Goal: Task Accomplishment & Management: Use online tool/utility

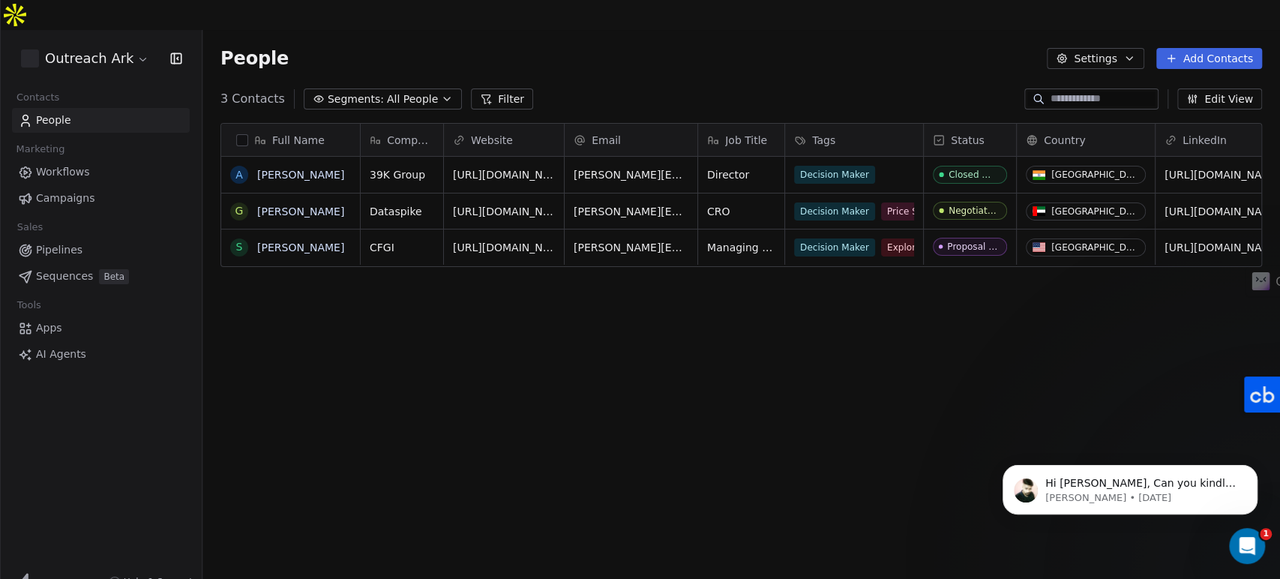
click at [1127, 134] on div "How likely are you to recommend Swipe One to others? 0 1 2 3 4 5 6 7 8 9 10 Not…" at bounding box center [640, 289] width 1280 height 579
click at [860, 389] on div "Full Name A Abhinav Venkat G George Abramishvili S Sunil Agarwal Company Websit…" at bounding box center [740, 365] width 1077 height 509
click at [1245, 530] on div "Open Intercom Messenger" at bounding box center [1244, 543] width 49 height 49
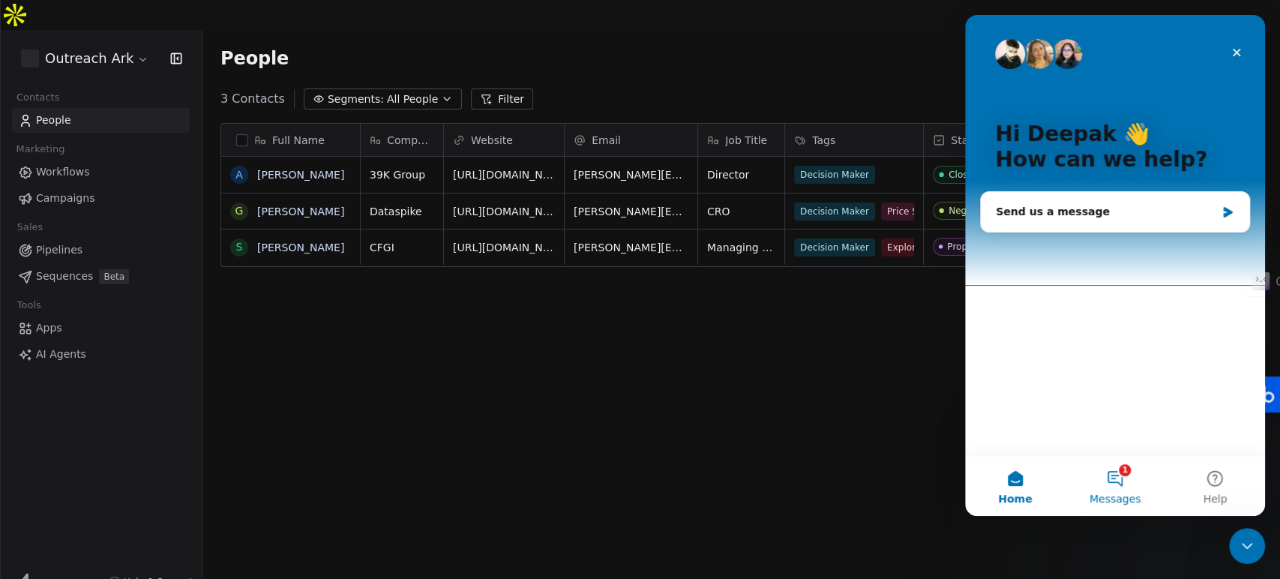
click at [1114, 493] on span "Messages" at bounding box center [1115, 498] width 52 height 10
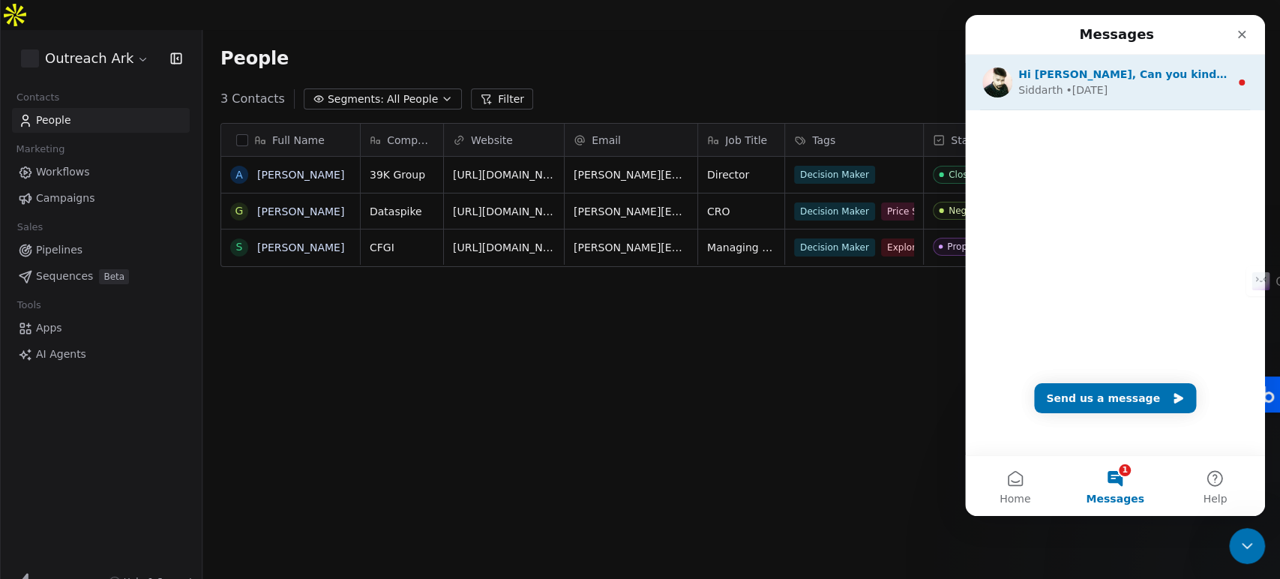
click at [1086, 83] on div "• 10w ago" at bounding box center [1086, 90] width 42 height 16
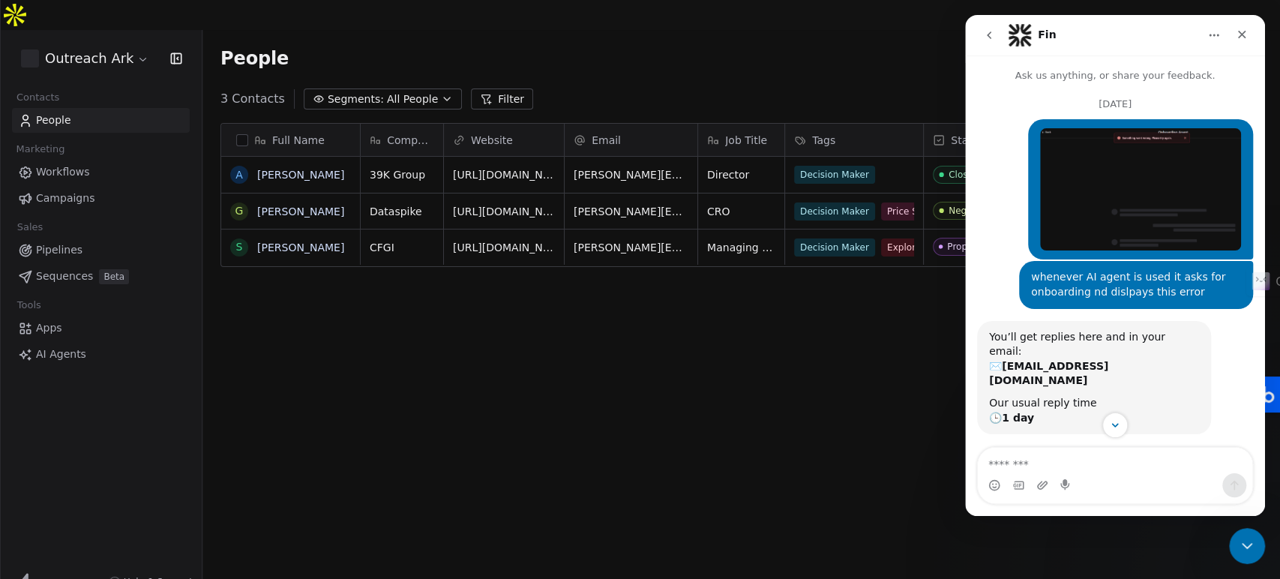
click at [1206, 167] on img "Deepak says…" at bounding box center [1140, 189] width 201 height 122
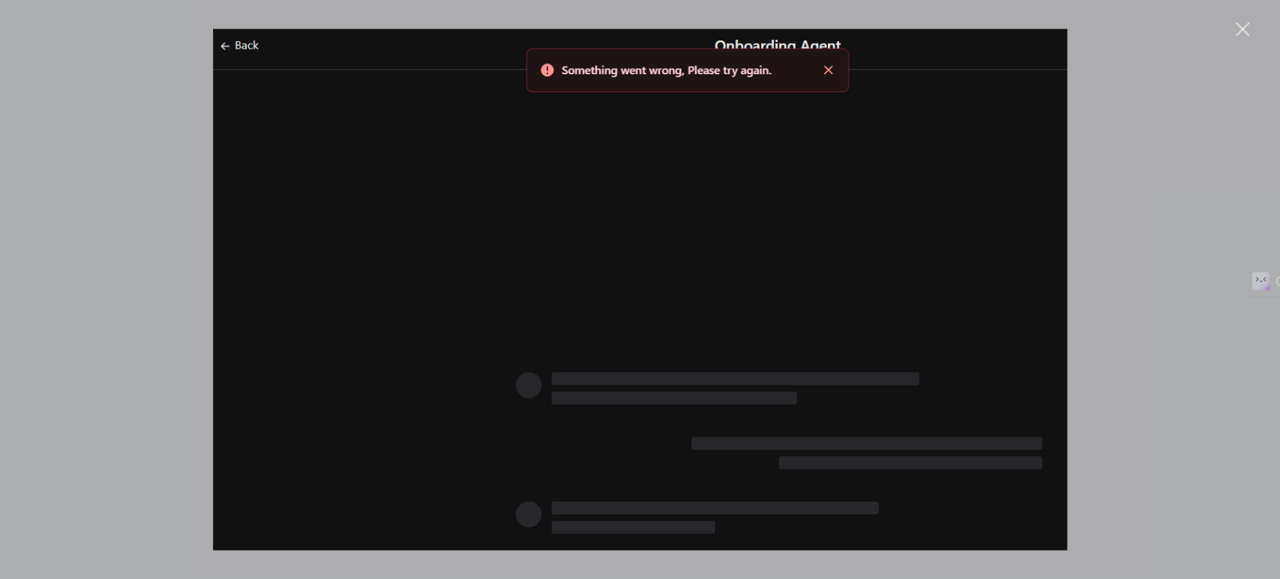
click at [367, 233] on img "Close" at bounding box center [640, 289] width 855 height 521
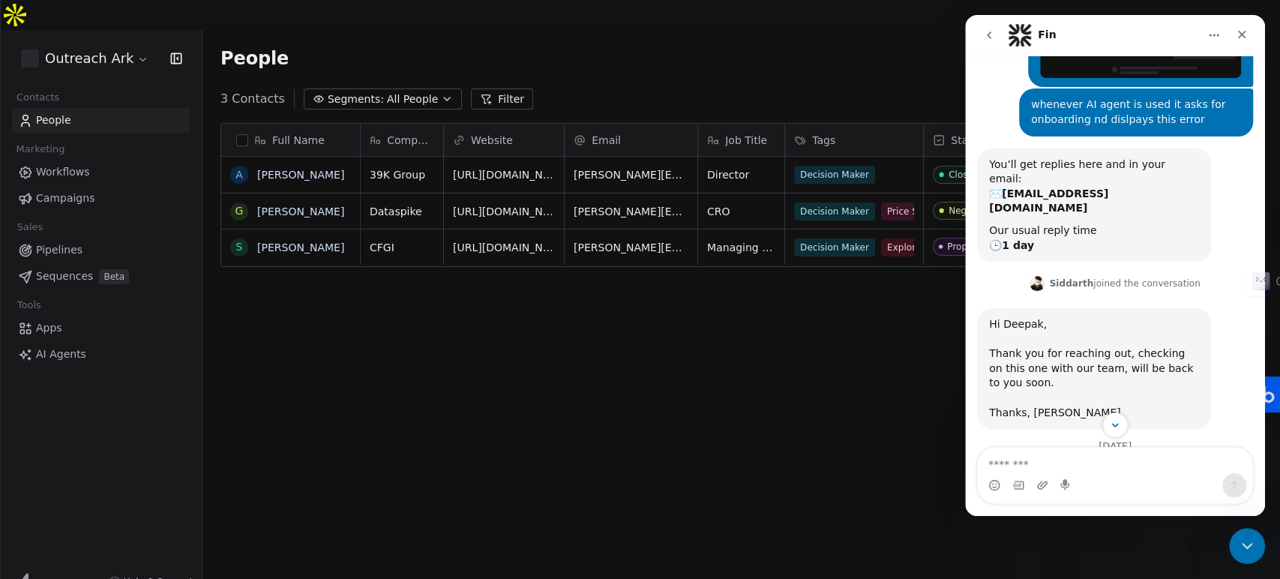
scroll to position [295, 0]
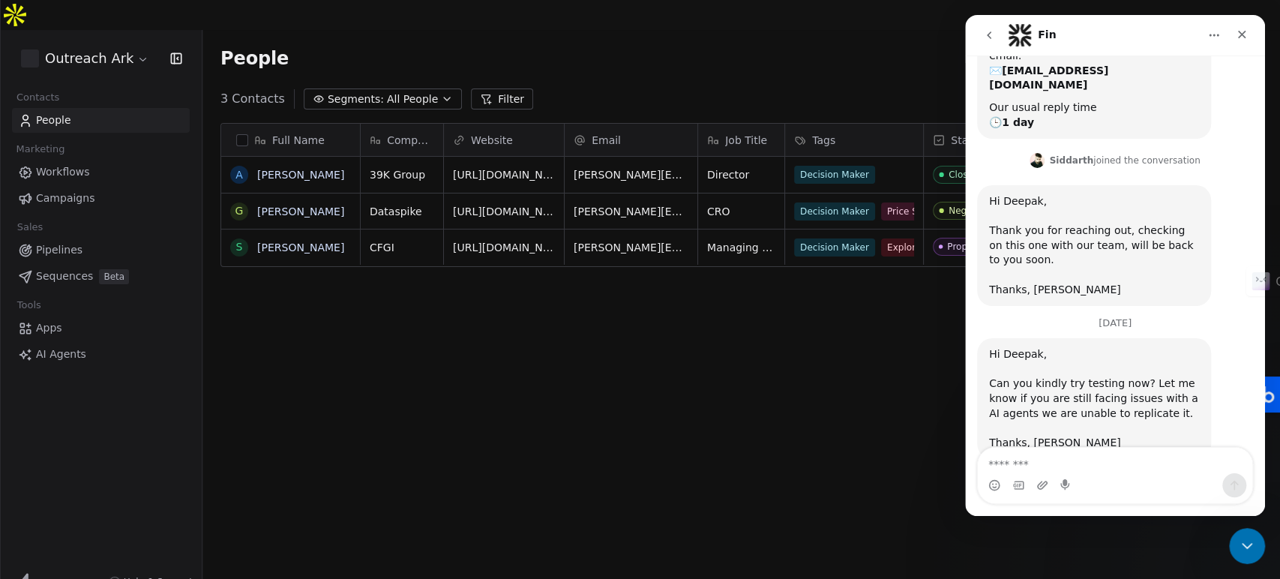
click at [57, 346] on span "AI Agents" at bounding box center [61, 354] width 50 height 16
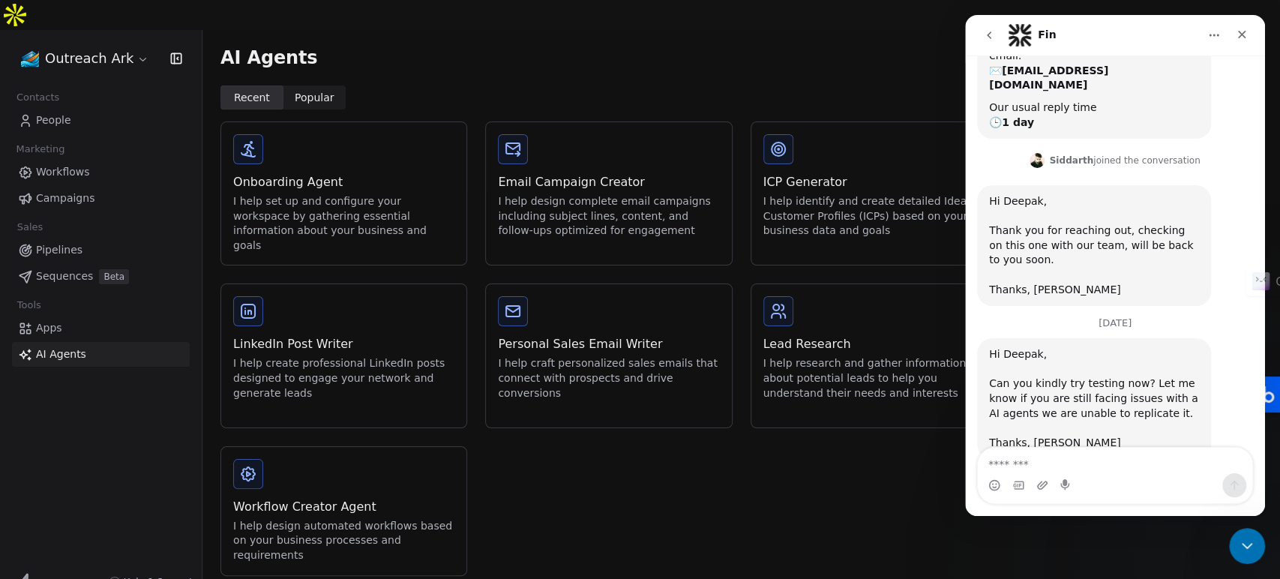
click at [68, 268] on span "Sequences" at bounding box center [64, 276] width 57 height 16
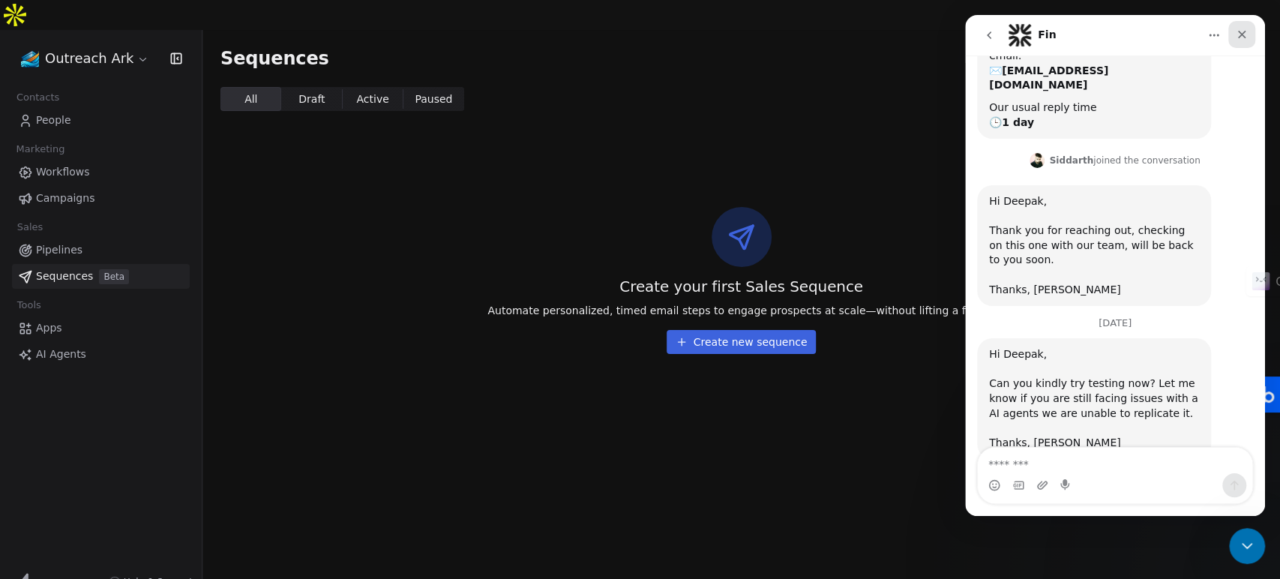
click at [1248, 28] on div "Close" at bounding box center [1241, 34] width 27 height 27
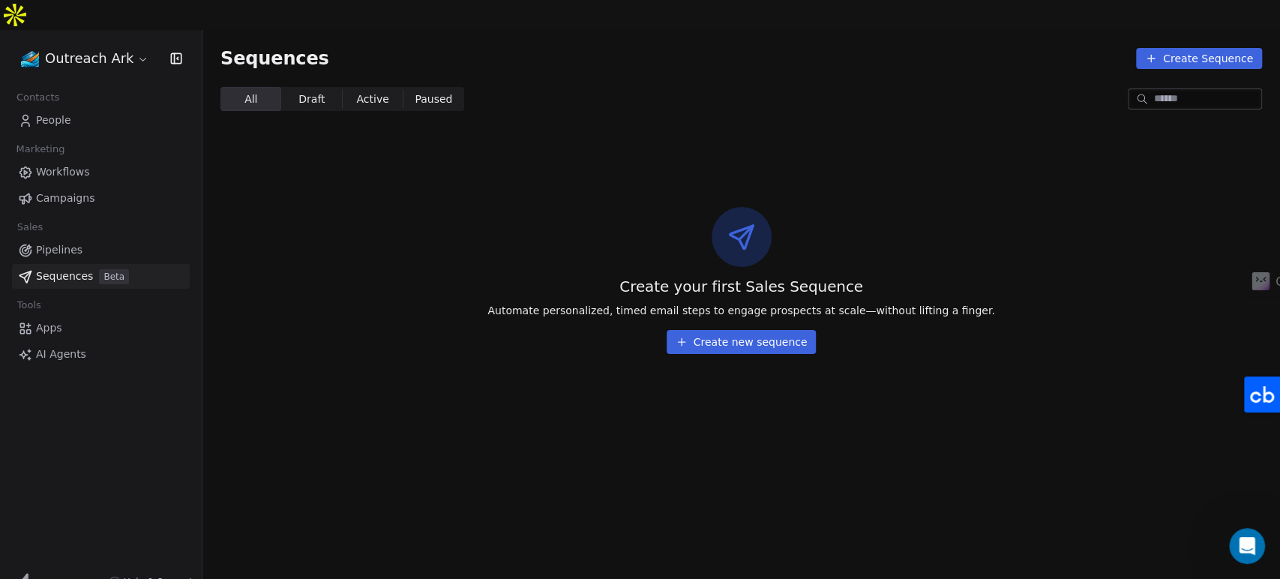
scroll to position [295, 0]
click at [92, 342] on link "AI Agents" at bounding box center [101, 354] width 178 height 25
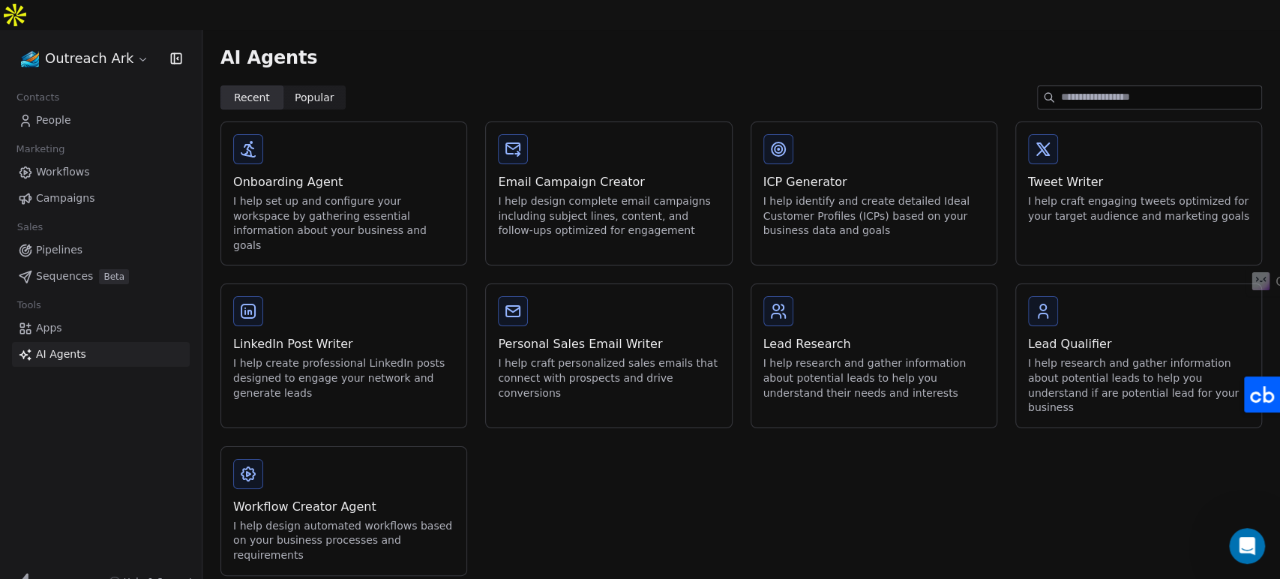
click at [888, 356] on div "I help research and gather information about potential leads to help you unders…" at bounding box center [873, 378] width 221 height 44
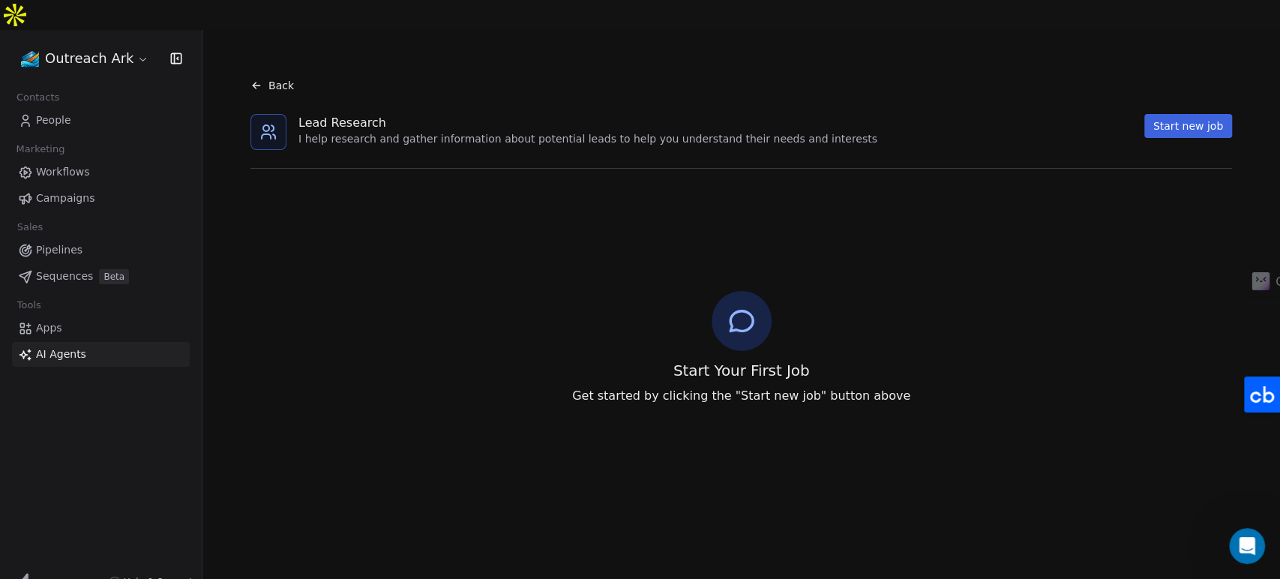
click at [1173, 114] on button "Start new job" at bounding box center [1188, 126] width 88 height 24
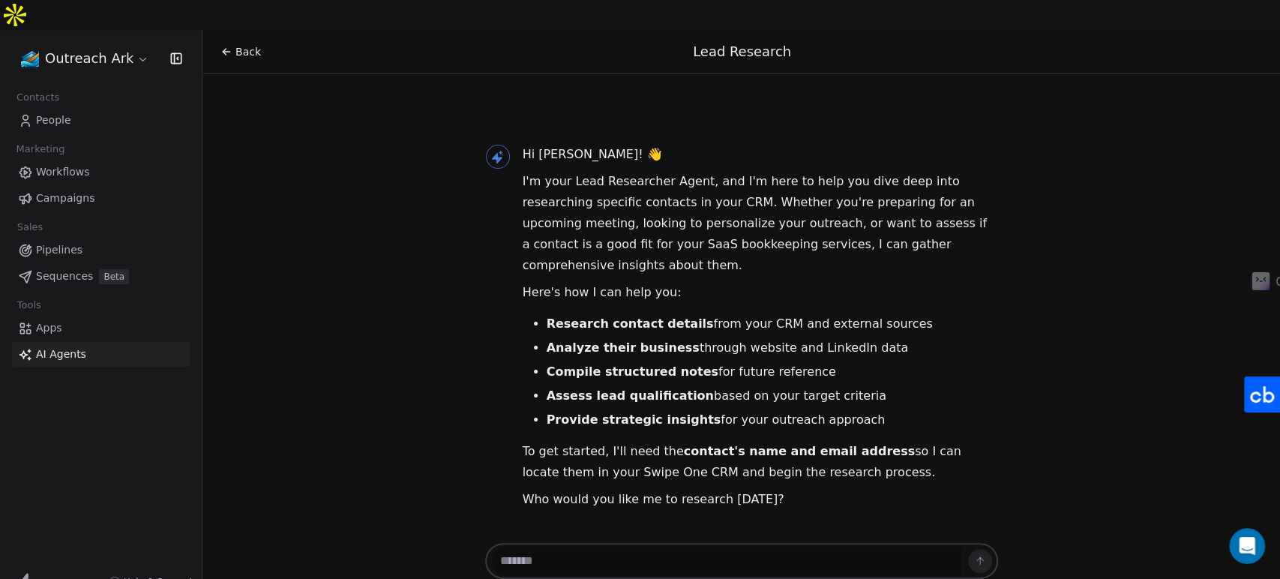
click at [647, 547] on textarea at bounding box center [726, 561] width 469 height 28
type textarea "**********"
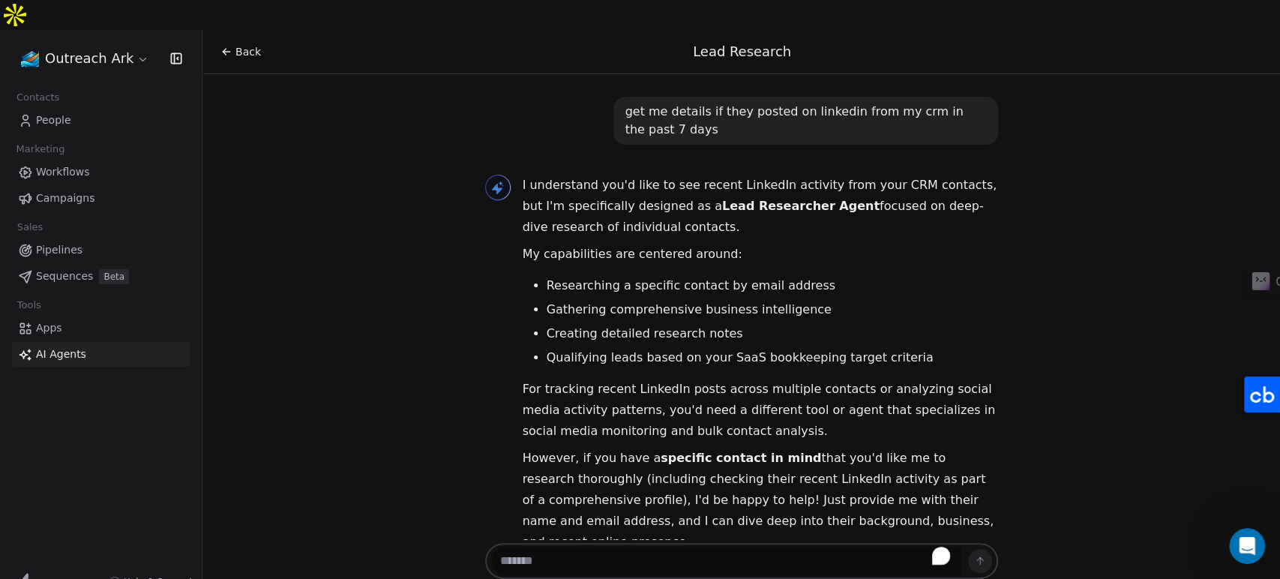
scroll to position [457, 0]
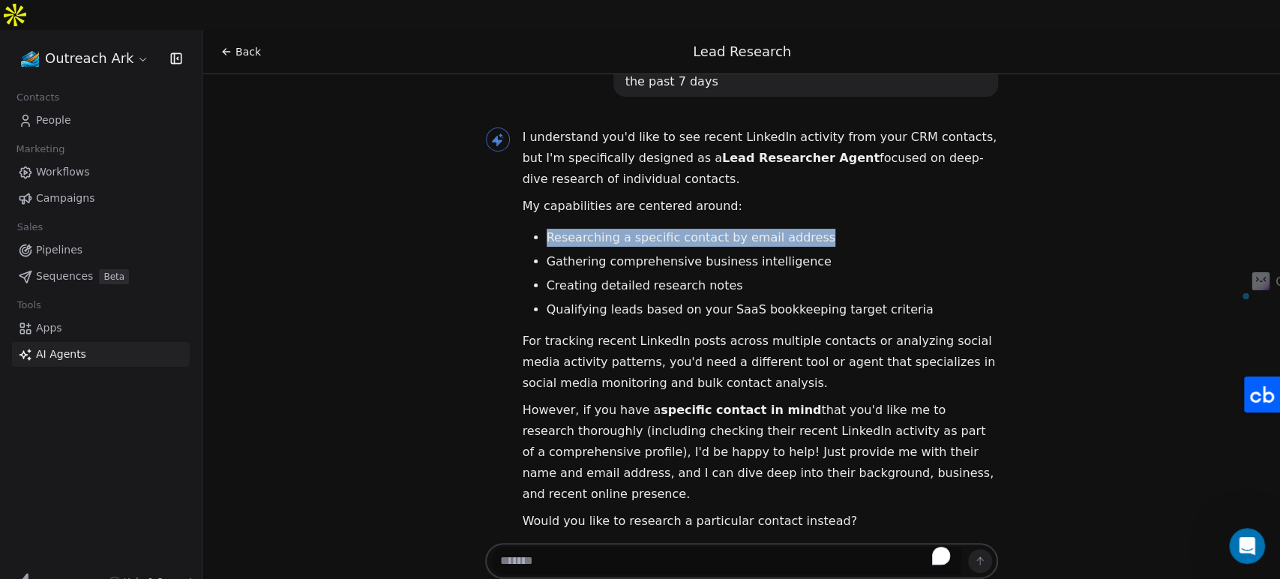
drag, startPoint x: 542, startPoint y: 184, endPoint x: 807, endPoint y: 181, distance: 265.4
click at [807, 229] on li "Researching a specific contact by email address" at bounding box center [772, 238] width 451 height 18
copy li "Researching a specific contact by email address"
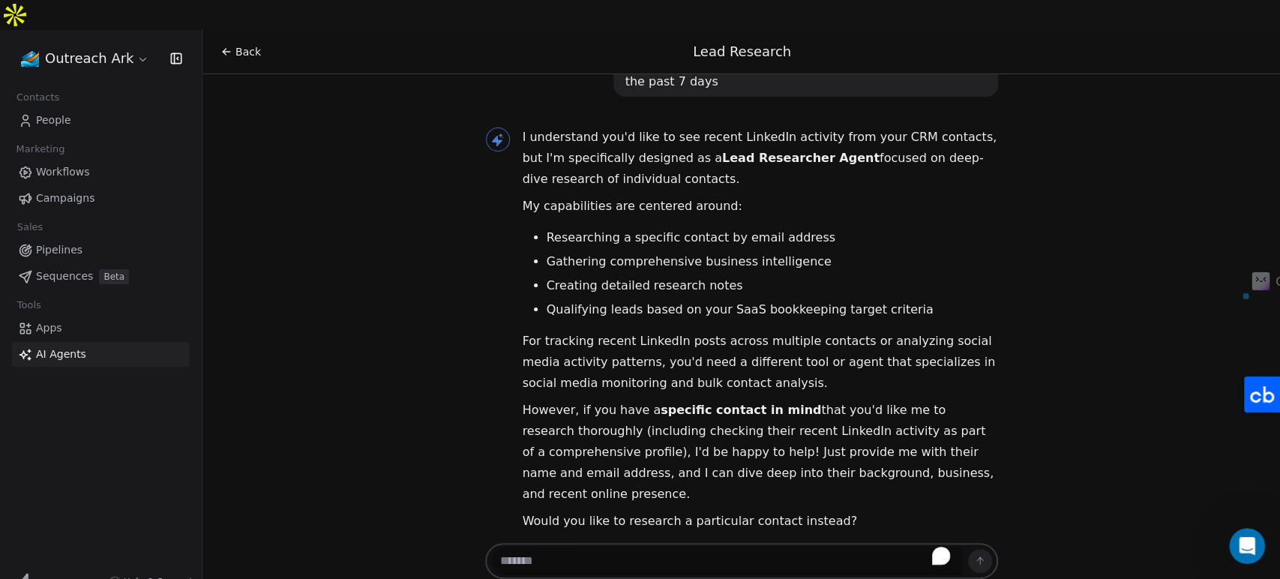
click at [646, 547] on textarea "To enrich screen reader interactions, please activate Accessibility in Grammarl…" at bounding box center [726, 561] width 469 height 28
paste textarea "**********"
type textarea "**********"
click at [646, 547] on textarea "**********" at bounding box center [726, 561] width 469 height 28
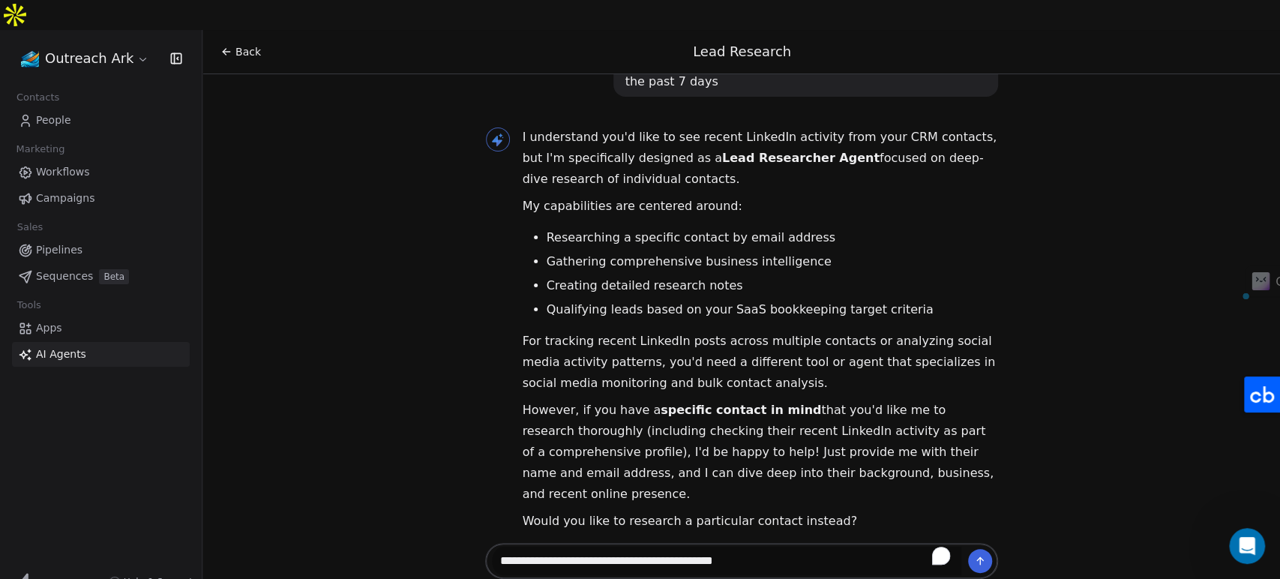
click at [646, 547] on textarea "**********" at bounding box center [726, 561] width 469 height 28
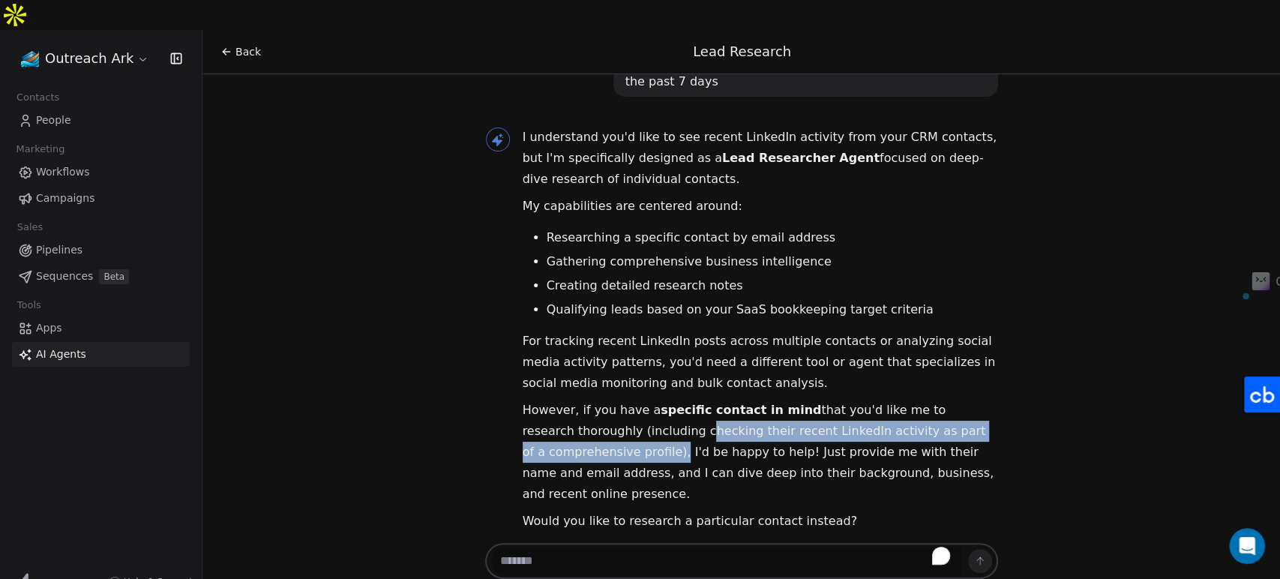
drag, startPoint x: 637, startPoint y: 379, endPoint x: 641, endPoint y: 395, distance: 16.4
click at [641, 400] on p "However, if you have a specific contact in mind that you'd like me to research …" at bounding box center [760, 452] width 475 height 105
copy p "checking their recent LinkedIn activity as part of a comprehensive profile)"
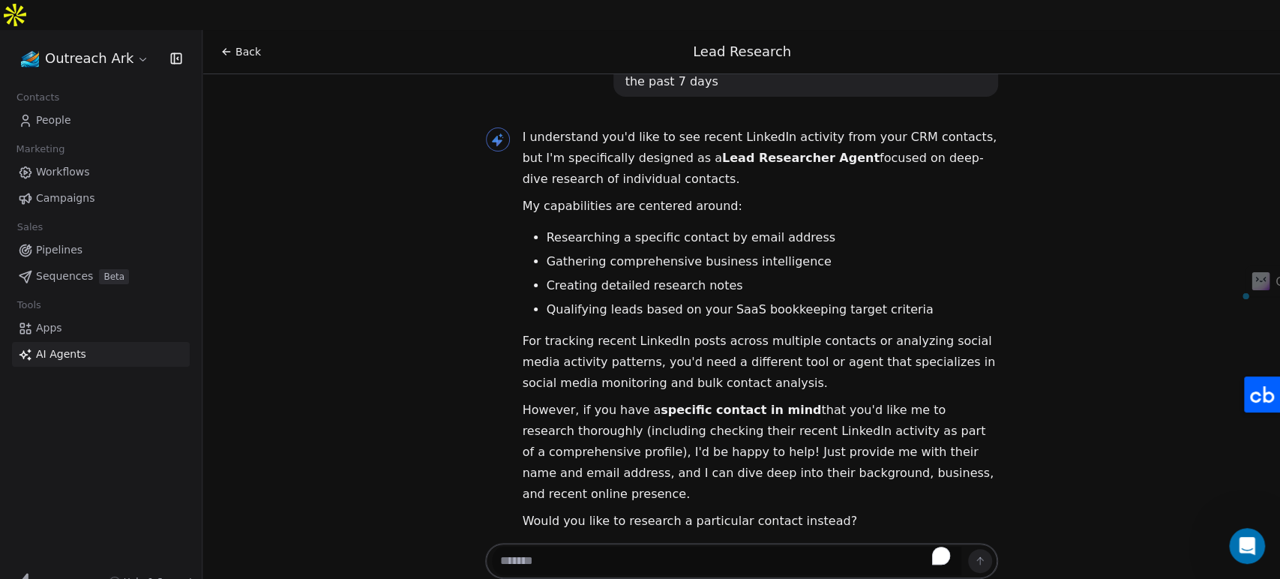
click at [630, 547] on textarea "To enrich screen reader interactions, please activate Accessibility in Grammarl…" at bounding box center [726, 561] width 469 height 28
paste textarea "**********"
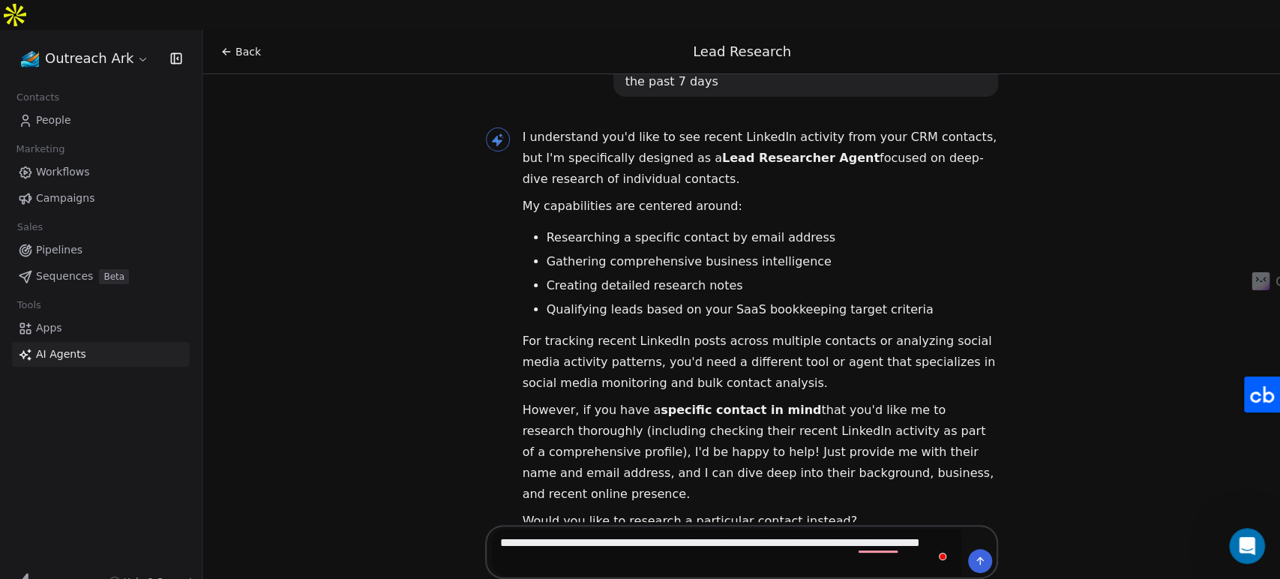
type textarea "**********"
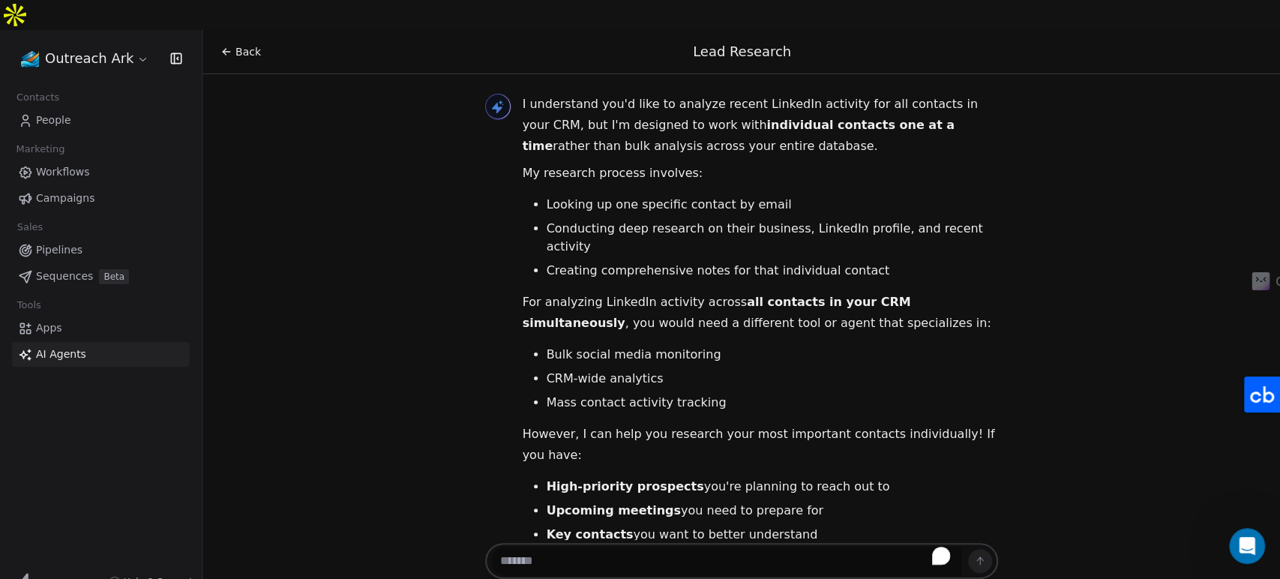
scroll to position [1037, 0]
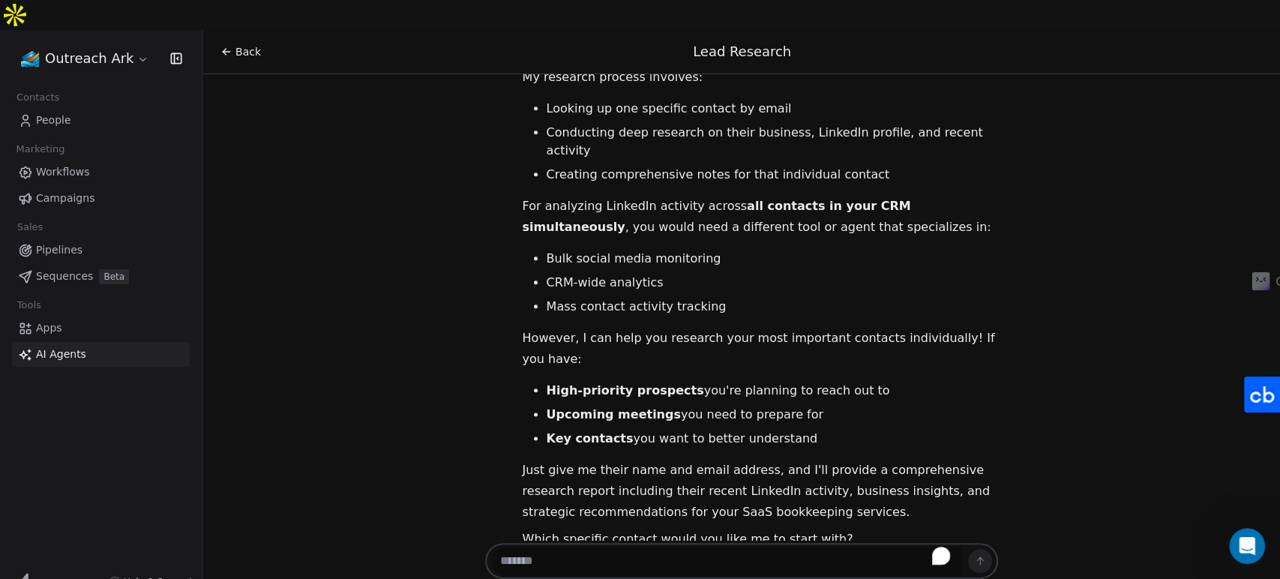
click at [704, 547] on textarea "To enrich screen reader interactions, please activate Accessibility in Grammarl…" at bounding box center [726, 561] width 469 height 28
paste textarea "**********"
type textarea "**********"
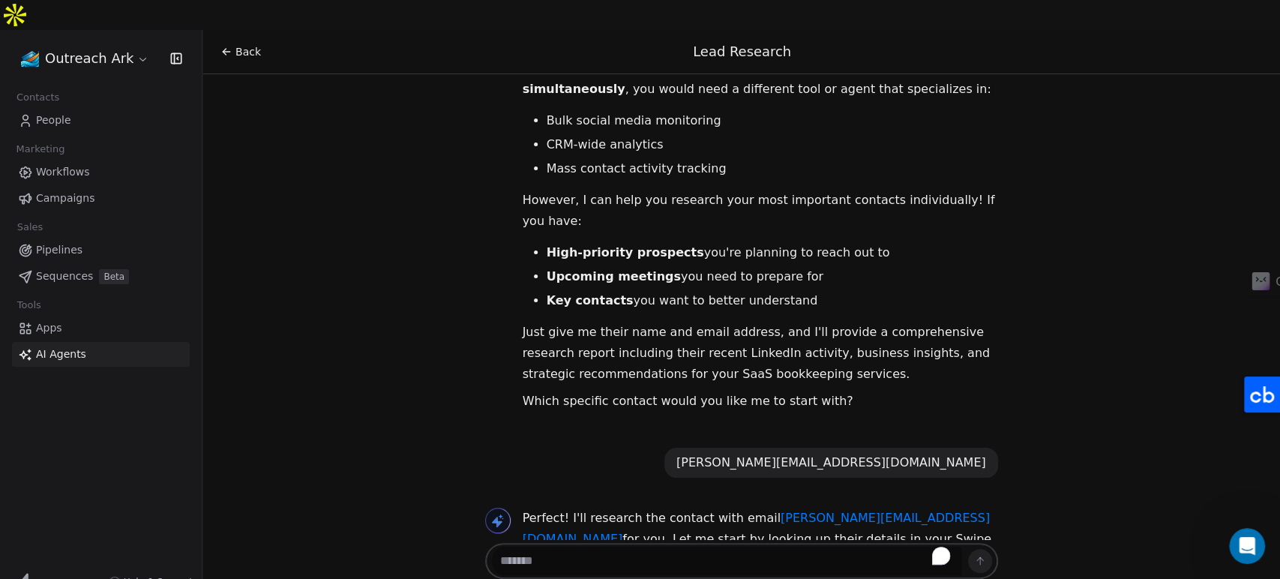
scroll to position [1271, 0]
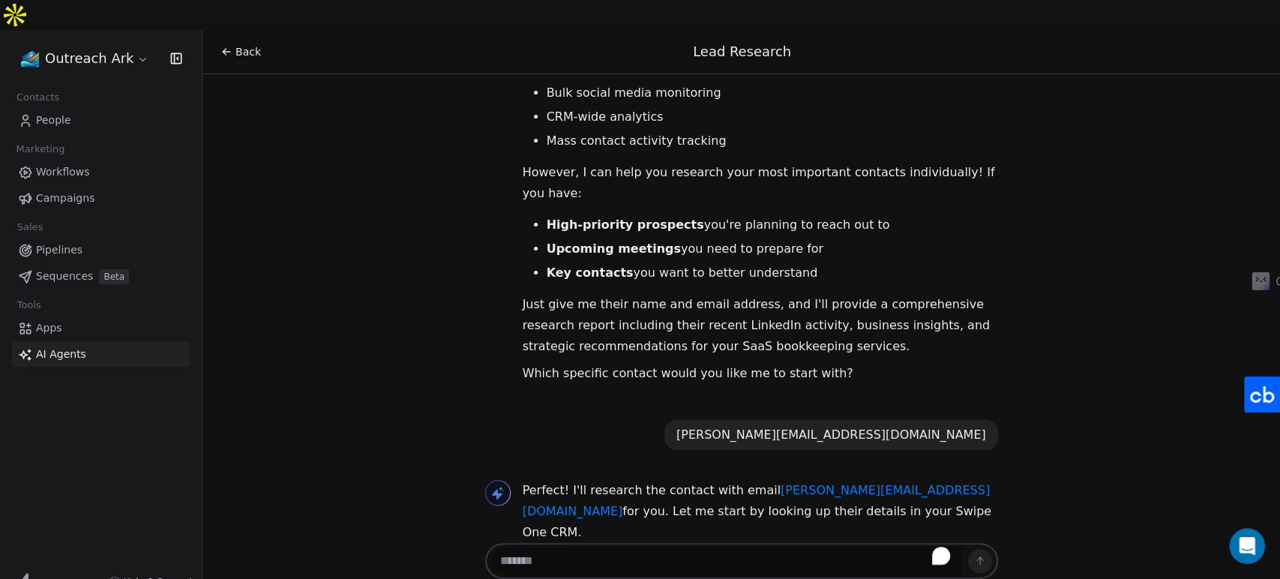
click at [377, 367] on div "Hi Deepak! 👋 I'm your Lead Researcher Agent, and I'm here to help you dive deep…" at bounding box center [740, 307] width 1077 height 466
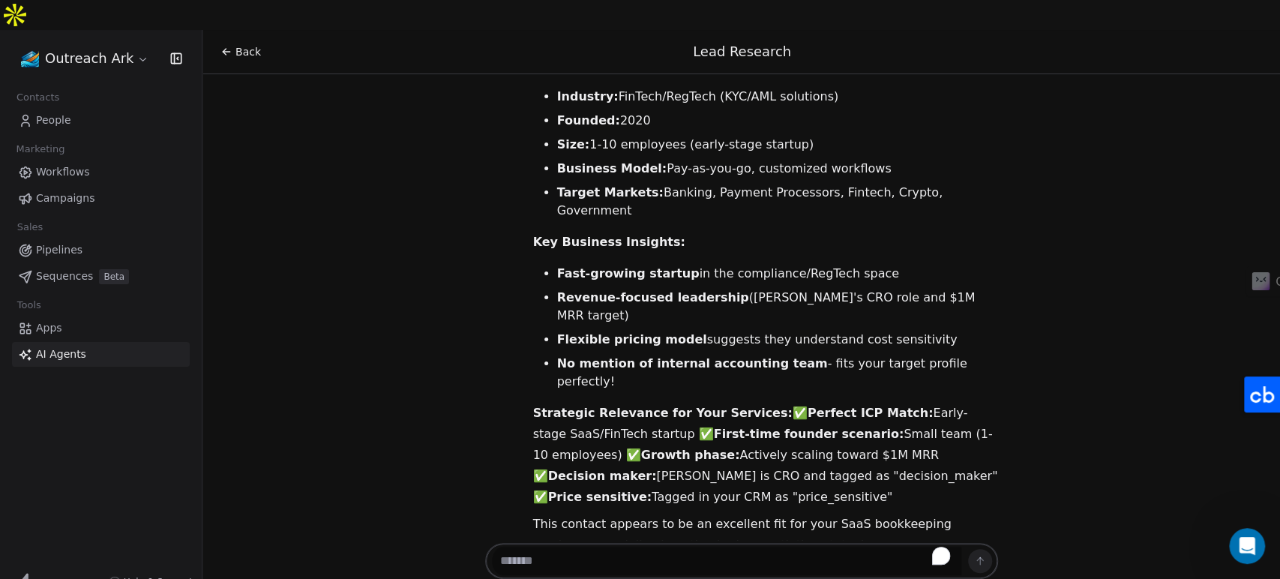
scroll to position [2467, 0]
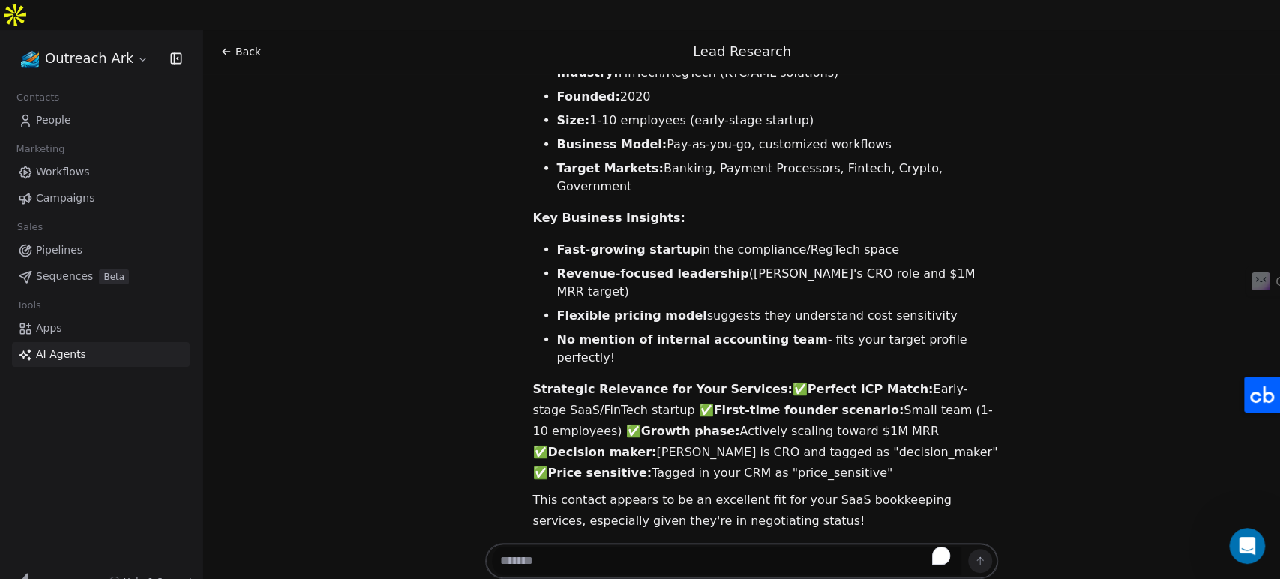
click at [648, 547] on textarea "To enrich screen reader interactions, please activate Accessibility in Grammarl…" at bounding box center [726, 561] width 469 height 28
type textarea "**********"
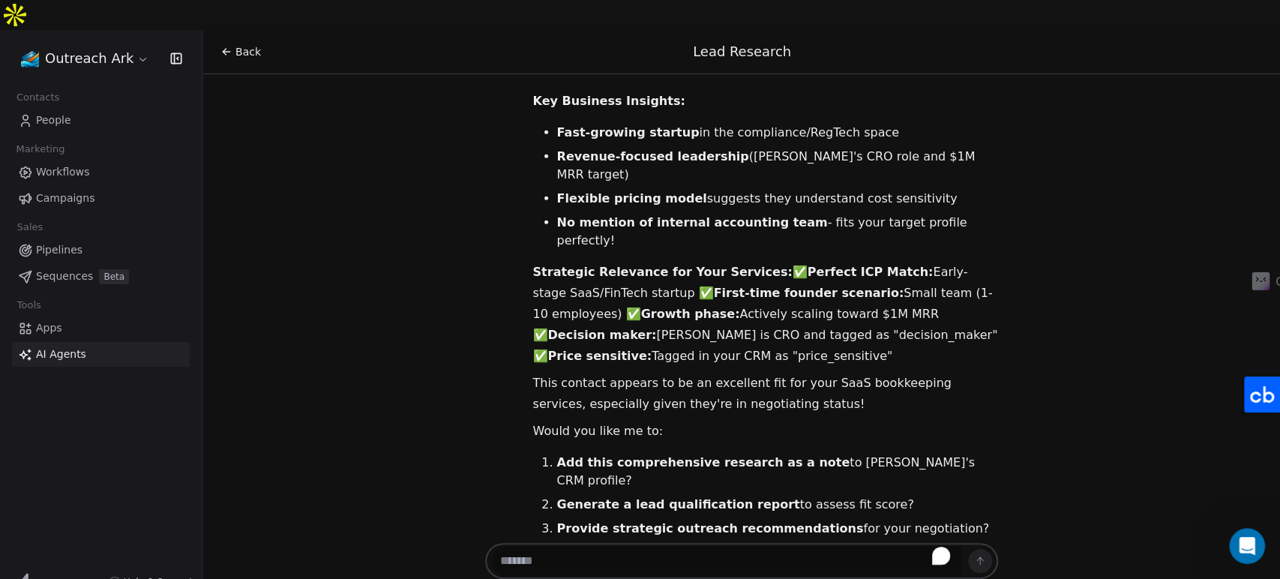
scroll to position [5058, 0]
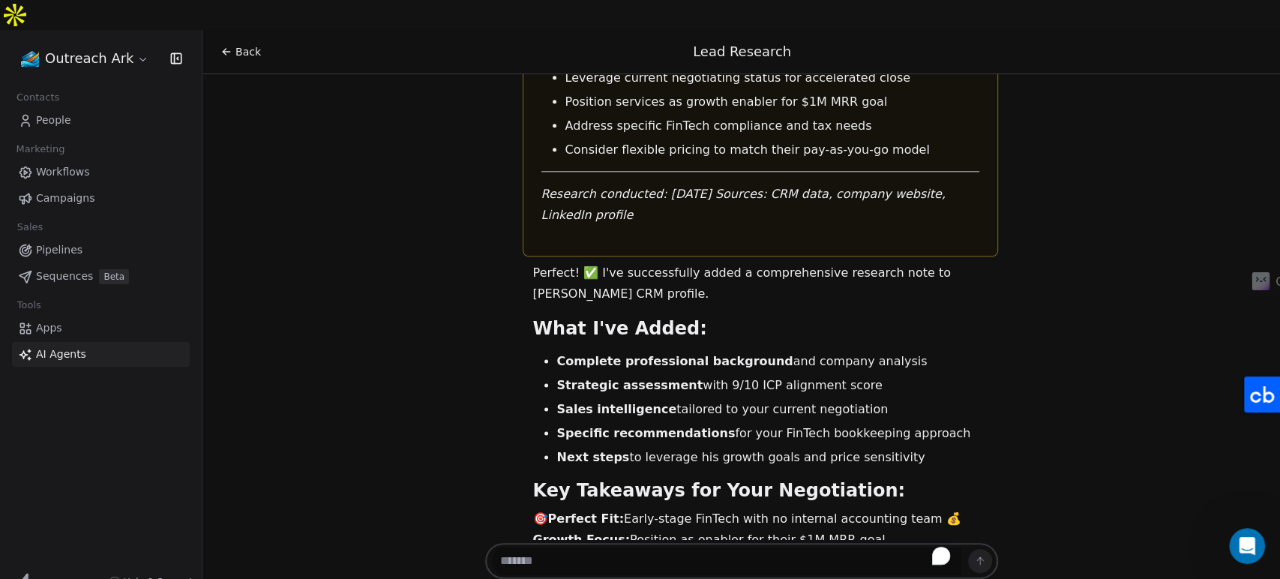
click at [564, 547] on textarea "To enrich screen reader interactions, please activate Accessibility in Grammarl…" at bounding box center [726, 561] width 469 height 28
paste textarea "**********"
type textarea "**********"
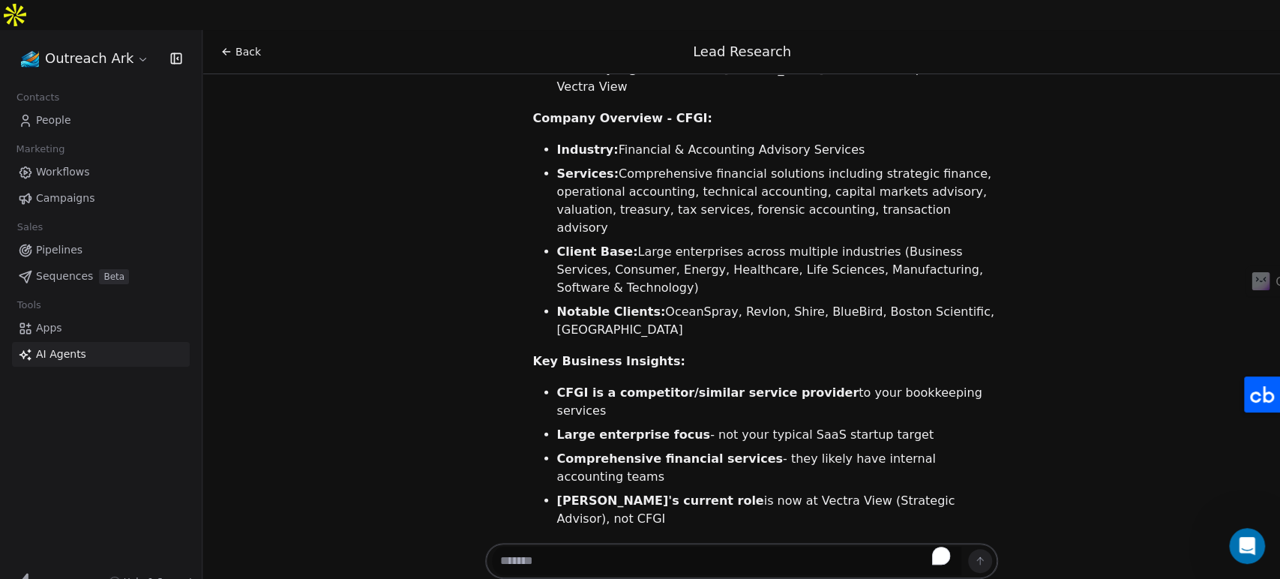
scroll to position [6749, 0]
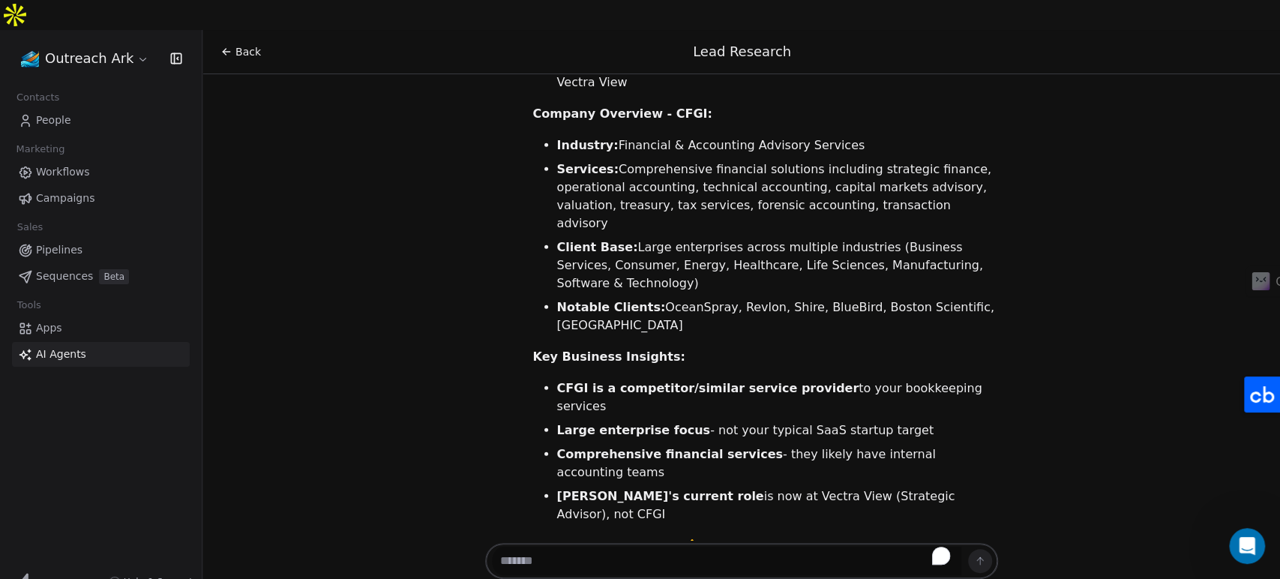
click at [686, 547] on textarea "To enrich screen reader interactions, please activate Accessibility in Grammarl…" at bounding box center [726, 561] width 469 height 28
type textarea "*******"
click at [985, 549] on button at bounding box center [980, 561] width 24 height 24
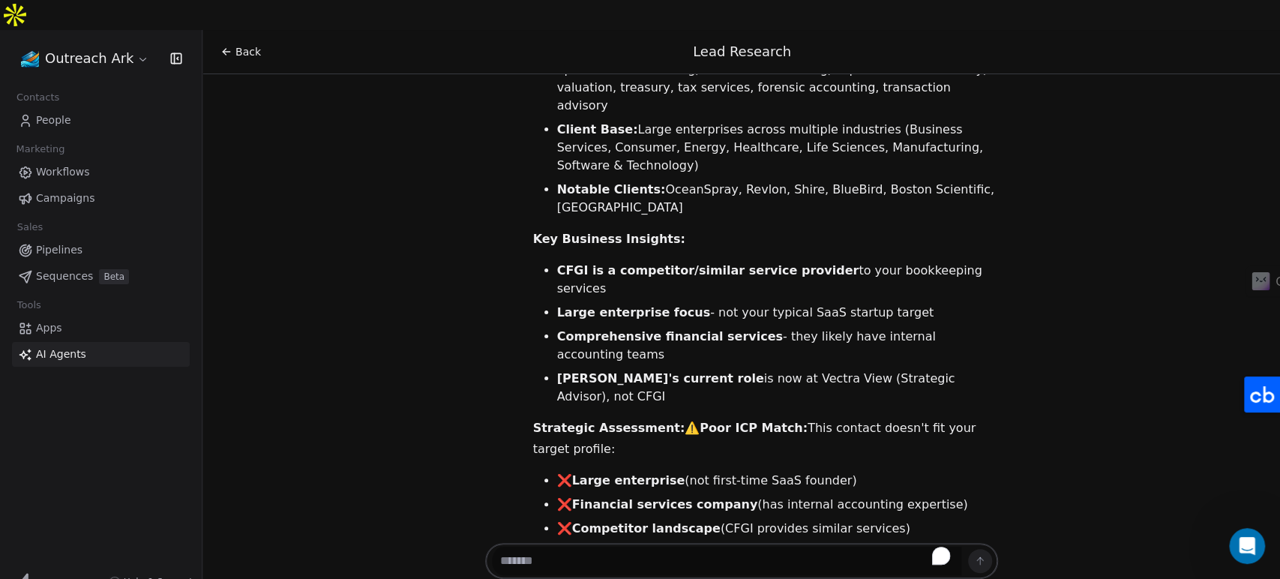
scroll to position [6887, 0]
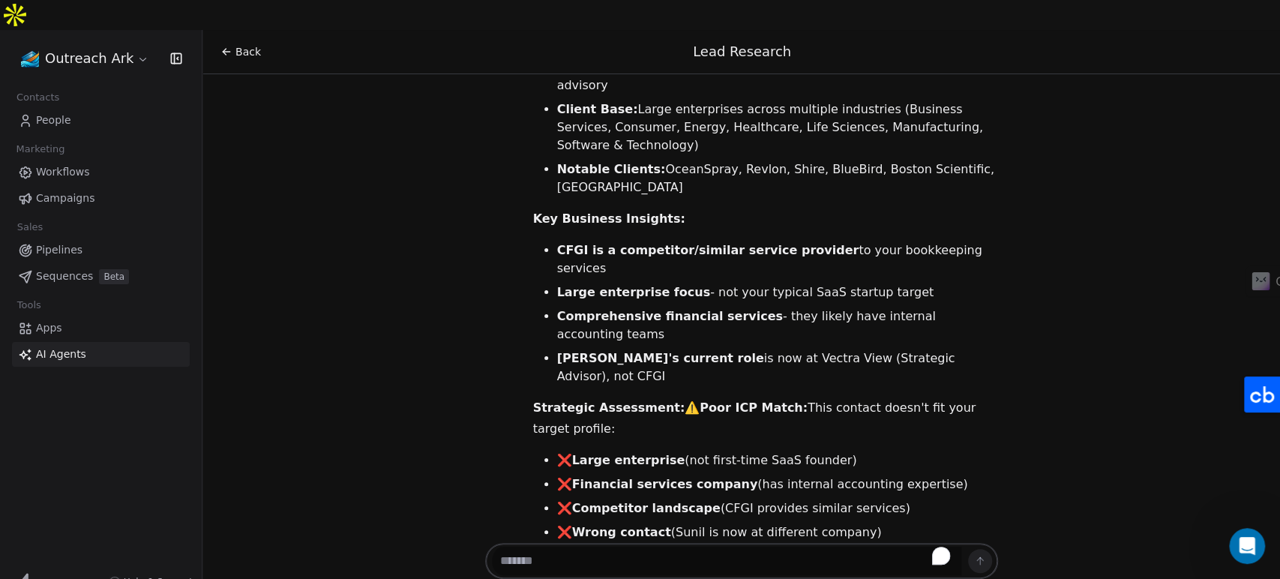
click at [60, 346] on span "AI Agents" at bounding box center [61, 354] width 50 height 16
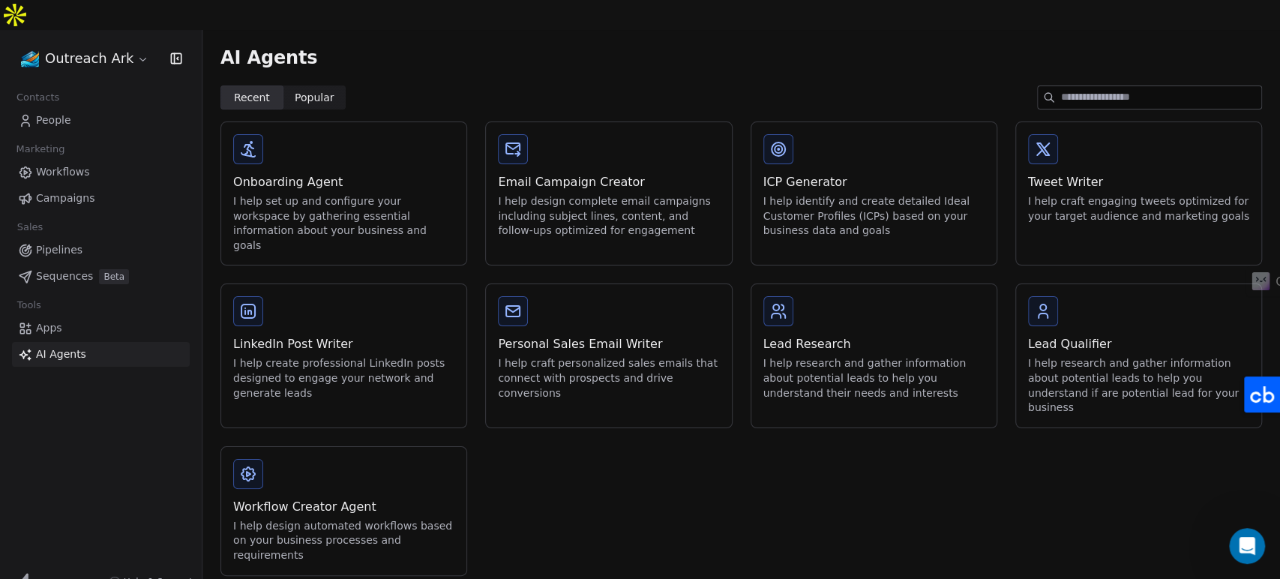
click at [340, 140] on div "Onboarding Agent I help set up and configure your workspace by gathering essent…" at bounding box center [343, 193] width 245 height 142
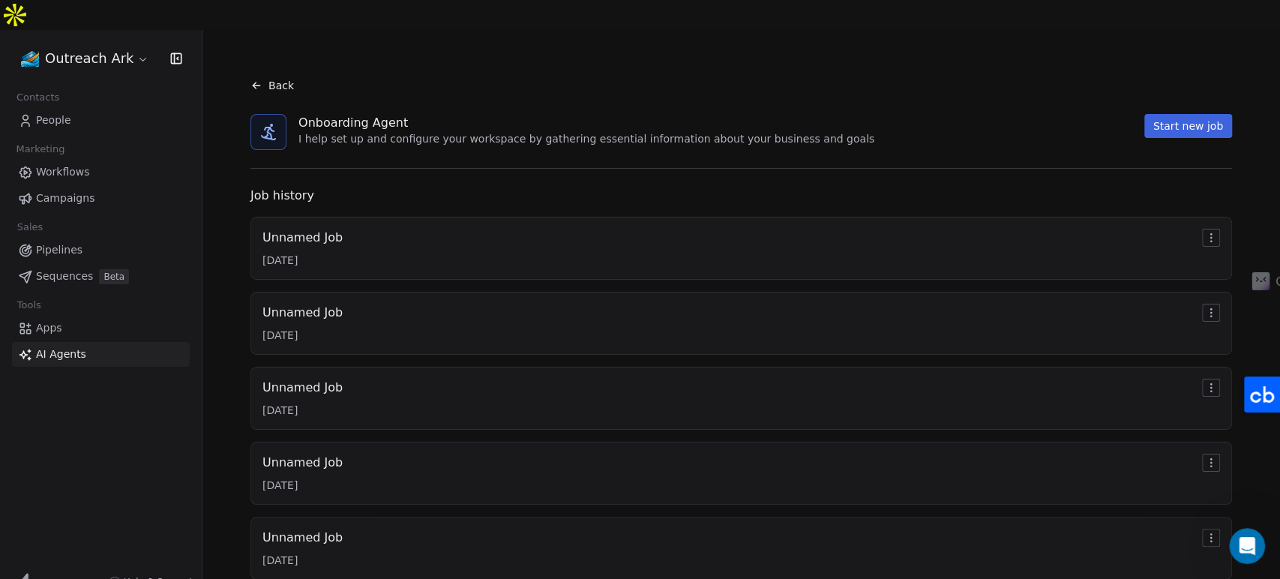
click at [1170, 114] on button "Start new job" at bounding box center [1188, 126] width 88 height 24
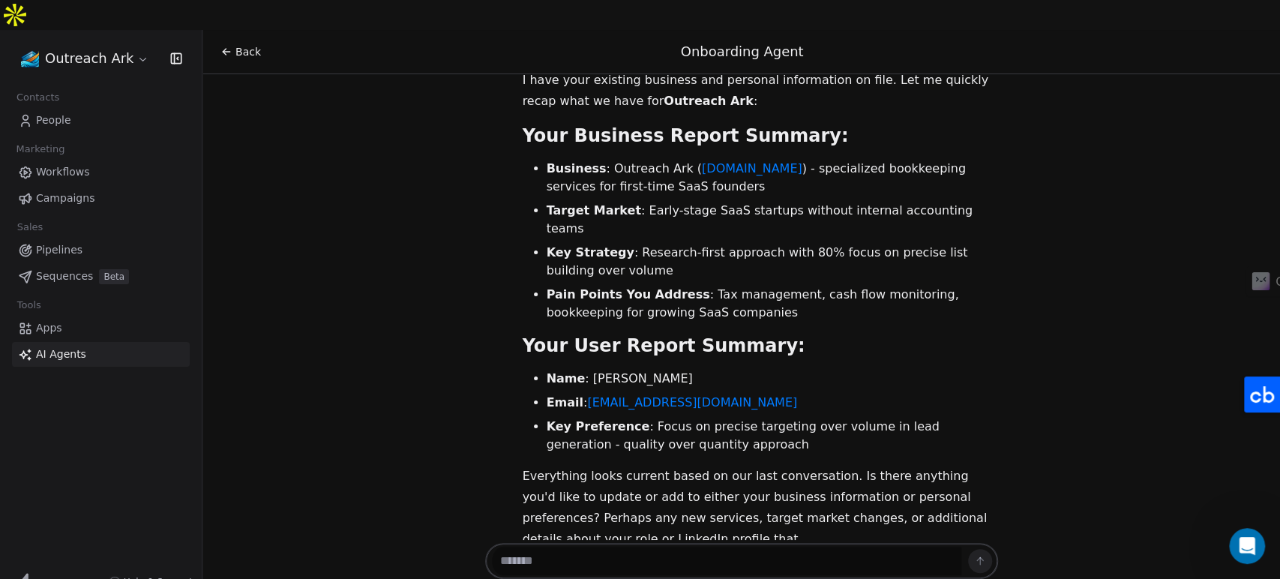
scroll to position [82, 0]
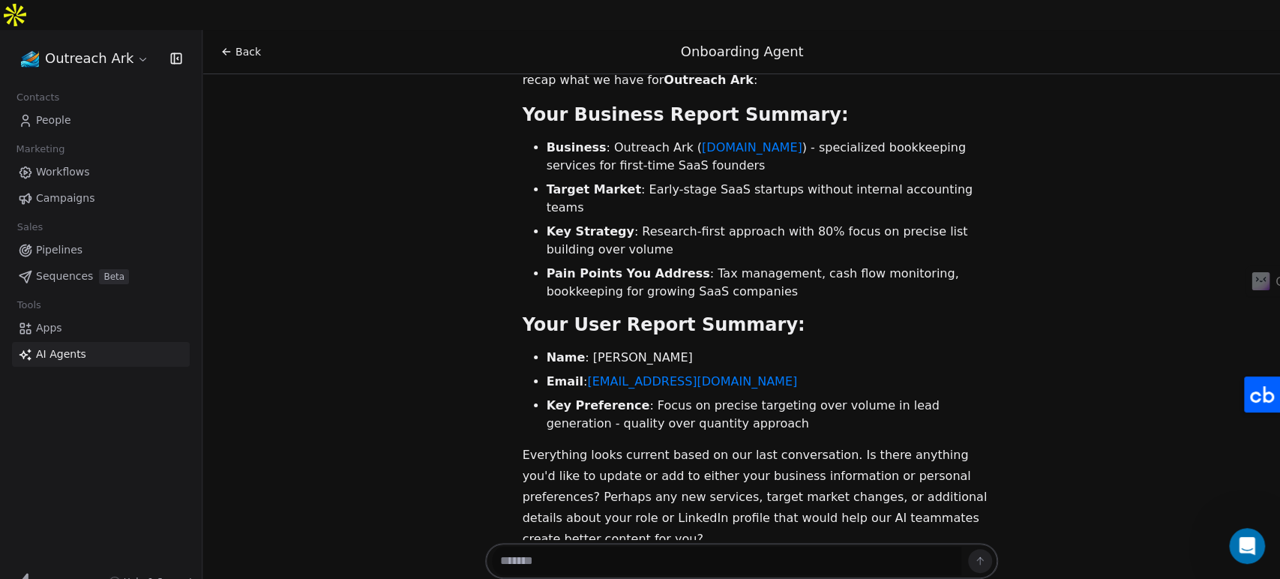
click at [554, 547] on textarea at bounding box center [726, 561] width 469 height 28
type textarea "**********"
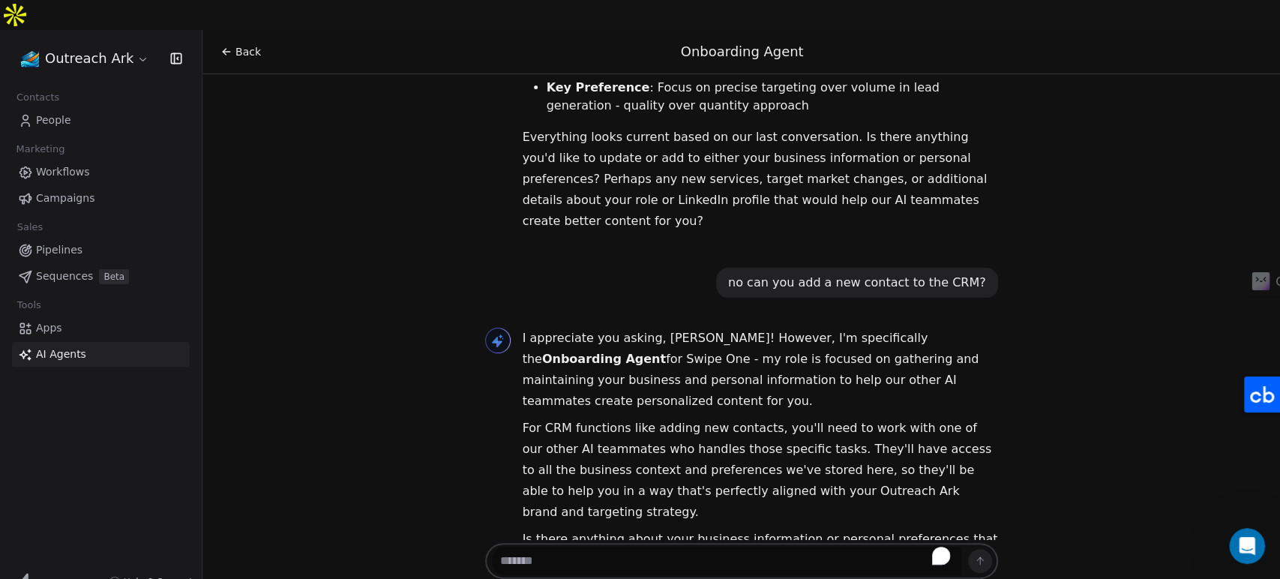
scroll to position [421, 0]
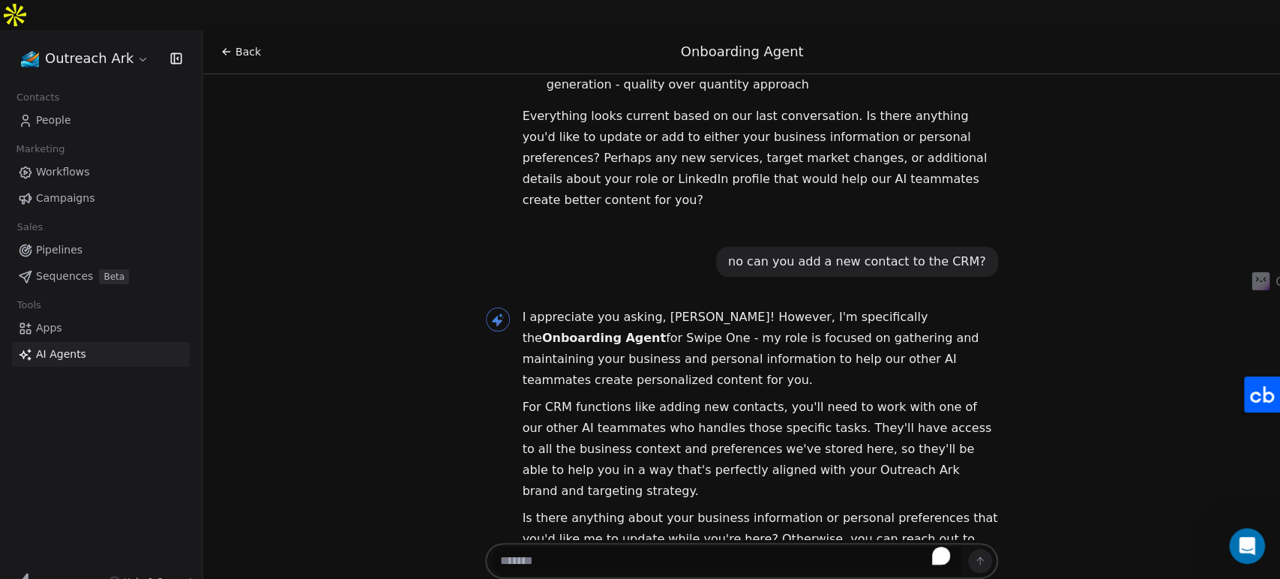
click at [69, 346] on span "AI Agents" at bounding box center [61, 354] width 50 height 16
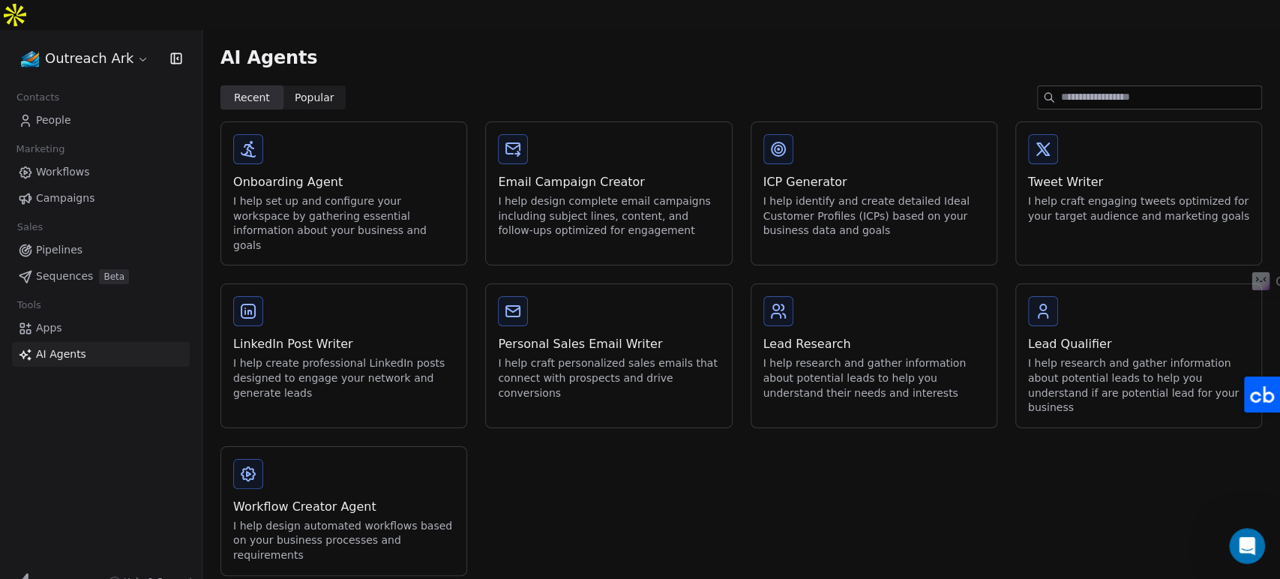
click at [313, 90] on span "Popular" at bounding box center [315, 98] width 40 height 16
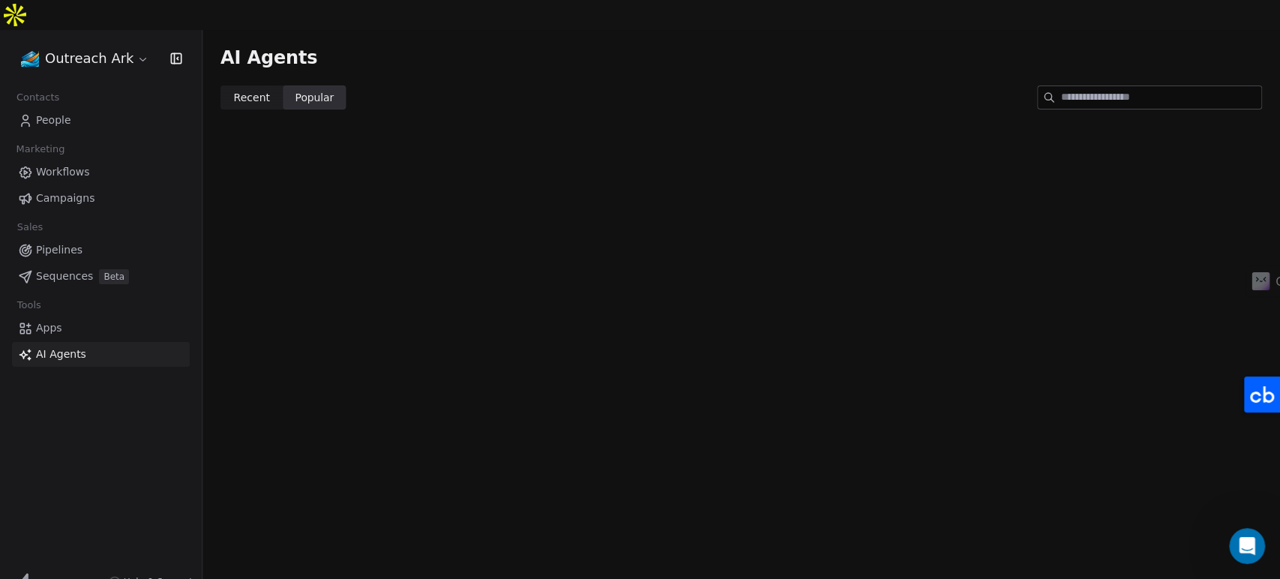
click at [261, 90] on span "Recent" at bounding box center [252, 98] width 36 height 16
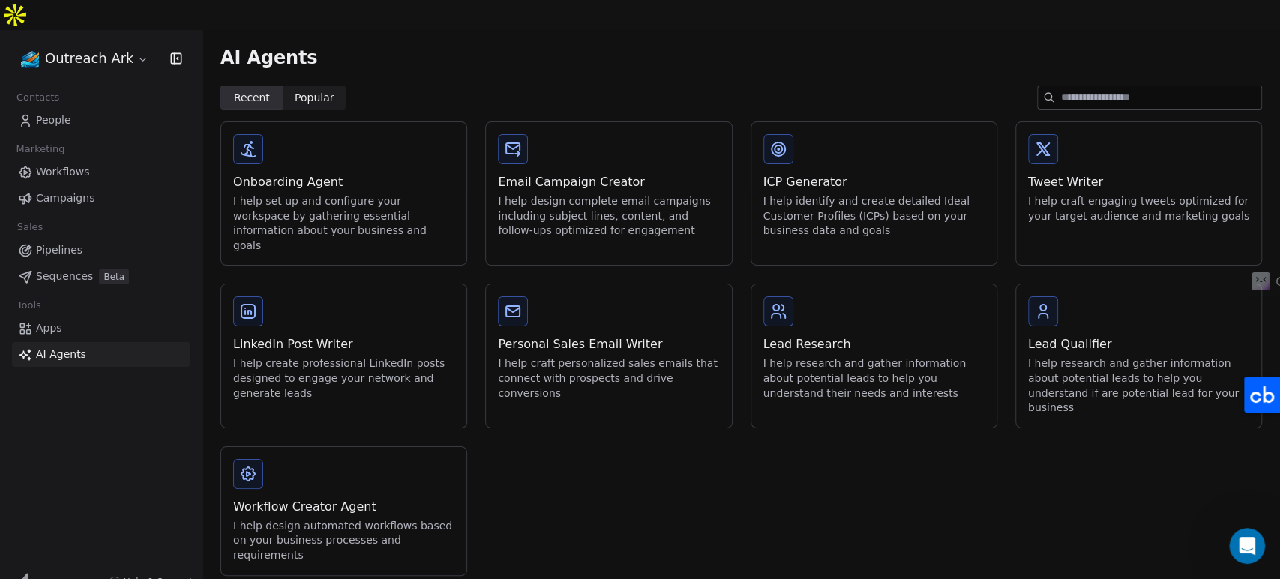
click at [54, 112] on span "People" at bounding box center [53, 120] width 35 height 16
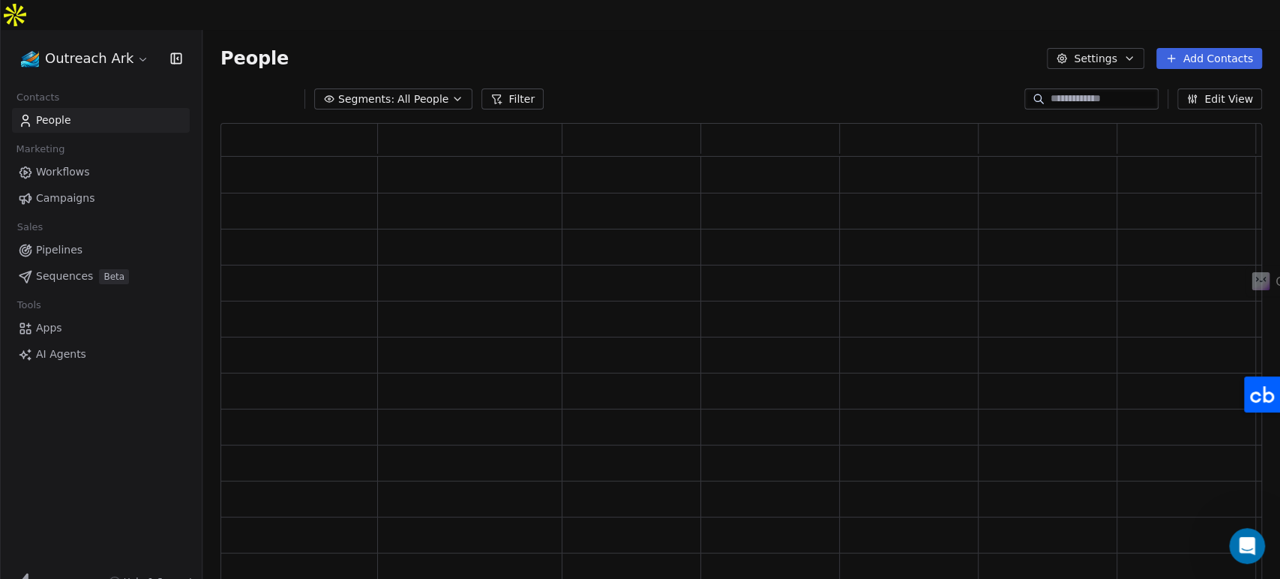
scroll to position [460, 1029]
click at [86, 190] on span "Campaigns" at bounding box center [65, 198] width 58 height 16
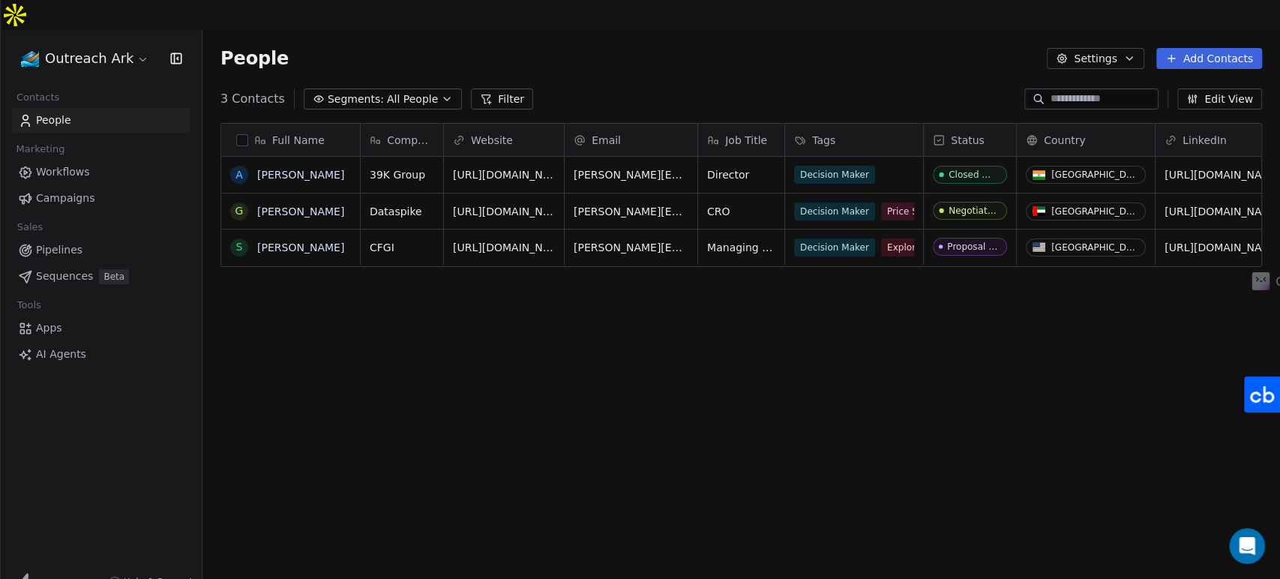
scroll to position [496, 1065]
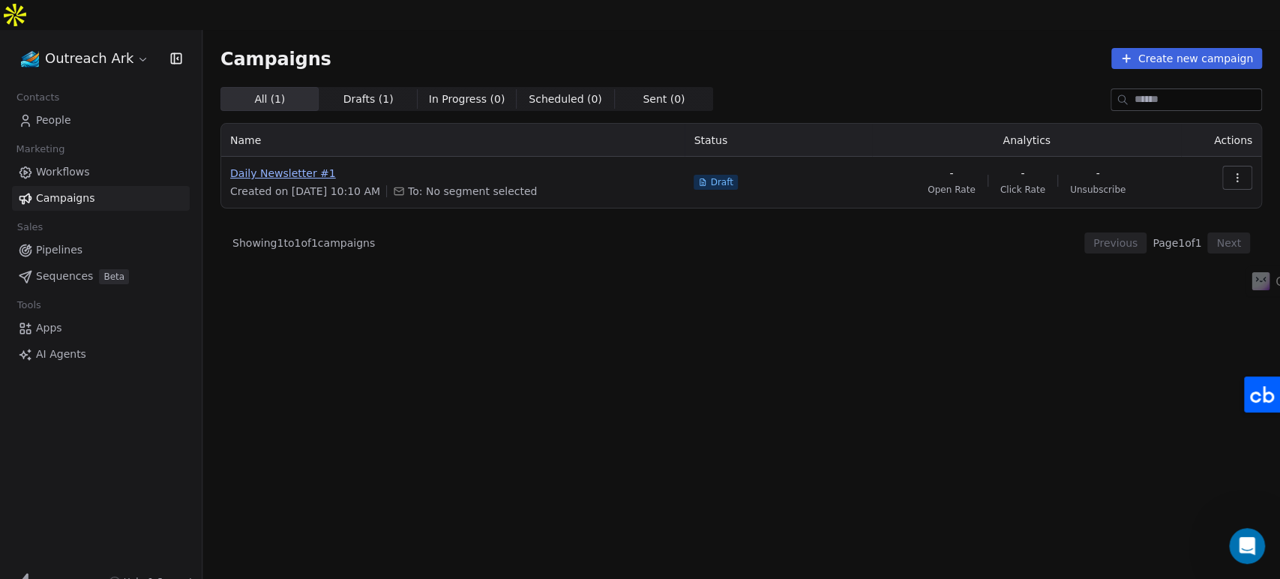
click at [296, 166] on span "Daily Newsletter #1" at bounding box center [452, 173] width 445 height 15
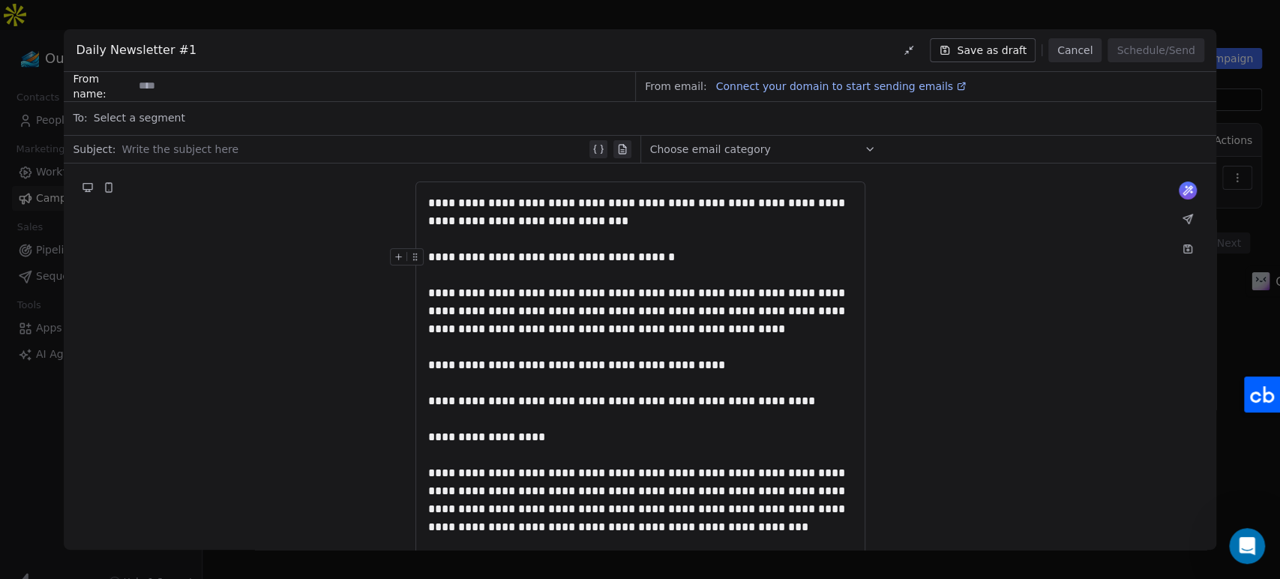
click at [1072, 47] on button "Cancel" at bounding box center [1074, 50] width 53 height 24
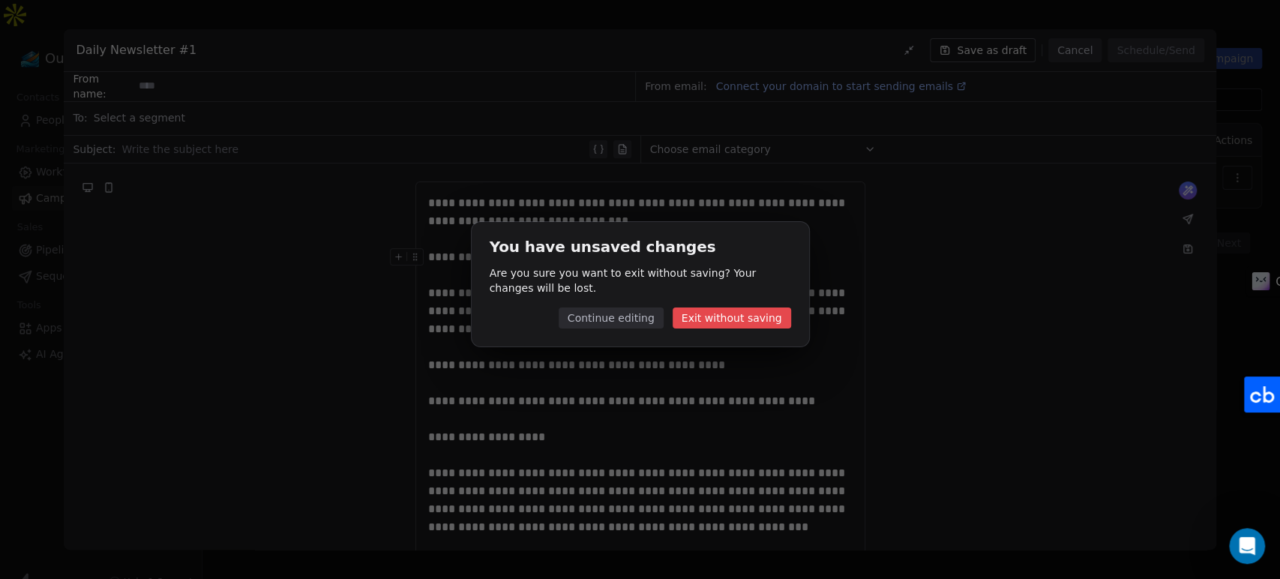
click at [703, 313] on button "Exit without saving" at bounding box center [732, 317] width 118 height 21
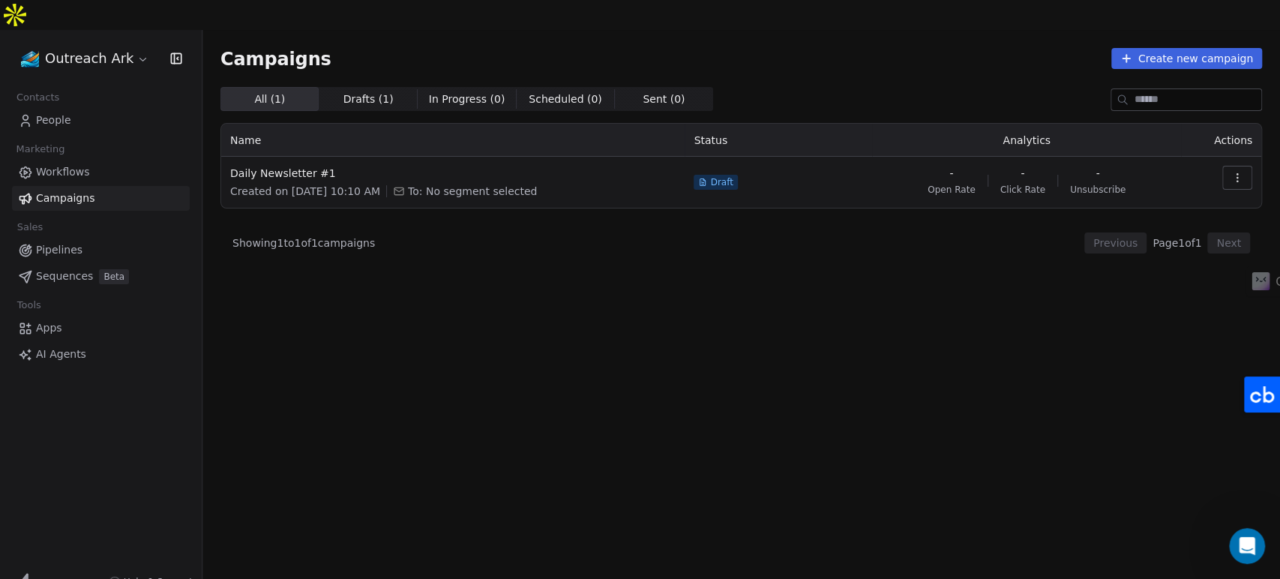
click at [462, 385] on div "All ( 1 ) All ( 1 ) Drafts ( 1 ) Drafts ( 1 ) In Progress ( 0 ) In Progress ( 0…" at bounding box center [740, 282] width 1041 height 390
click at [52, 164] on span "Workflows" at bounding box center [63, 172] width 54 height 16
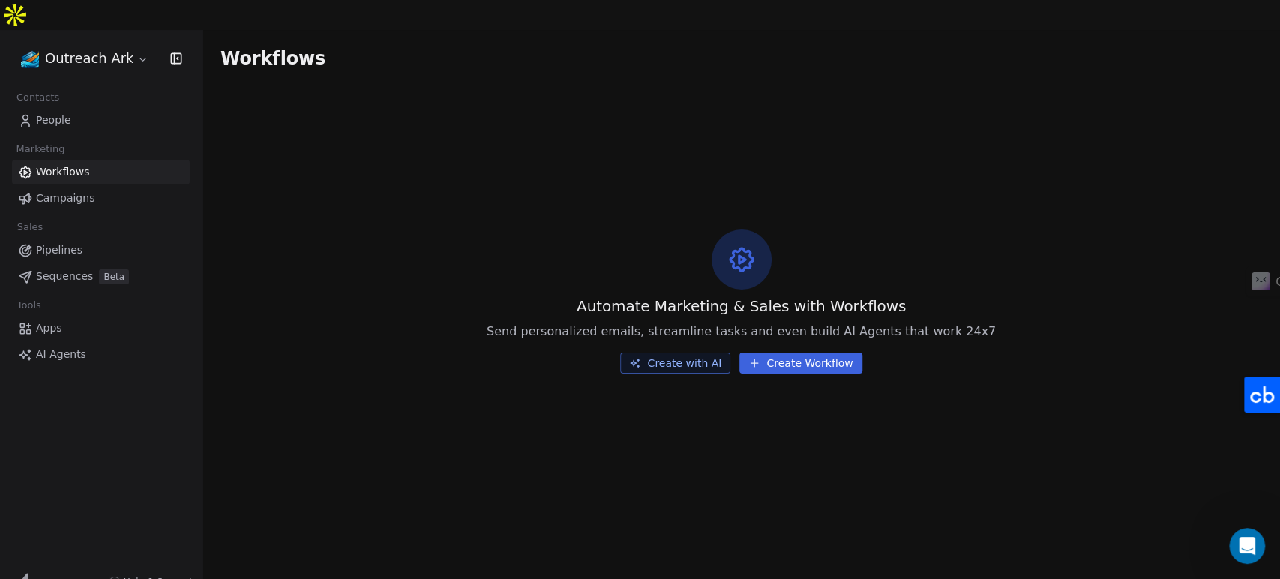
click at [68, 242] on span "Pipelines" at bounding box center [59, 250] width 46 height 16
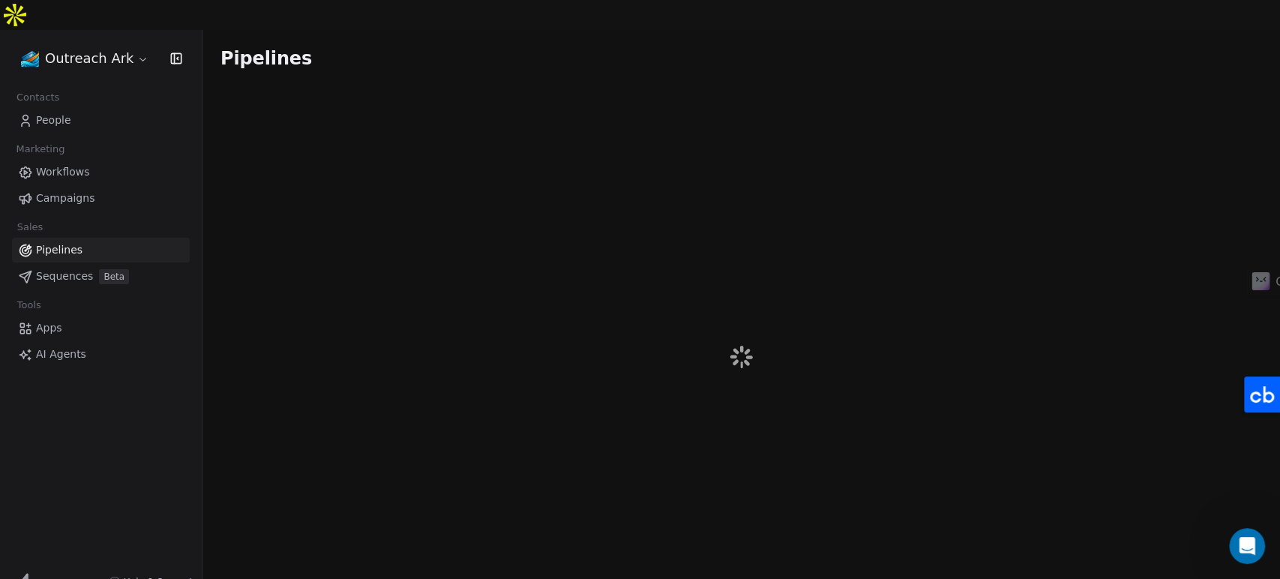
click at [81, 268] on span "Sequences" at bounding box center [64, 276] width 57 height 16
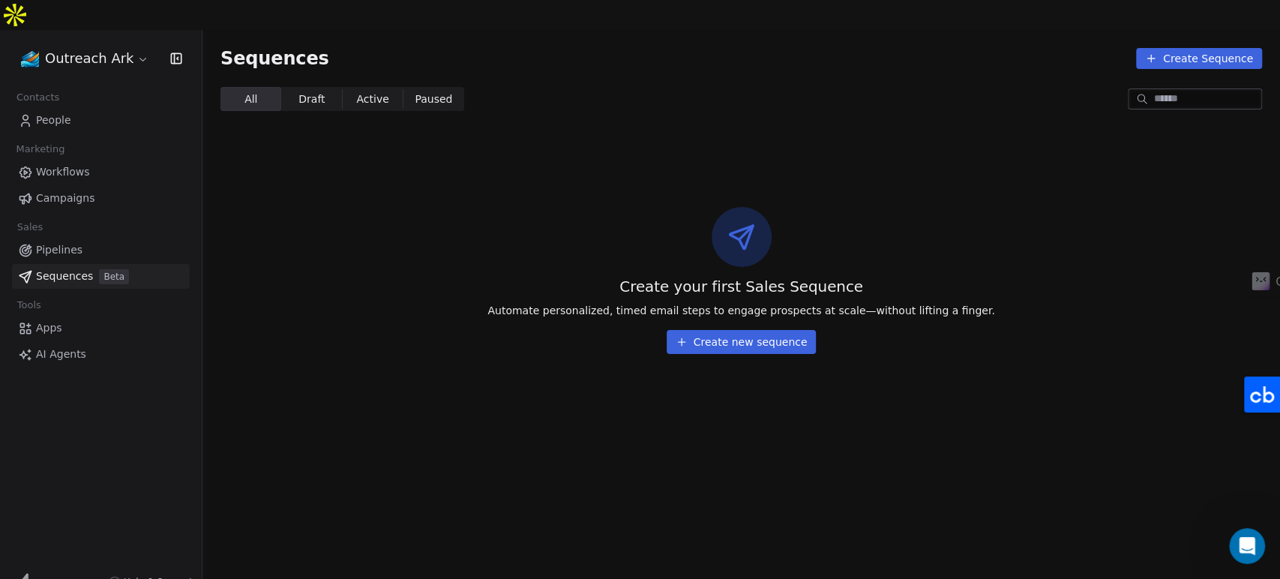
click at [735, 330] on button "Create new sequence" at bounding box center [742, 342] width 150 height 24
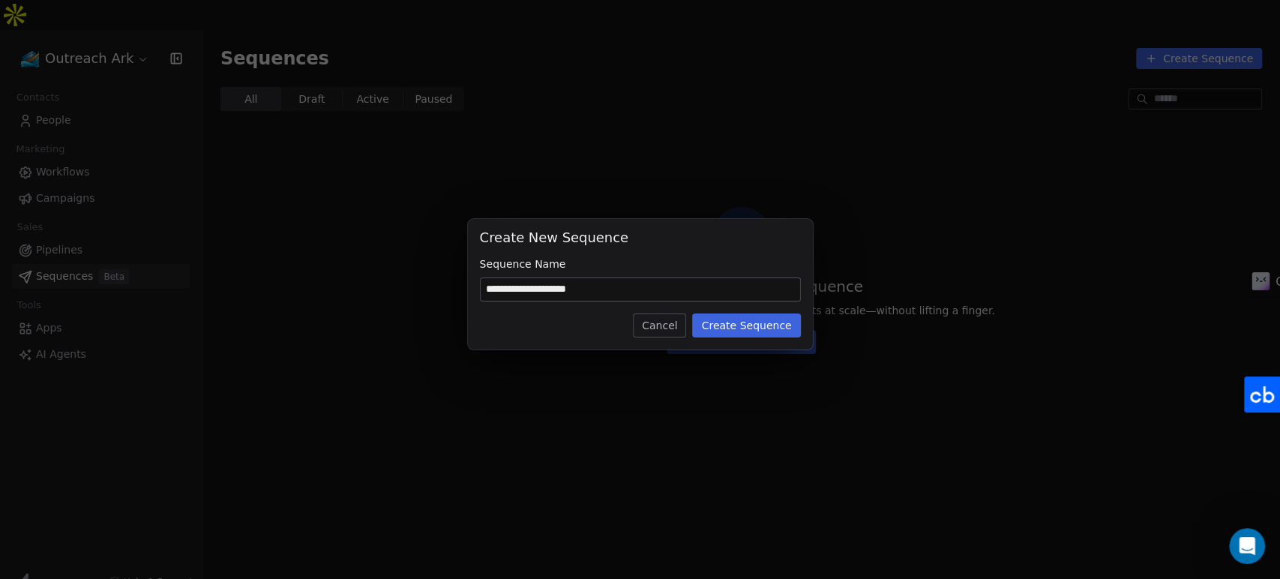
type input "**********"
click at [718, 324] on button "Create Sequence" at bounding box center [746, 325] width 108 height 24
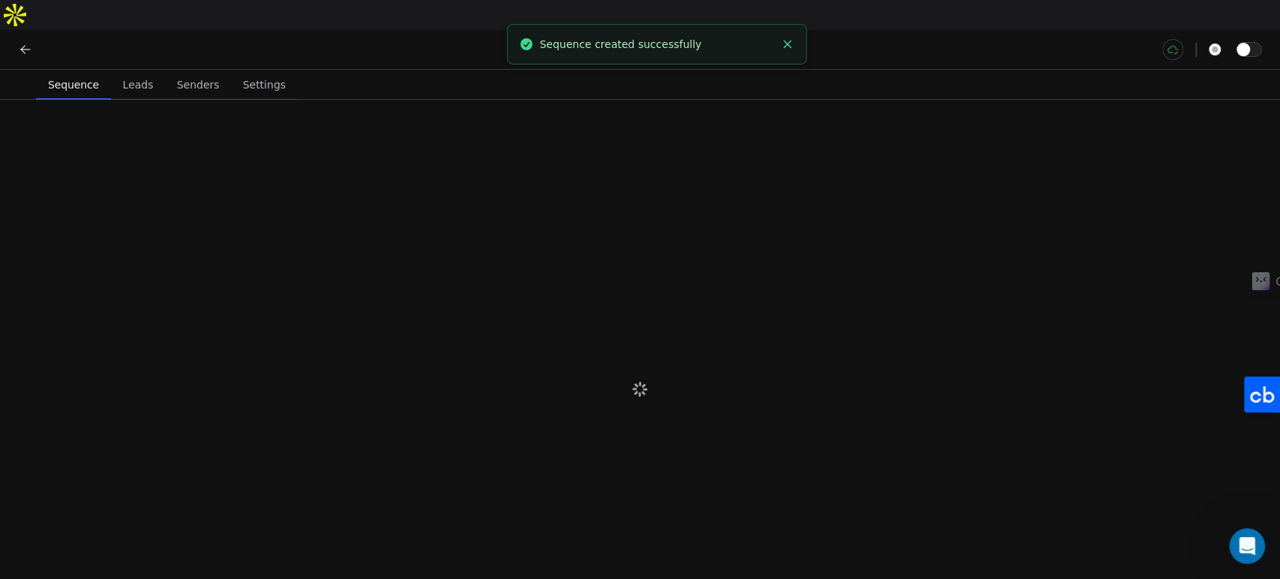
scroll to position [295, 0]
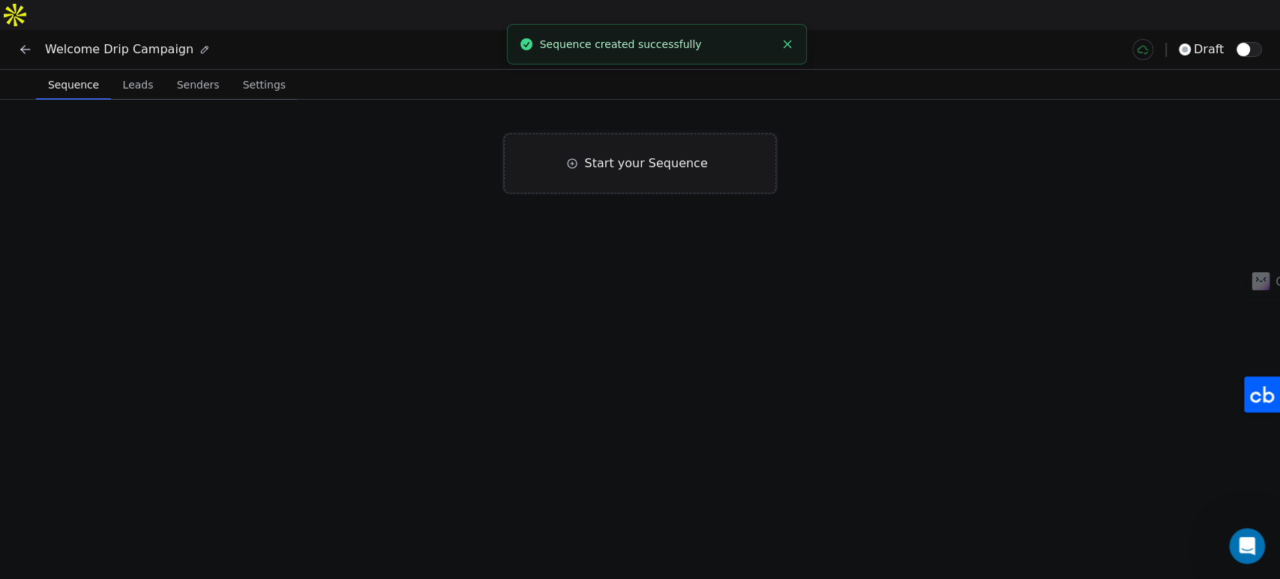
click at [595, 154] on span "Start your Sequence" at bounding box center [645, 163] width 123 height 18
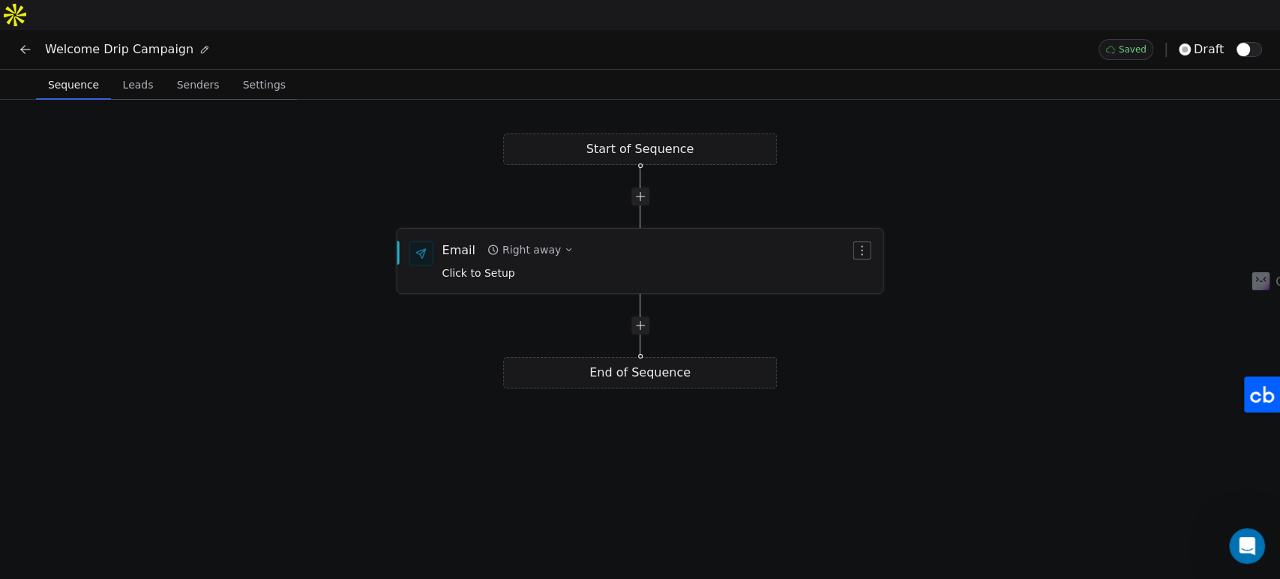
click at [492, 267] on span "Click to Setup" at bounding box center [478, 273] width 73 height 12
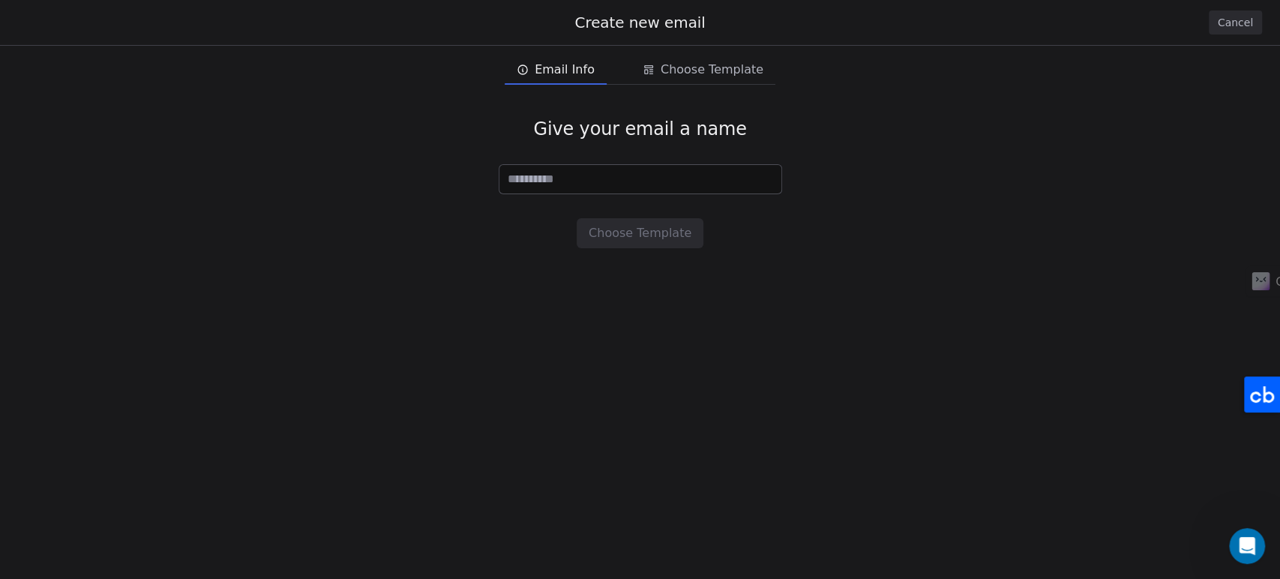
click at [456, 101] on div "Give your email a name Choose Template" at bounding box center [640, 183] width 1280 height 178
click at [1245, 22] on button "Cancel" at bounding box center [1235, 22] width 53 height 24
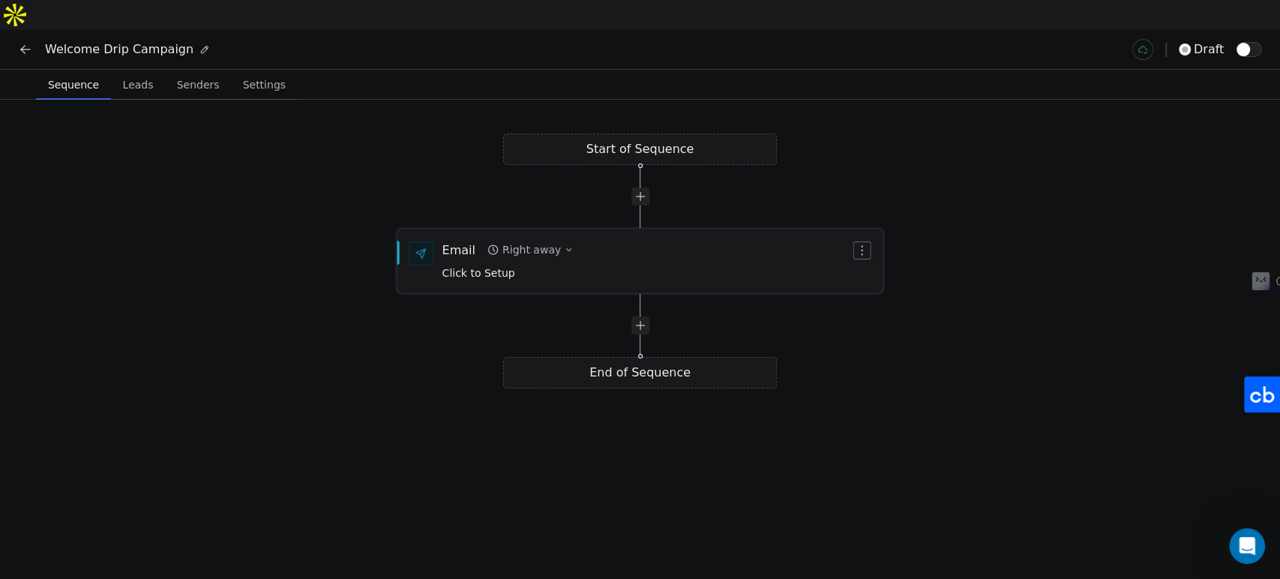
click at [523, 242] on div "Right away" at bounding box center [531, 249] width 58 height 15
click at [388, 300] on div "Start of Sequence Email Right away Click to Setup End of Sequence" at bounding box center [640, 354] width 1280 height 509
click at [481, 267] on span "Click to Setup" at bounding box center [478, 273] width 73 height 12
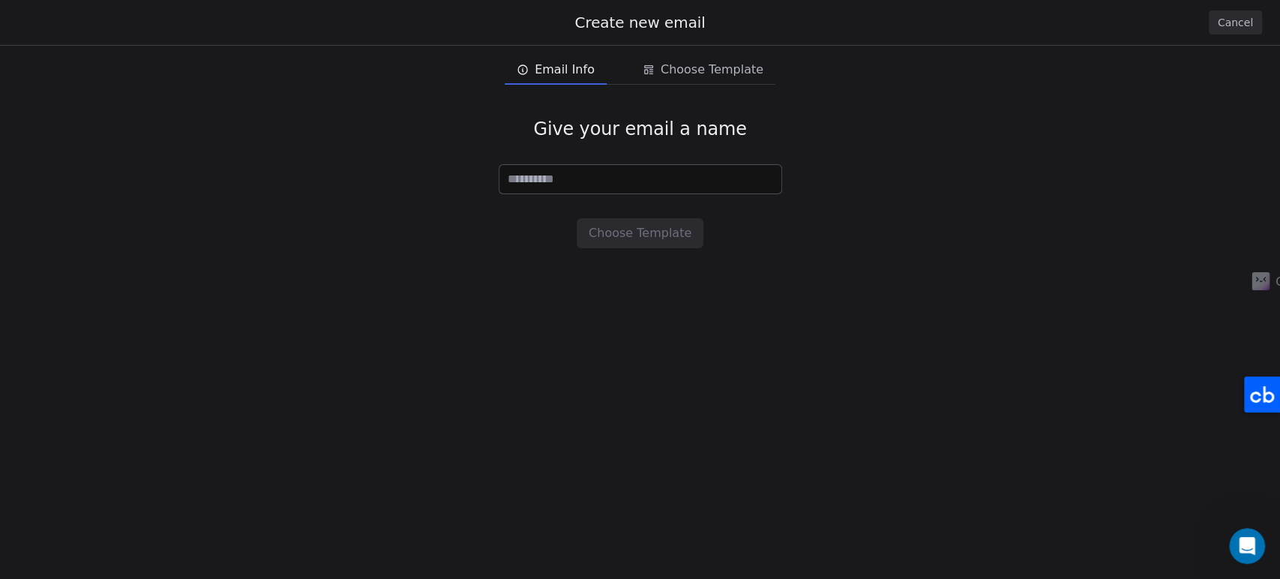
click at [583, 76] on span "Email Info" at bounding box center [565, 70] width 60 height 18
click at [575, 177] on input at bounding box center [640, 179] width 282 height 28
type input "******"
click at [615, 239] on button "Choose Template" at bounding box center [640, 233] width 127 height 30
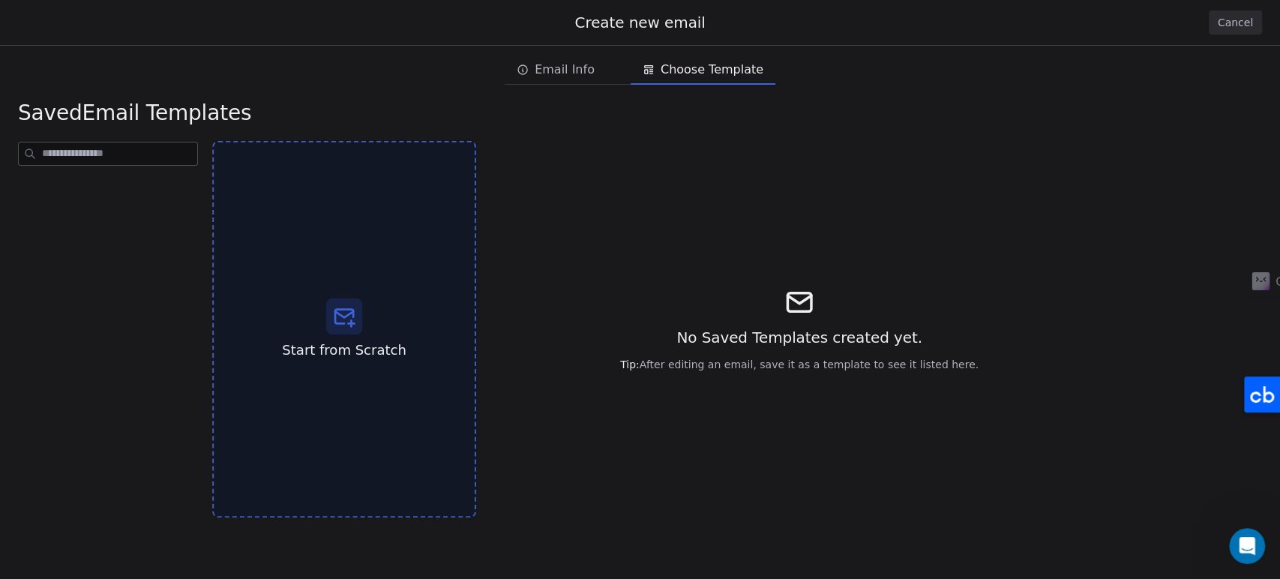
click at [349, 355] on span "Start from Scratch" at bounding box center [344, 349] width 124 height 19
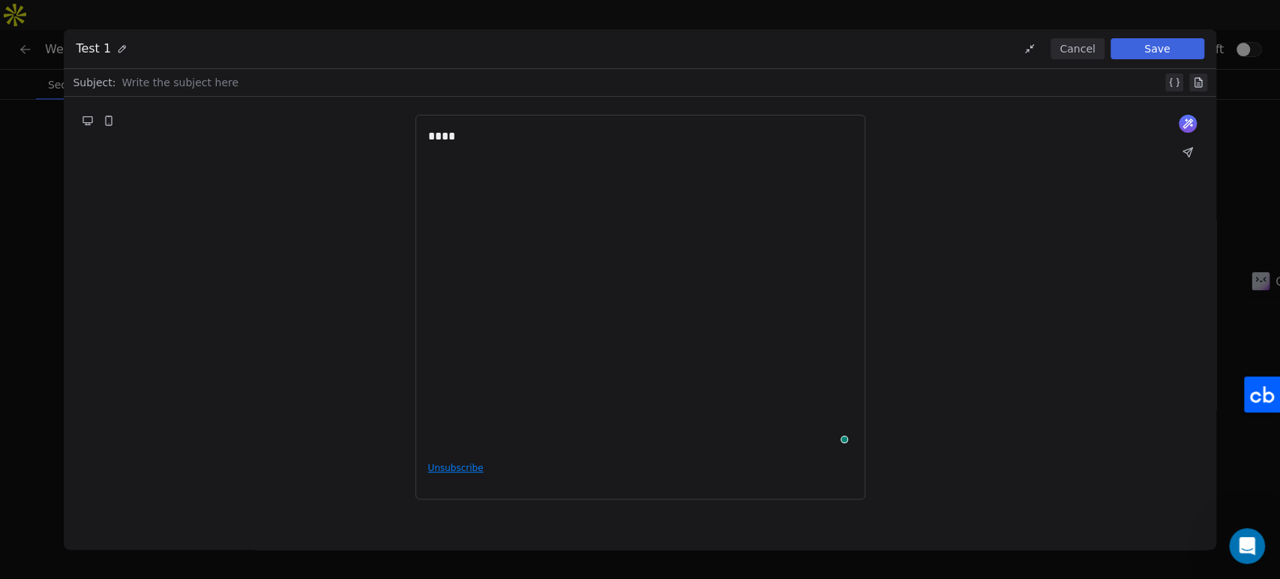
click at [259, 85] on div at bounding box center [641, 82] width 1040 height 18
click at [1144, 43] on button "Save" at bounding box center [1157, 48] width 94 height 21
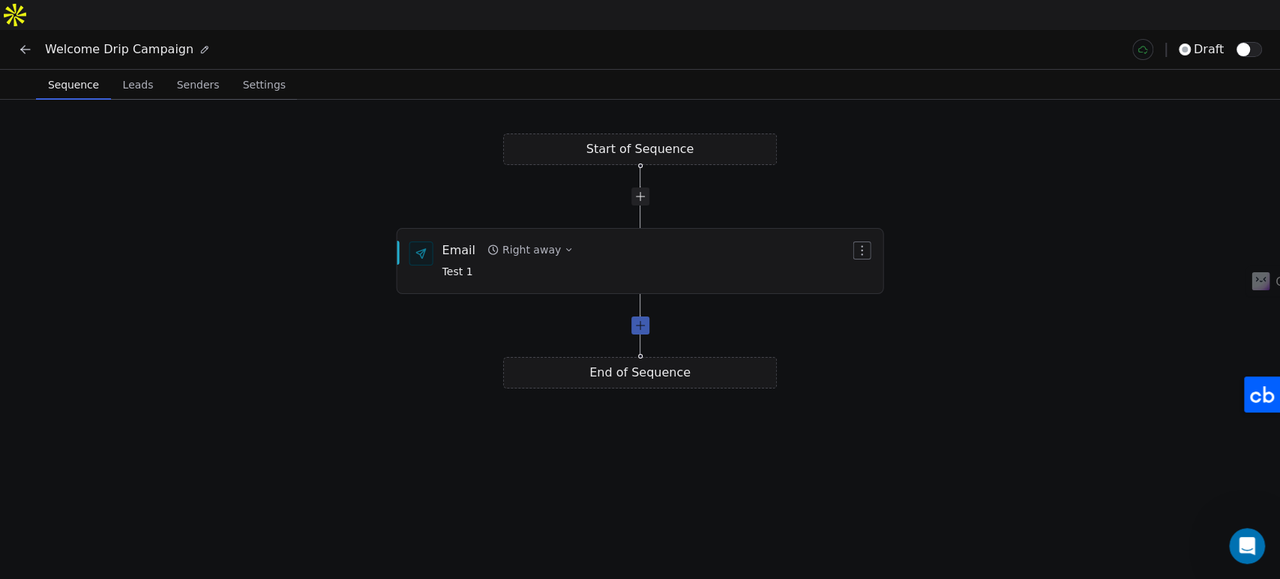
click at [641, 316] on div at bounding box center [640, 325] width 18 height 18
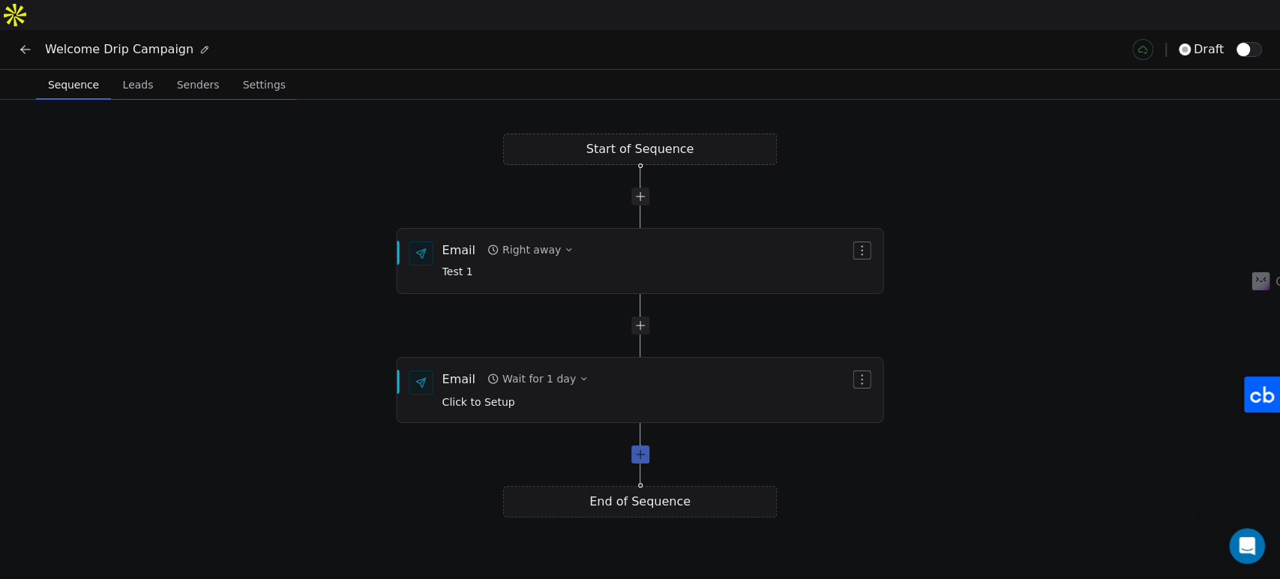
click at [639, 445] on div at bounding box center [640, 454] width 18 height 18
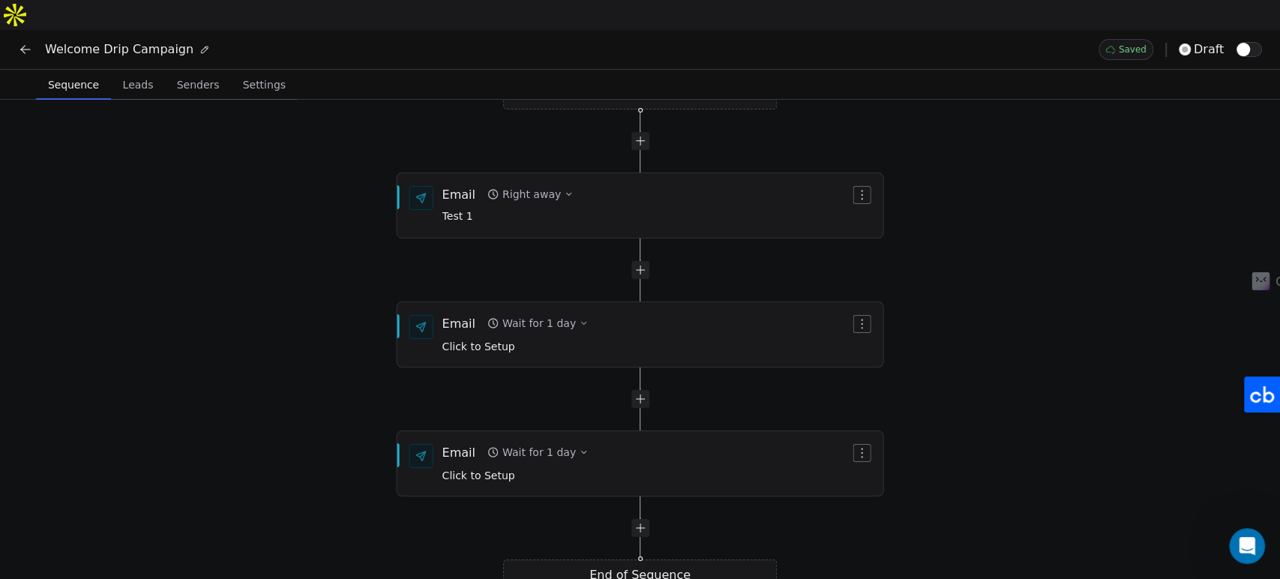
click at [646, 559] on div "End of Sequence" at bounding box center [640, 574] width 274 height 31
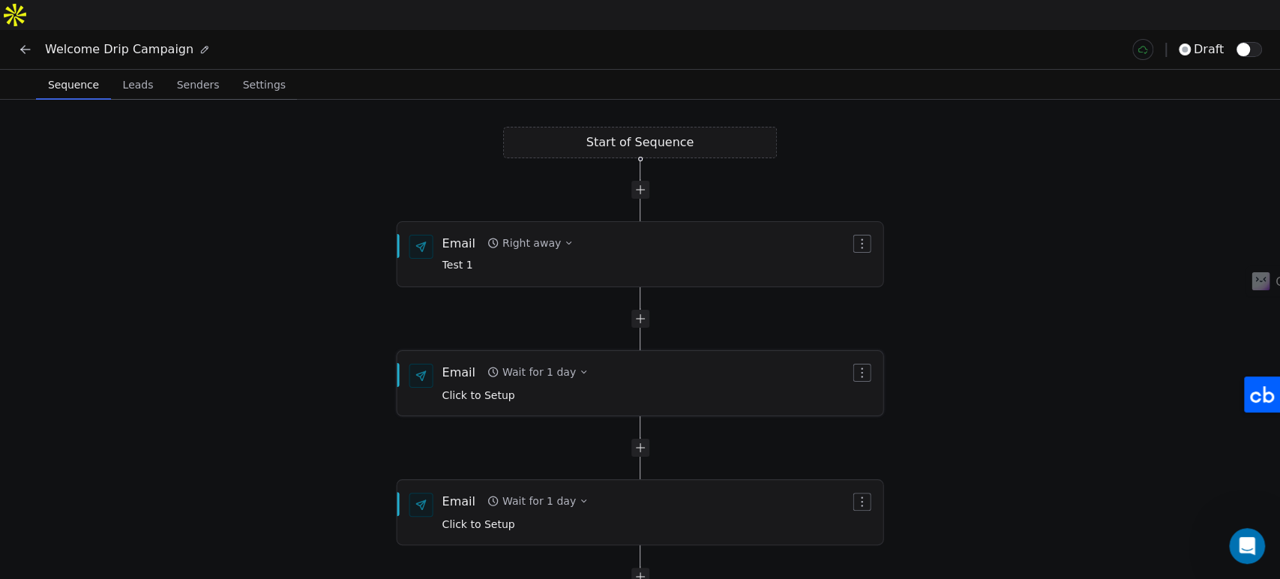
click at [528, 364] on div "Wait for 1 day" at bounding box center [538, 371] width 73 height 15
type input "*"
click at [735, 406] on button "Save" at bounding box center [742, 417] width 43 height 24
click at [511, 493] on div "Wait for 1 day" at bounding box center [538, 500] width 73 height 15
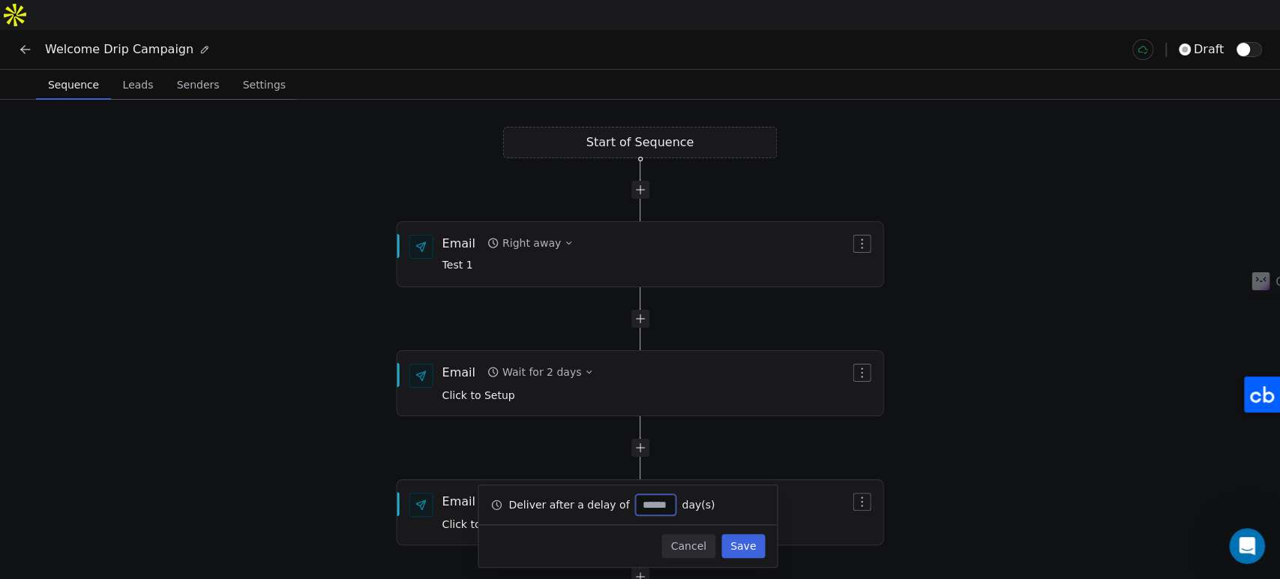
type input "*"
click at [738, 539] on button "Save" at bounding box center [742, 546] width 43 height 24
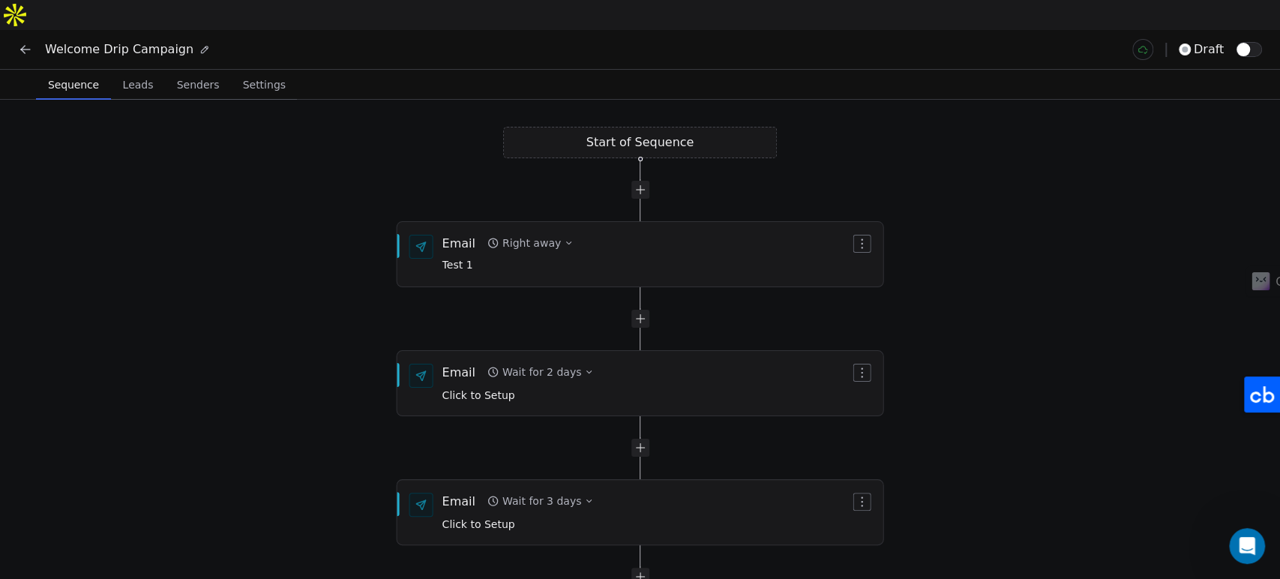
click at [129, 74] on span "Leads" at bounding box center [138, 84] width 43 height 21
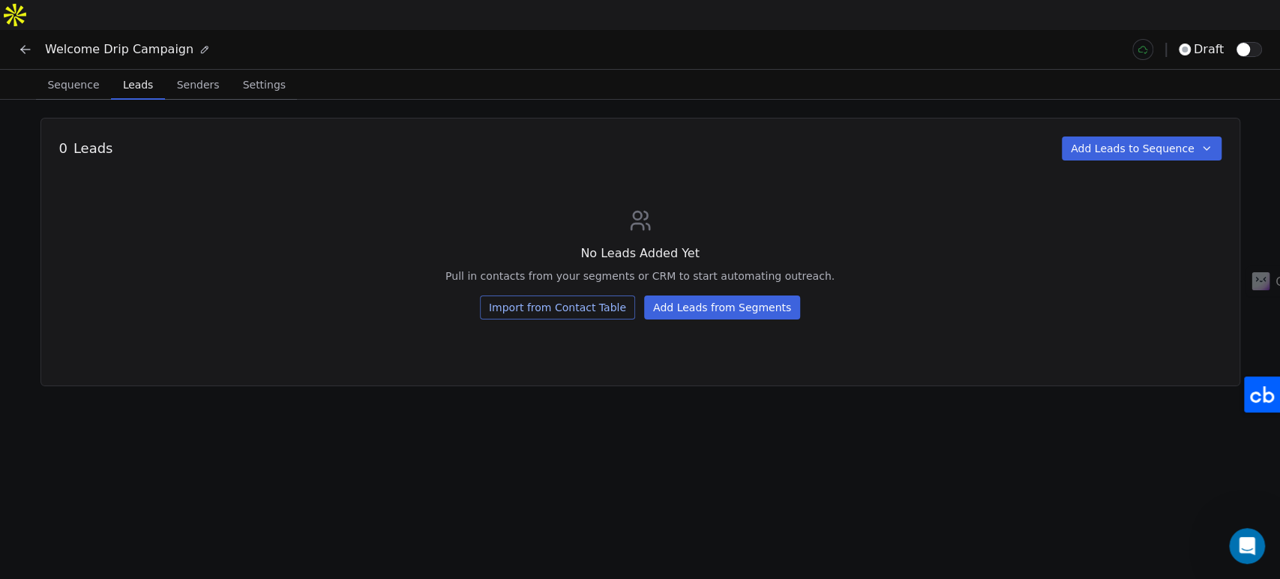
click at [187, 74] on span "Senders" at bounding box center [198, 84] width 55 height 21
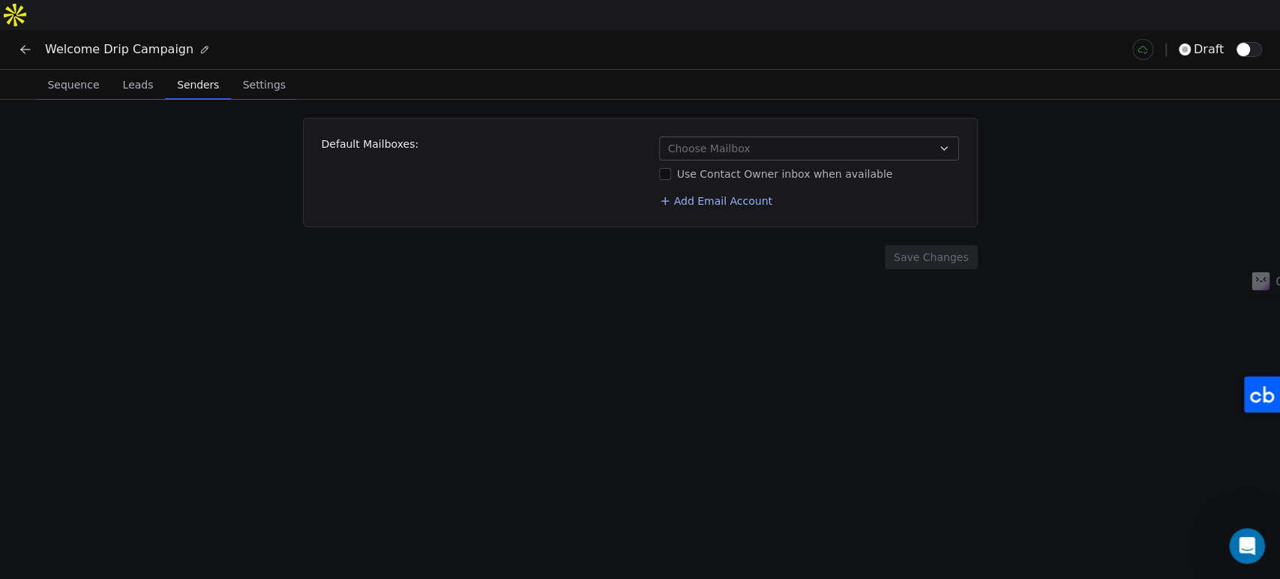
click at [698, 141] on span "Choose Mailbox" at bounding box center [709, 148] width 82 height 15
click at [426, 253] on html "Welcome Drip Campaign draft Sequence Sequence Leads Leads Senders Senders Setti…" at bounding box center [640, 314] width 1280 height 628
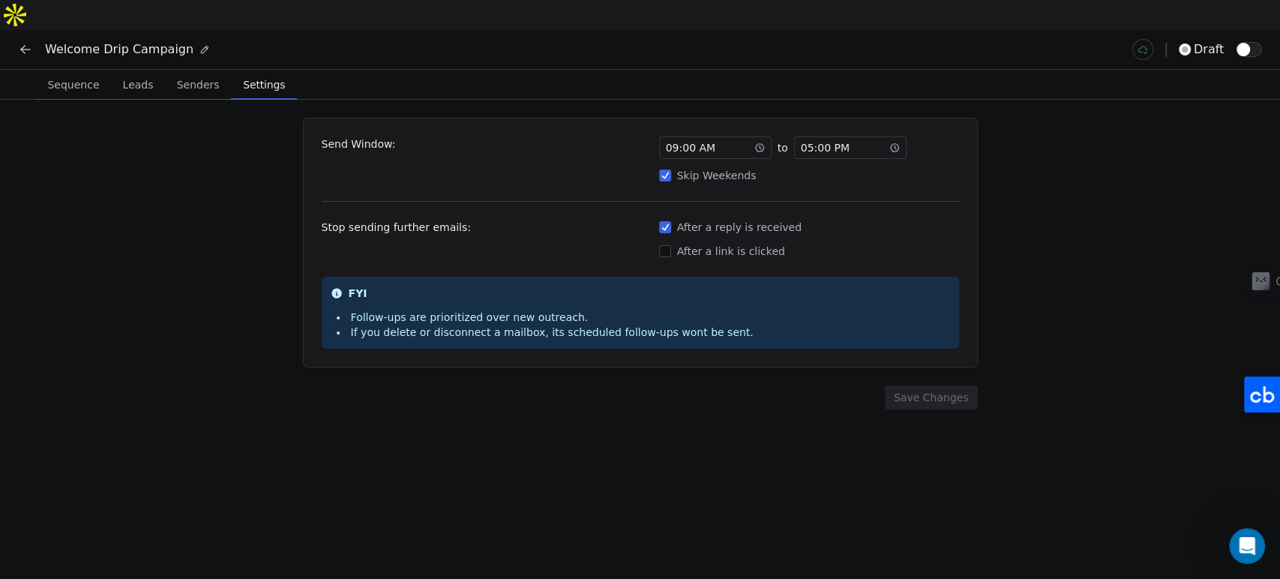
click at [255, 74] on span "Settings" at bounding box center [264, 84] width 54 height 21
click at [754, 142] on icon at bounding box center [759, 147] width 10 height 10
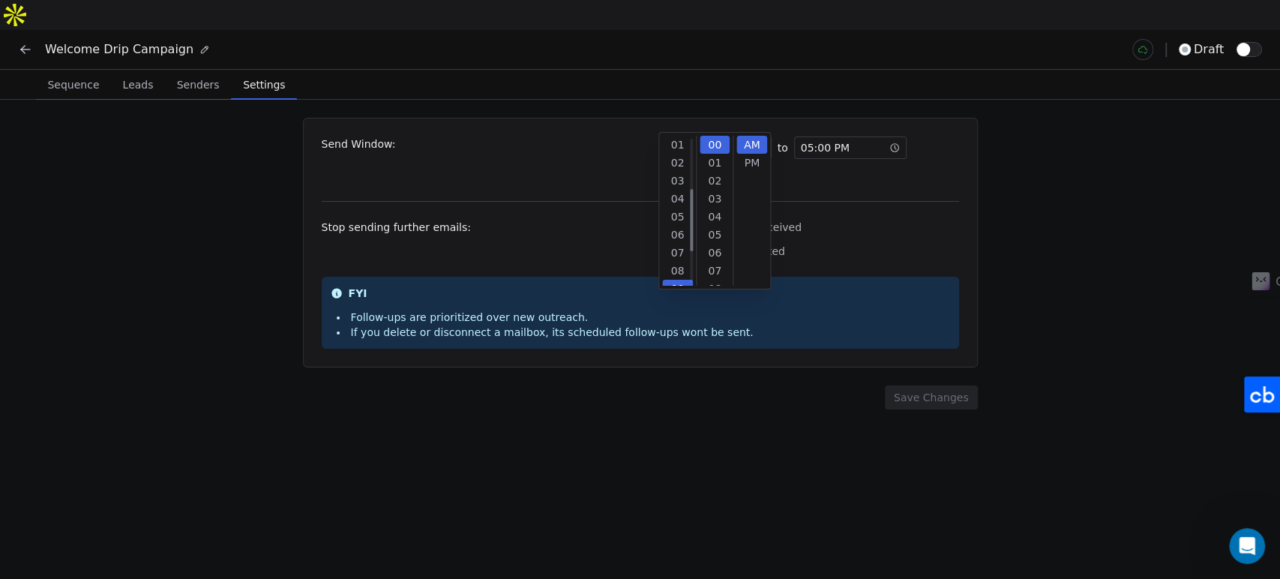
scroll to position [144, 0]
click at [850, 163] on div "Send Window: 09 : 00 AM to 05 : 00 PM Skip Weekends Stop sending further emails…" at bounding box center [640, 243] width 675 height 250
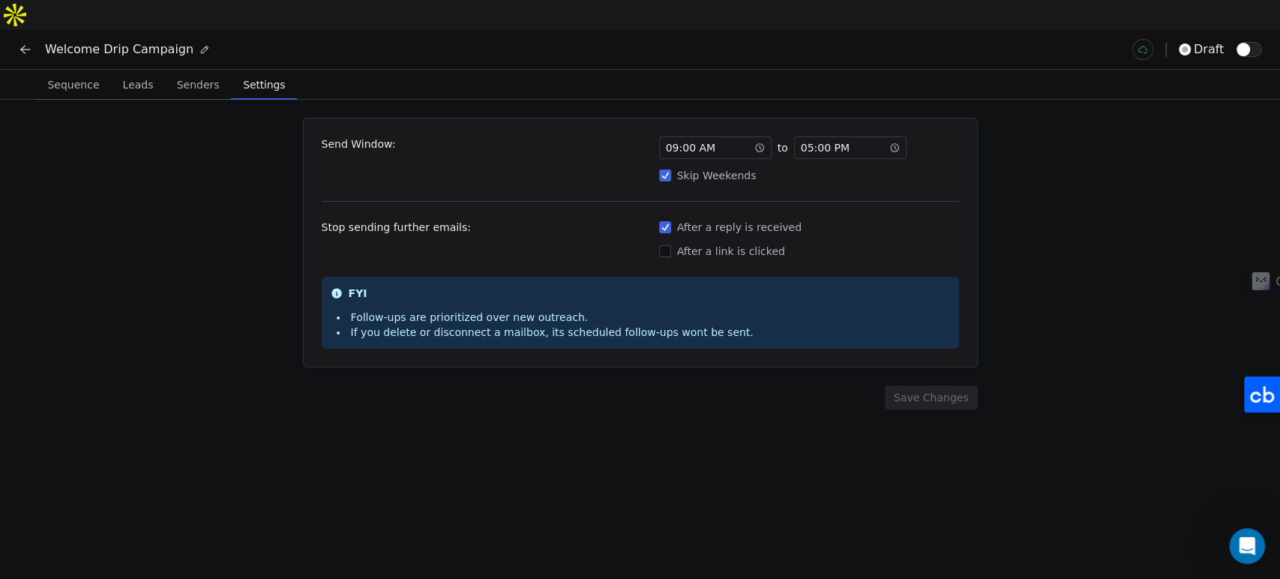
click at [27, 42] on icon at bounding box center [25, 49] width 15 height 15
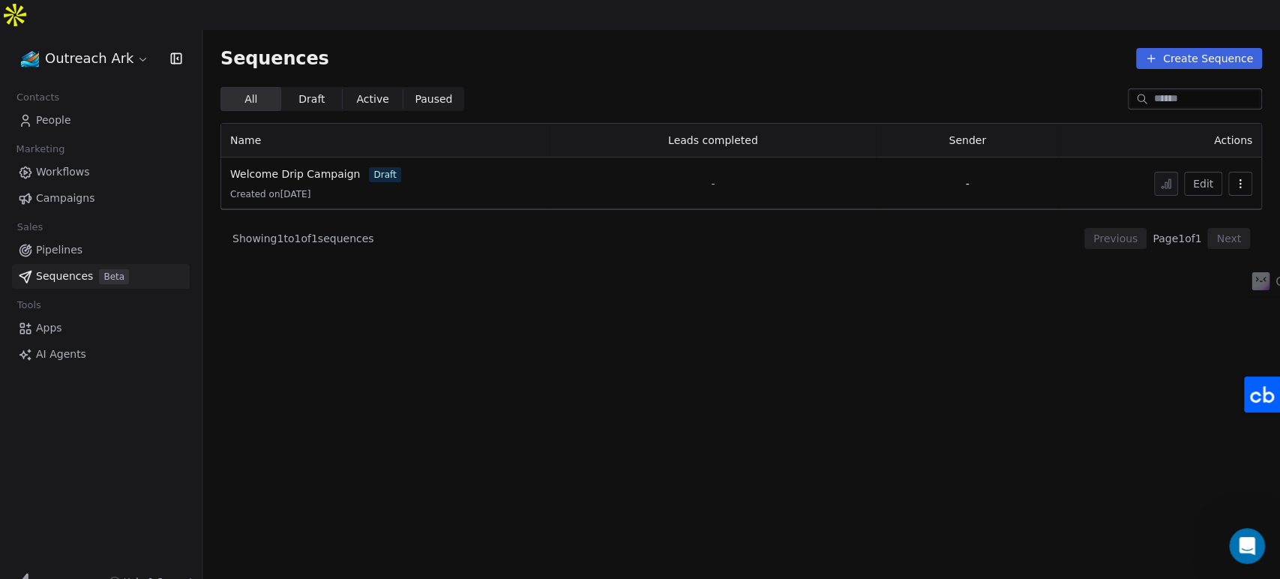
click at [446, 188] on div "Created on Sep 17, 2025" at bounding box center [385, 194] width 310 height 12
click at [337, 168] on span "Welcome Drip Campaign" at bounding box center [295, 174] width 130 height 12
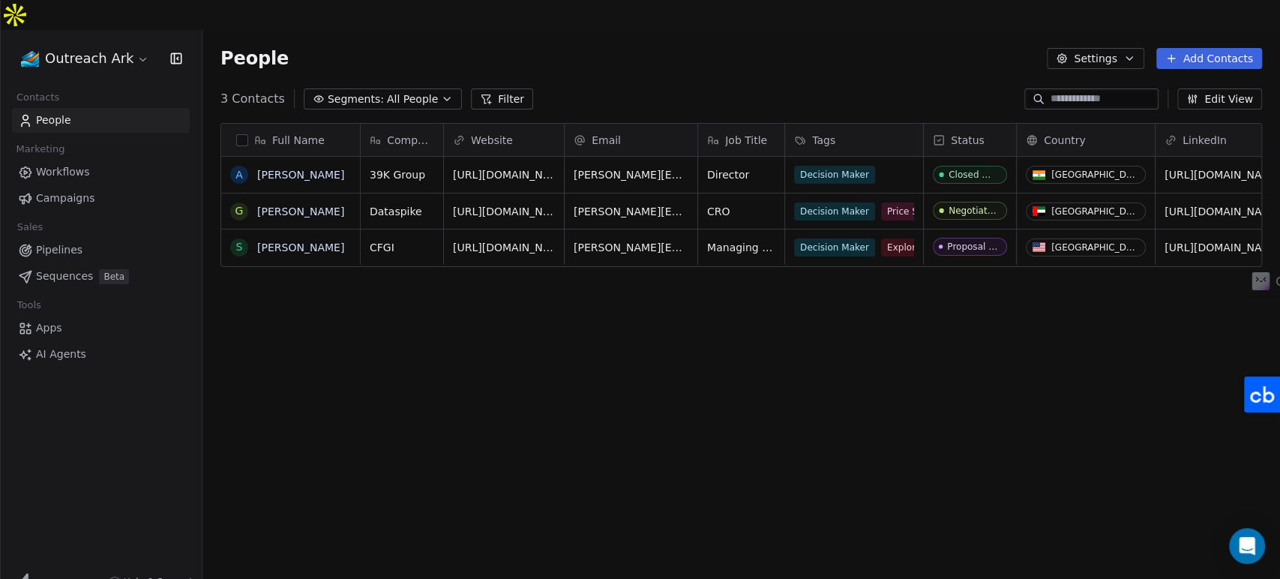
scroll to position [496, 1065]
click at [650, 200] on span "[PERSON_NAME][EMAIL_ADDRESS][DOMAIN_NAME]" at bounding box center [663, 222] width 178 height 45
click at [650, 178] on input "**********" at bounding box center [639, 181] width 142 height 30
click at [751, 491] on html "**********" at bounding box center [640, 314] width 1280 height 628
click at [480, 511] on html "**********" at bounding box center [640, 314] width 1280 height 628
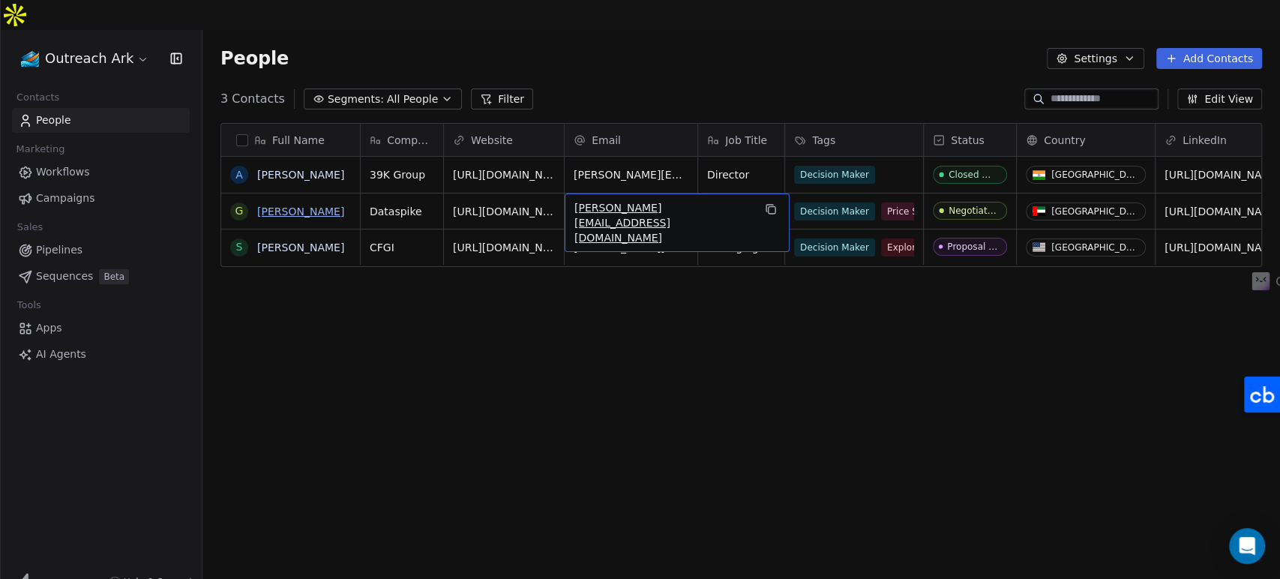
click at [331, 205] on link "[PERSON_NAME]" at bounding box center [300, 211] width 87 height 12
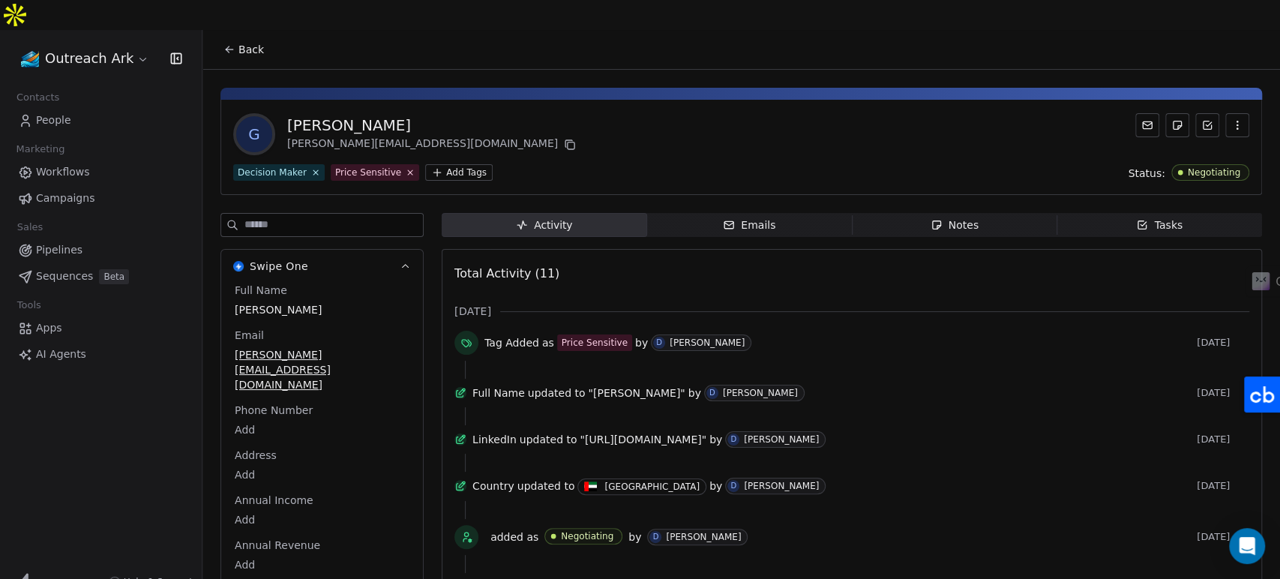
click at [1009, 213] on span "Notes Notes" at bounding box center [954, 225] width 205 height 24
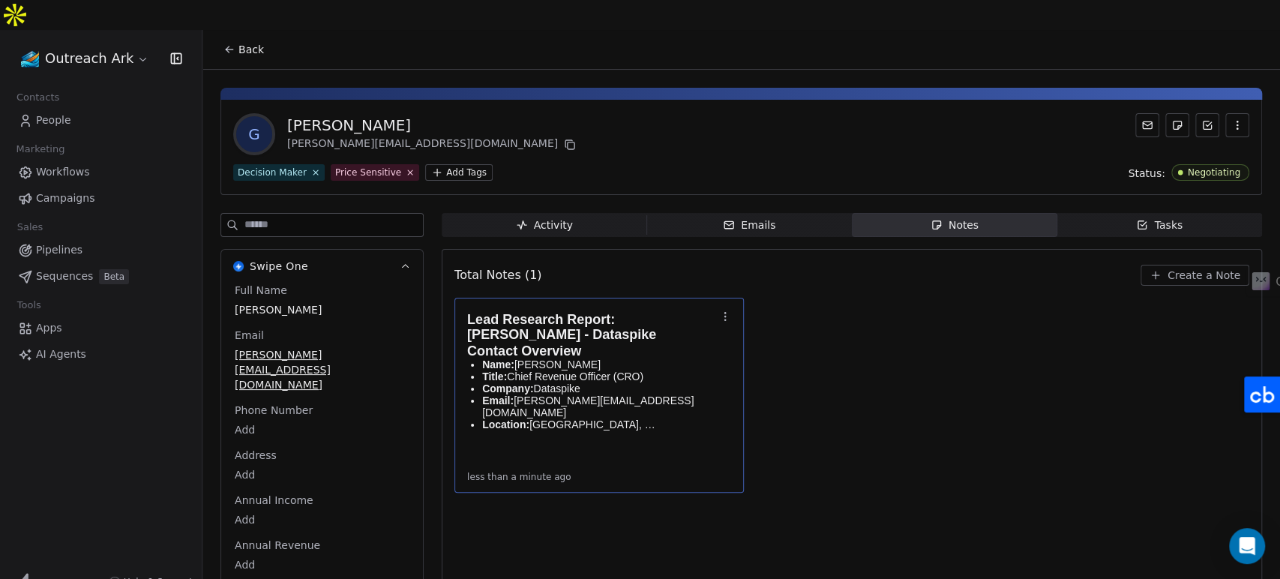
click at [618, 382] on p "Company: Dataspike" at bounding box center [599, 388] width 234 height 12
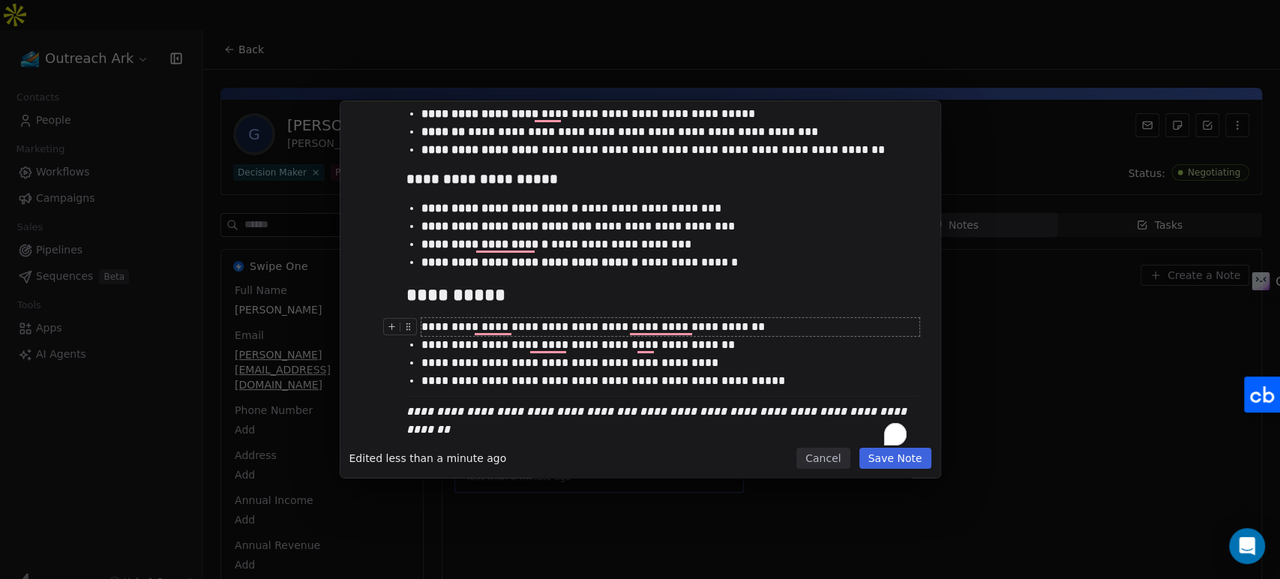
scroll to position [1214, 0]
click at [832, 449] on button "Cancel" at bounding box center [822, 458] width 53 height 21
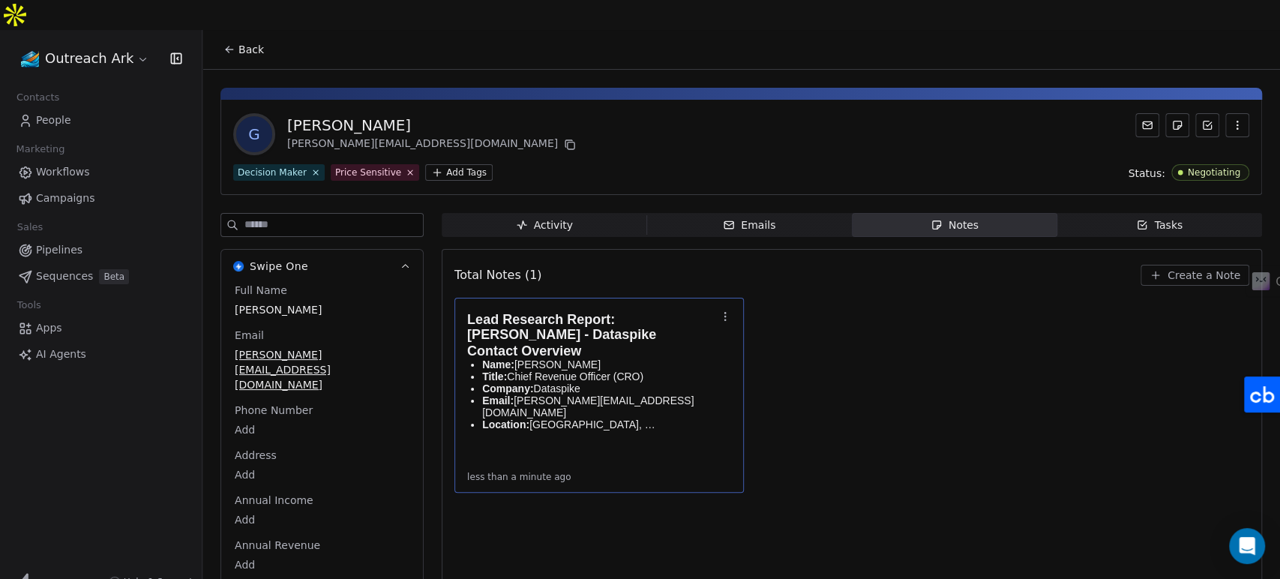
click at [30, 573] on icon at bounding box center [27, 582] width 18 height 18
click at [24, 573] on icon at bounding box center [27, 582] width 18 height 18
click at [53, 112] on span "People" at bounding box center [53, 120] width 35 height 16
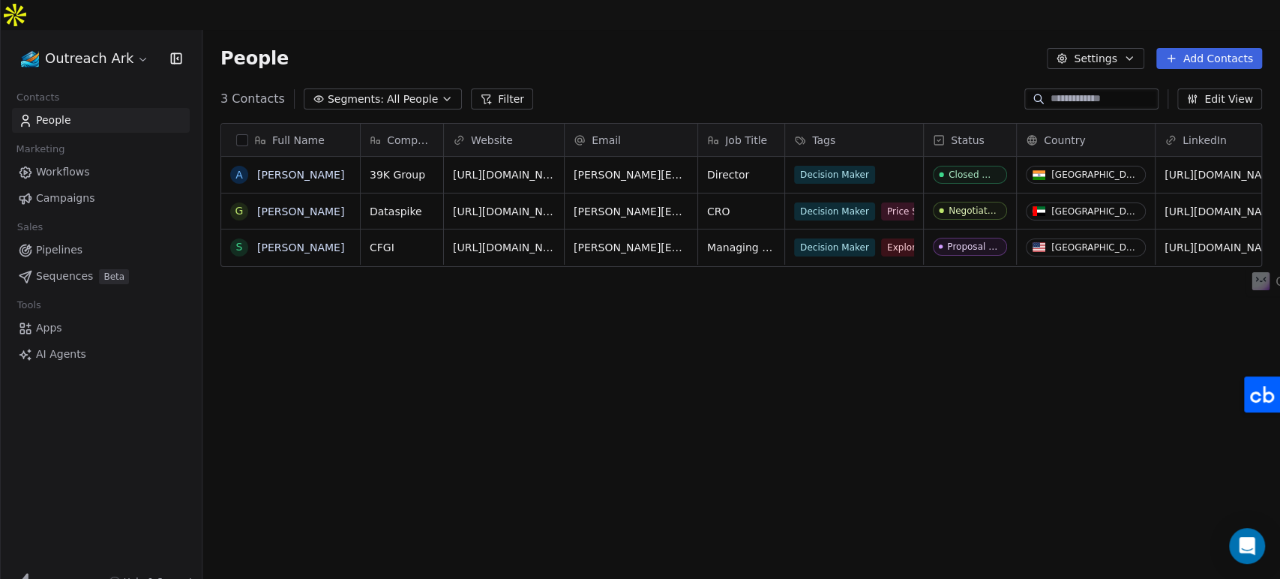
scroll to position [496, 1065]
click at [126, 31] on html "Outreach Ark Contacts People Marketing Workflows Campaigns Sales Pipelines Sequ…" at bounding box center [640, 314] width 1280 height 628
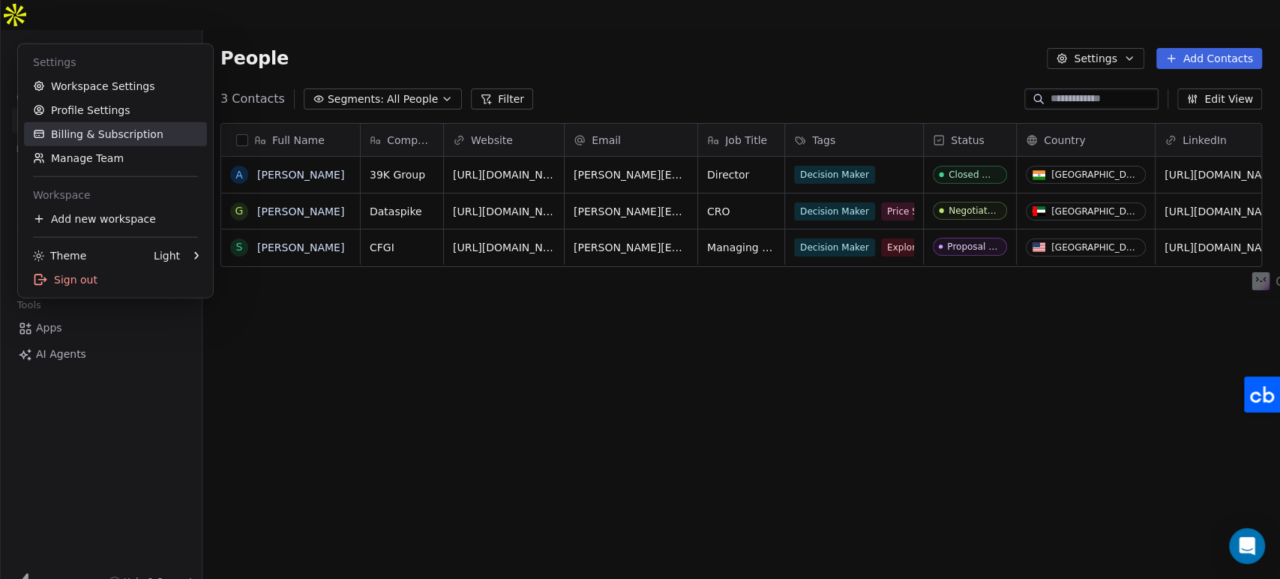
click at [91, 127] on link "Billing & Subscription" at bounding box center [115, 134] width 183 height 24
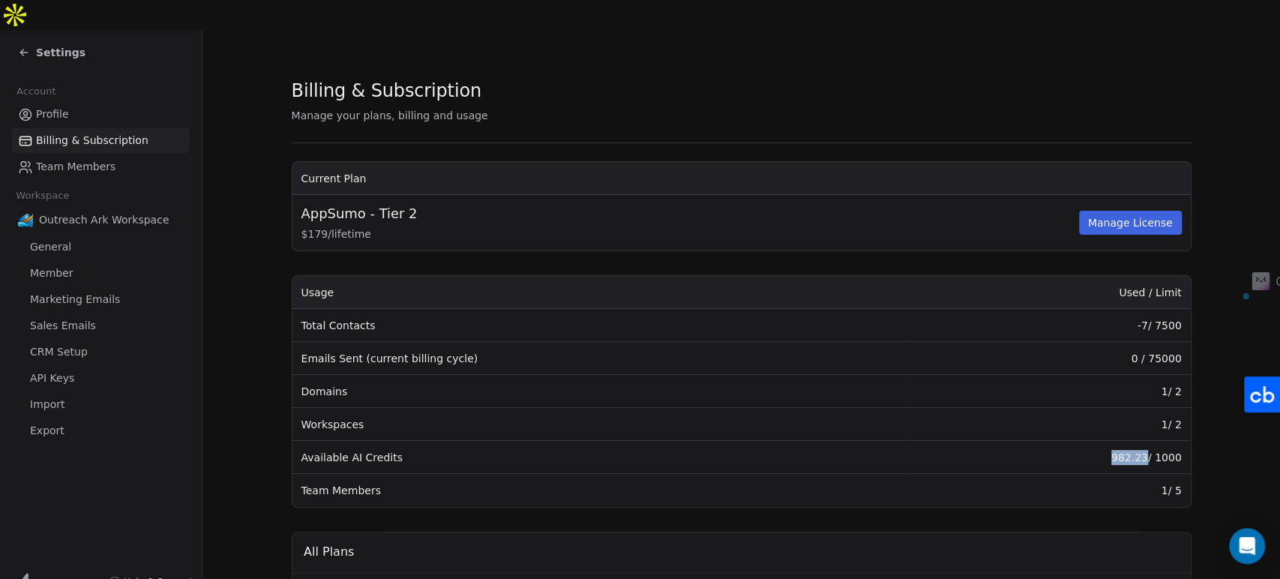
drag, startPoint x: 1113, startPoint y: 424, endPoint x: 1141, endPoint y: 423, distance: 27.8
click at [1141, 441] on td "982.23 / 1000" at bounding box center [1050, 457] width 280 height 33
click at [1108, 441] on td "982.23 / 1000" at bounding box center [1050, 457] width 280 height 33
click at [20, 46] on icon at bounding box center [24, 52] width 12 height 12
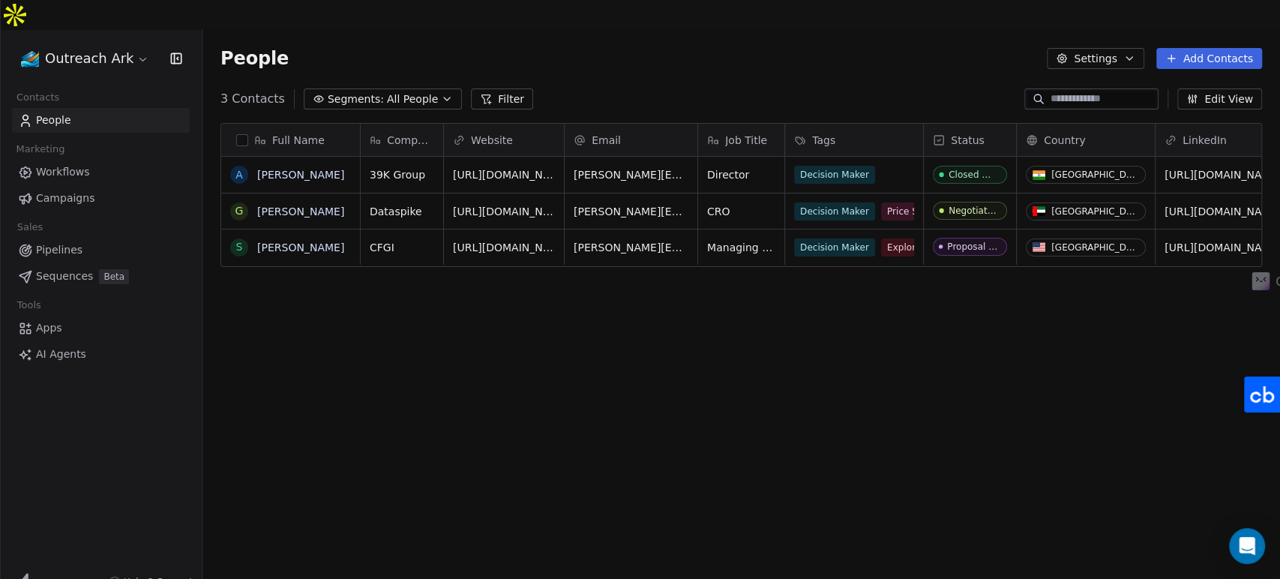
scroll to position [496, 1065]
click at [605, 236] on span "[PERSON_NAME][EMAIL_ADDRESS][DOMAIN_NAME]" at bounding box center [663, 258] width 178 height 45
click at [673, 293] on html "**********" at bounding box center [640, 314] width 1280 height 628
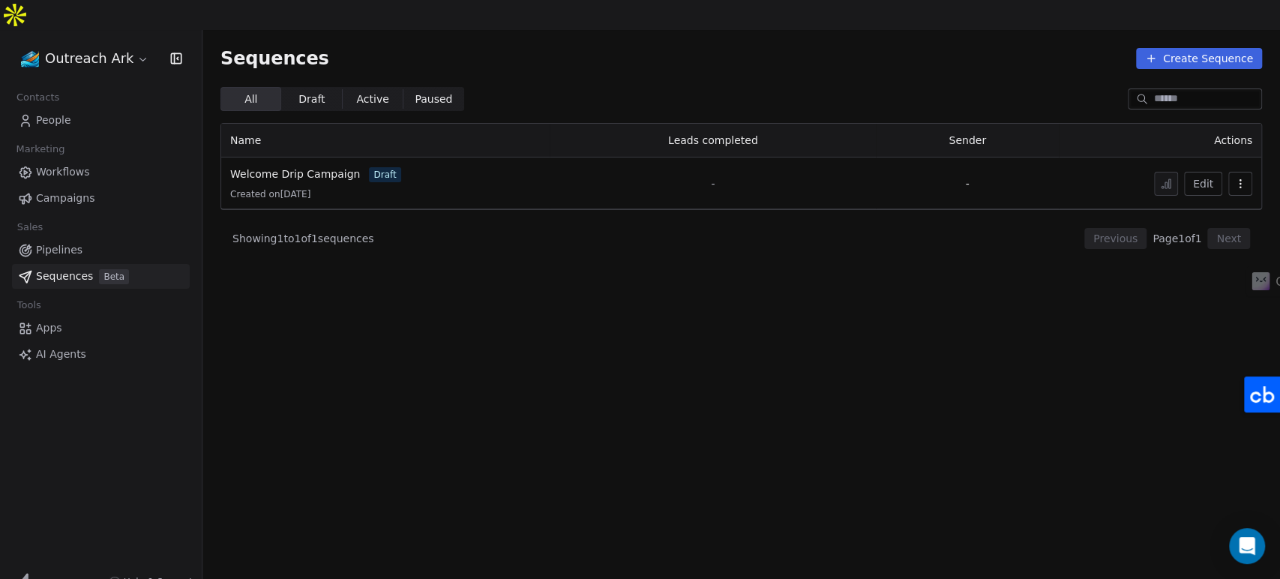
click at [78, 346] on span "AI Agents" at bounding box center [61, 354] width 50 height 16
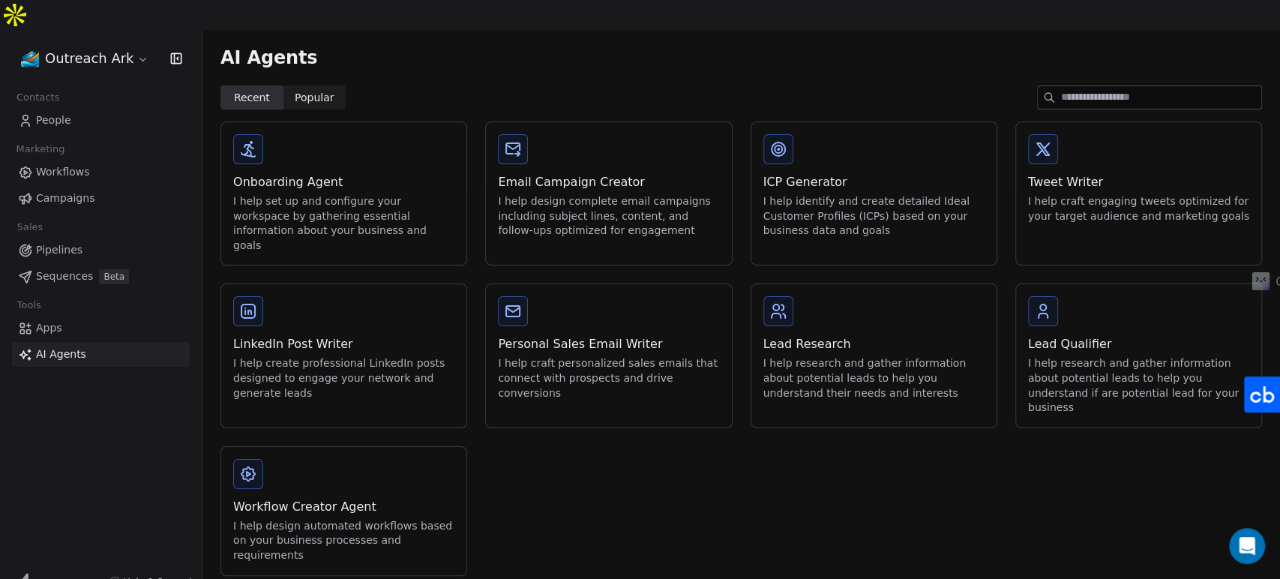
click at [64, 316] on link "Apps" at bounding box center [101, 328] width 178 height 25
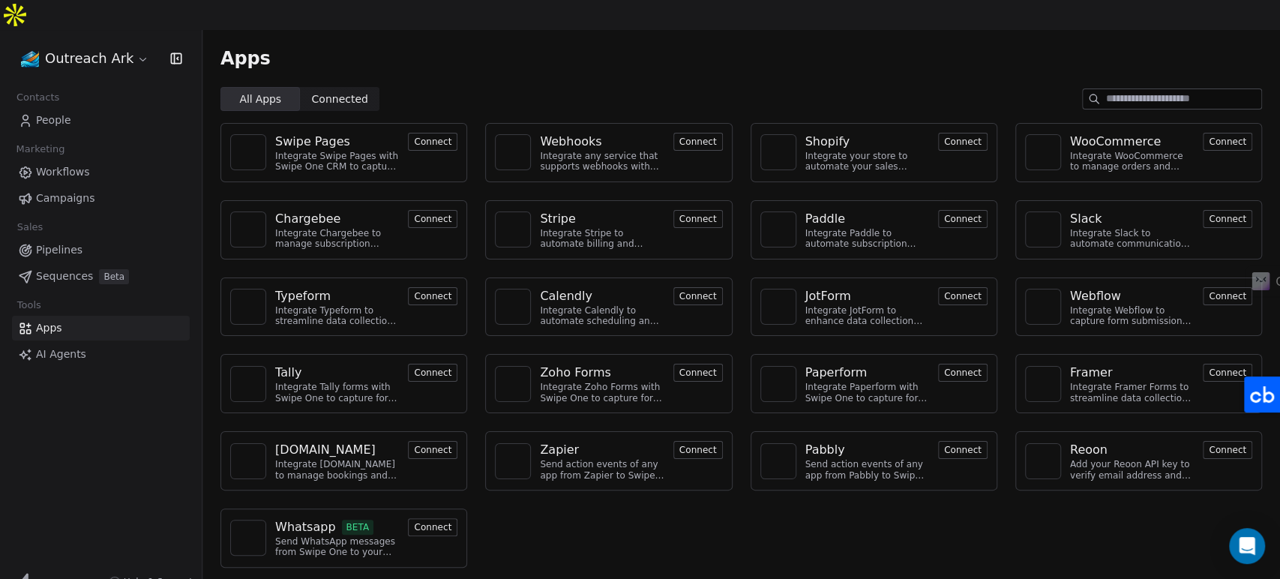
click at [64, 346] on span "AI Agents" at bounding box center [61, 354] width 50 height 16
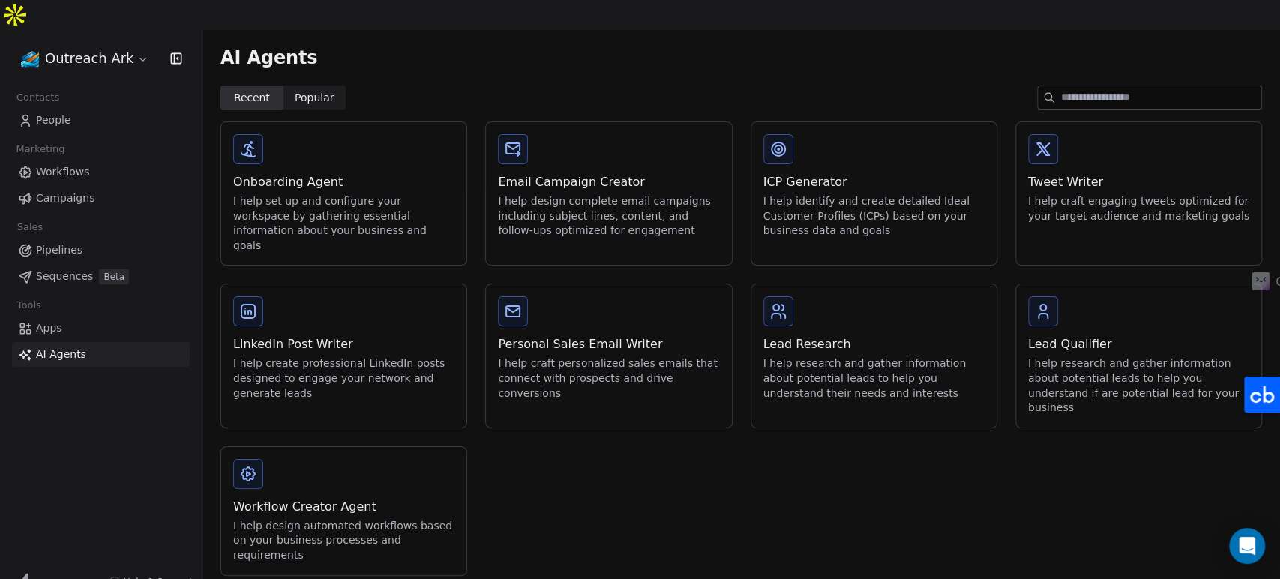
click at [58, 316] on link "Apps" at bounding box center [101, 328] width 178 height 25
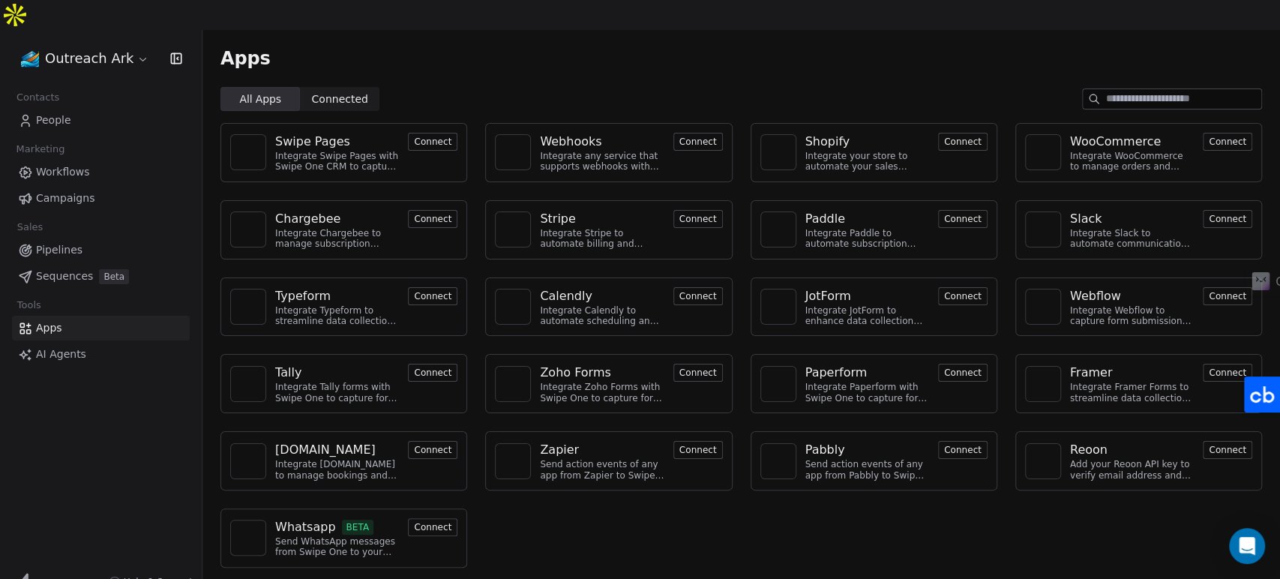
click at [337, 91] on span "Connected" at bounding box center [340, 99] width 56 height 16
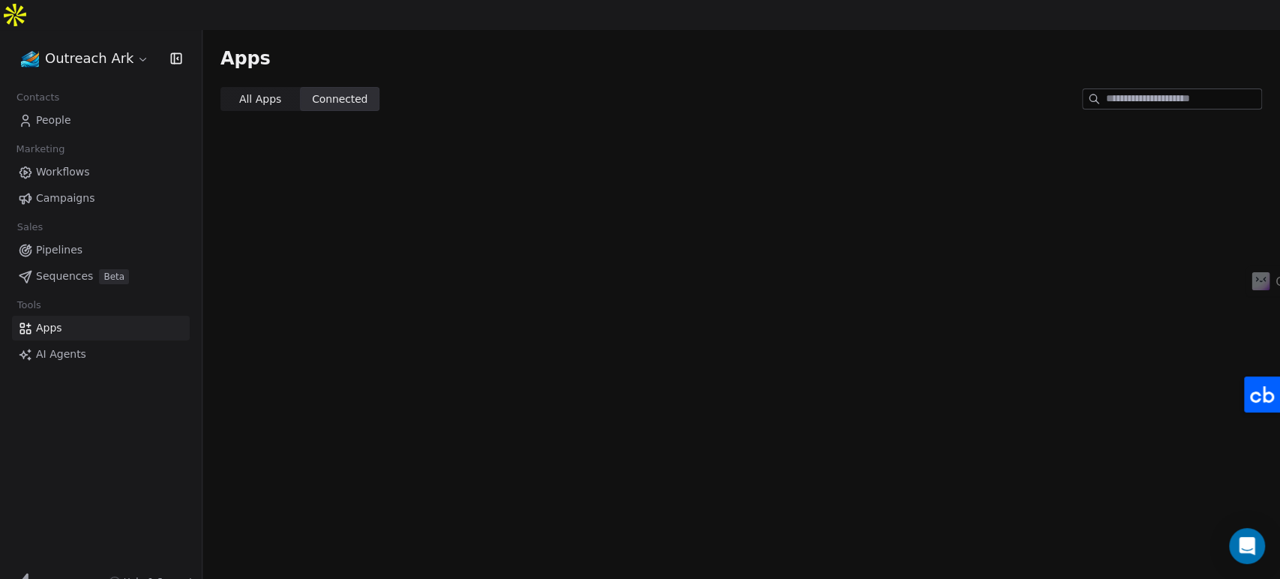
click at [275, 91] on span "All Apps" at bounding box center [260, 99] width 42 height 16
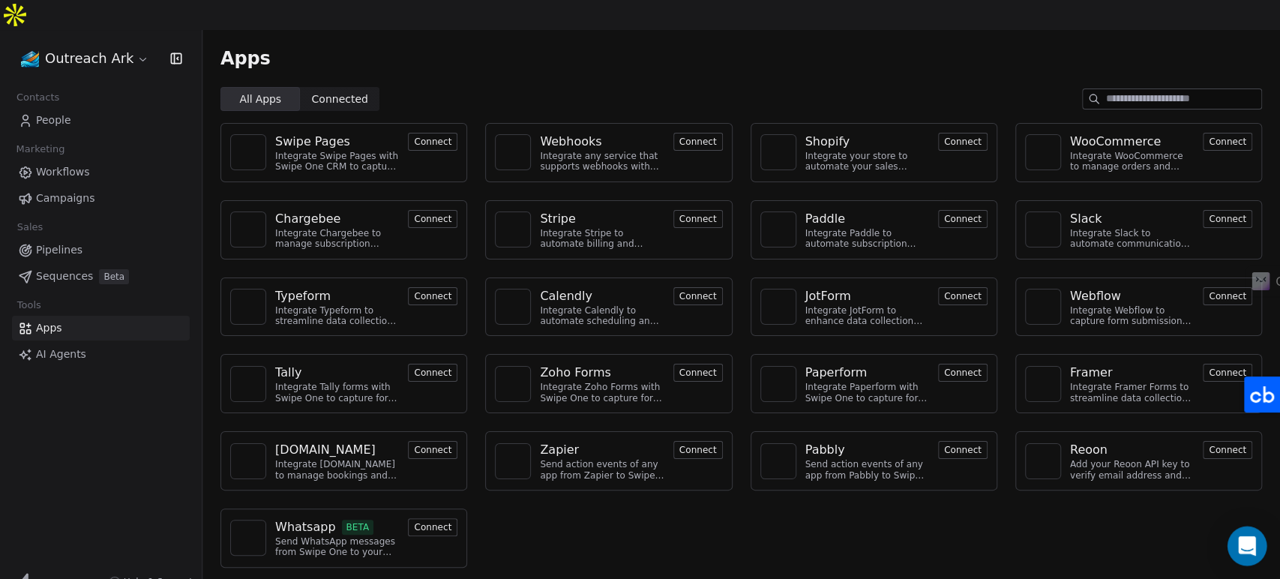
click at [1245, 553] on icon "Open Intercom Messenger" at bounding box center [1246, 545] width 19 height 19
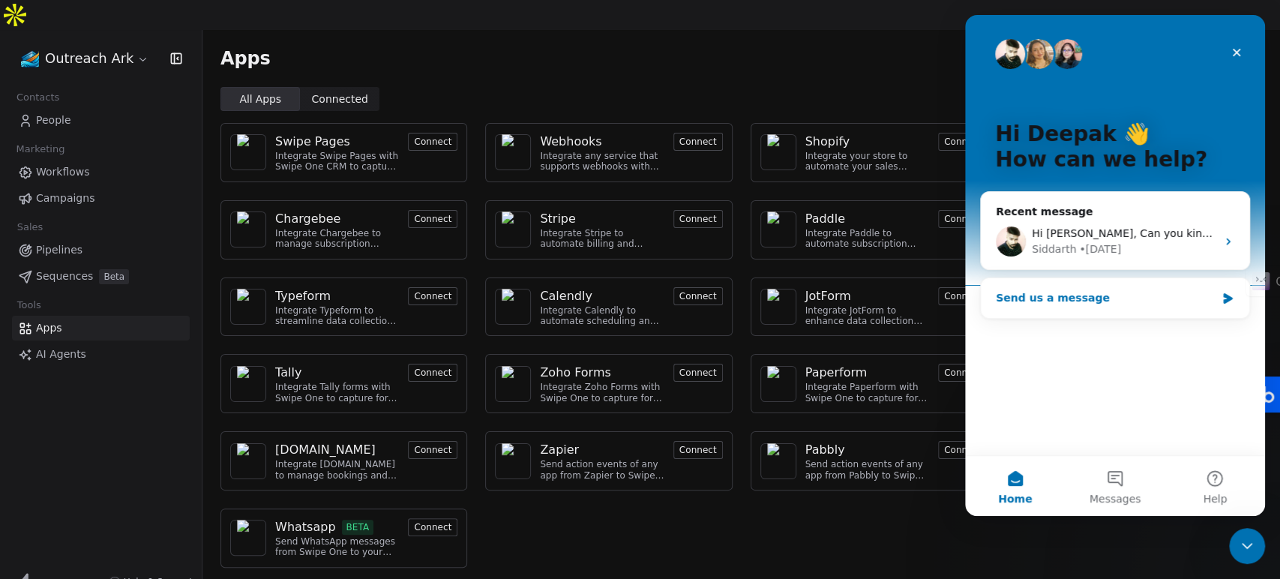
click at [1119, 298] on div "Send us a message" at bounding box center [1106, 298] width 220 height 16
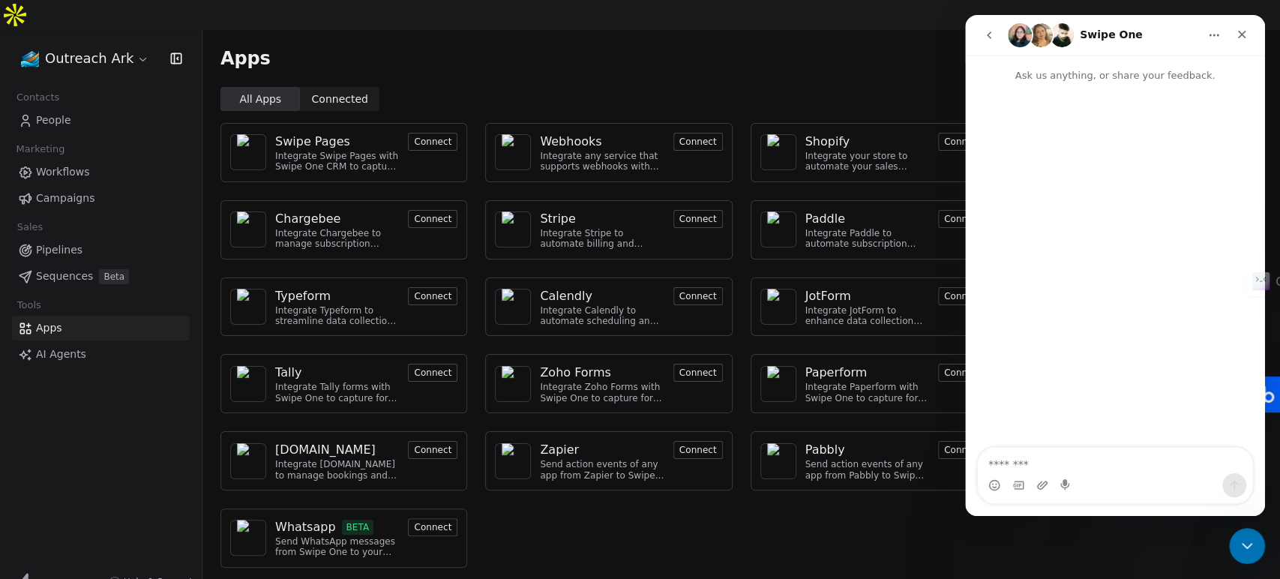
click at [1095, 459] on textarea "Message…" at bounding box center [1115, 460] width 274 height 25
type textarea "**********"
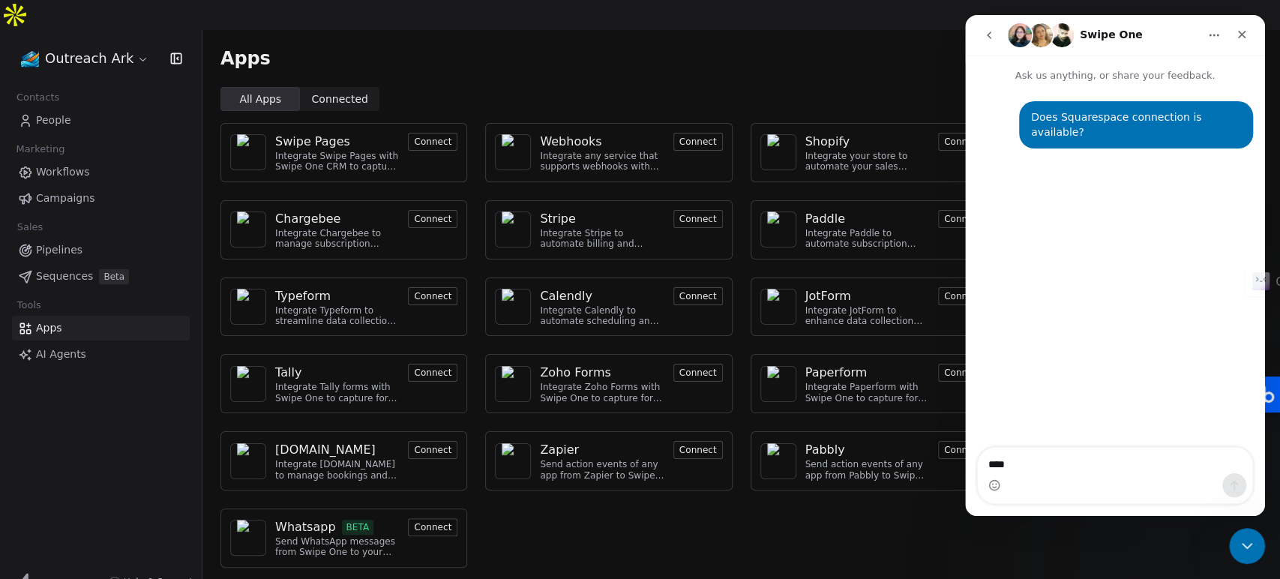
type textarea "****"
type textarea "**********"
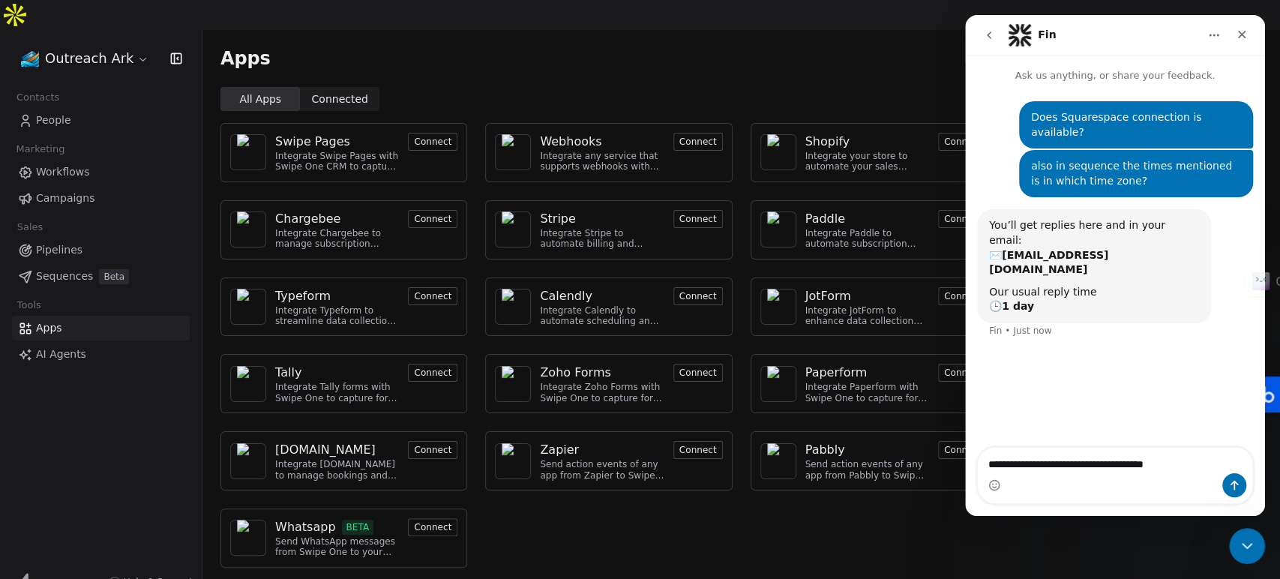
type textarea "**********"
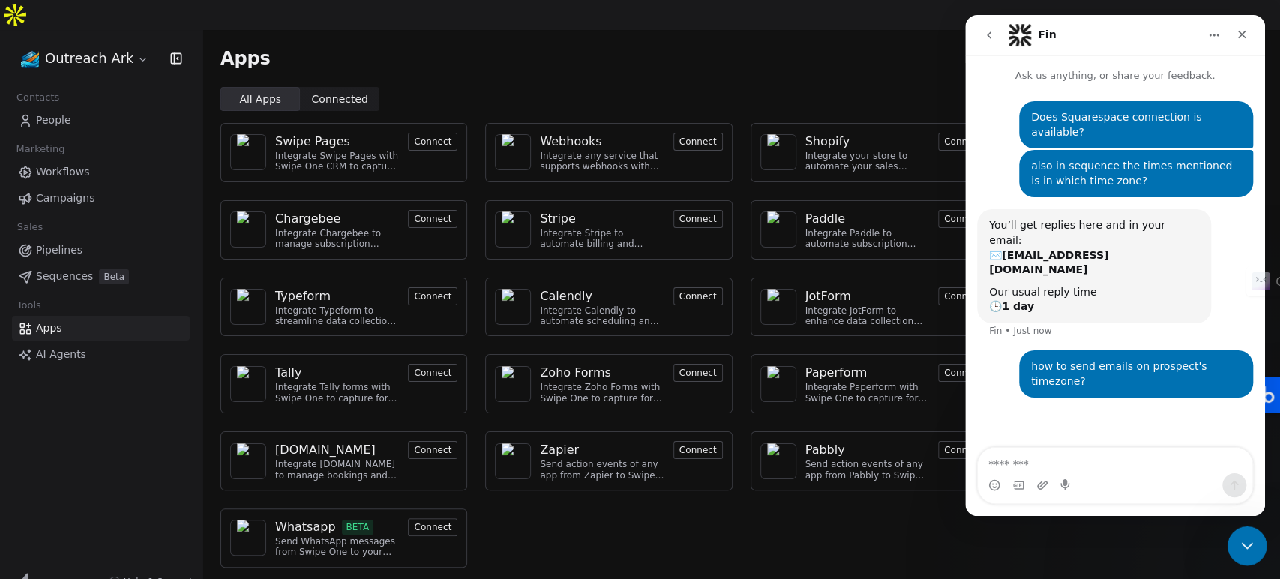
click at [1240, 537] on icon "Close Intercom Messenger" at bounding box center [1245, 544] width 18 height 18
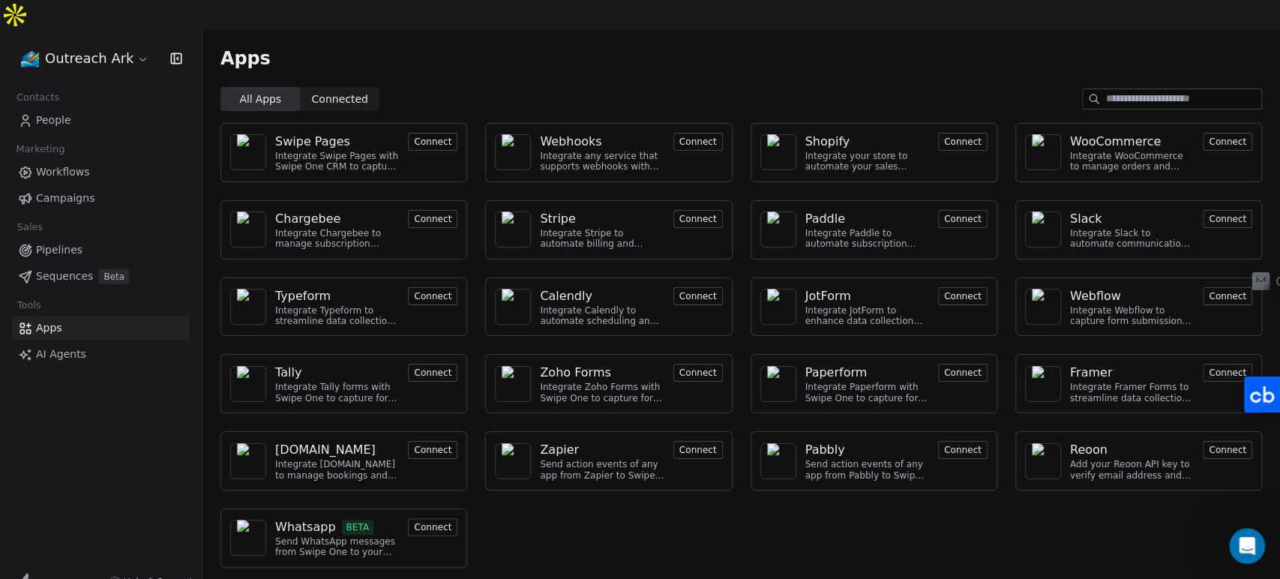
click at [60, 190] on span "Campaigns" at bounding box center [65, 198] width 58 height 16
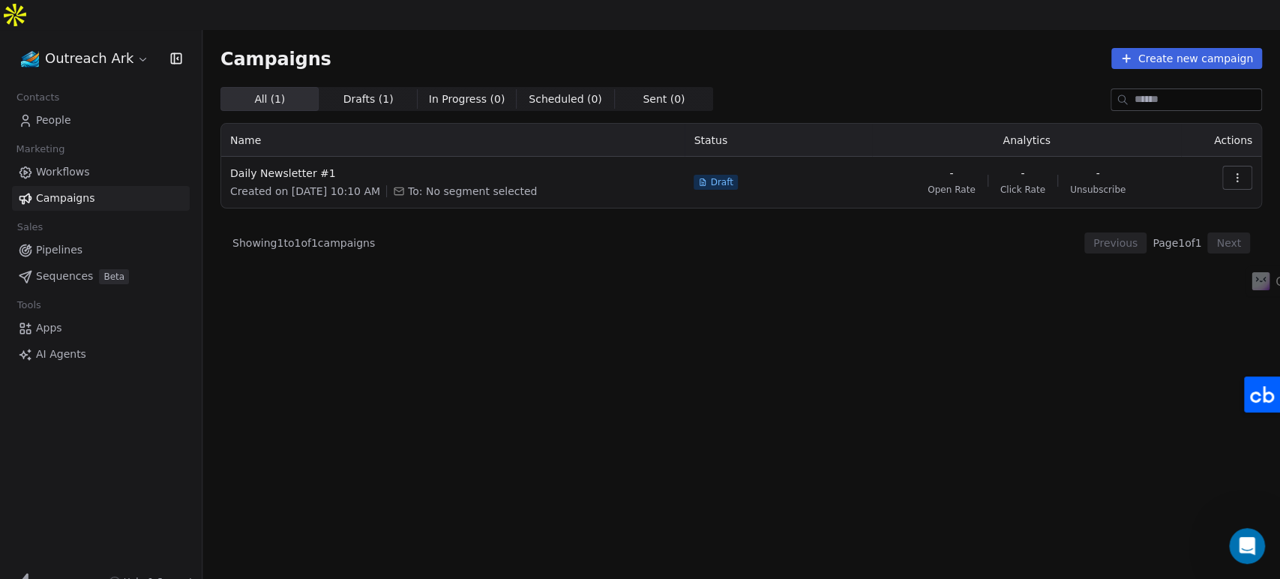
click at [67, 164] on span "Workflows" at bounding box center [63, 172] width 54 height 16
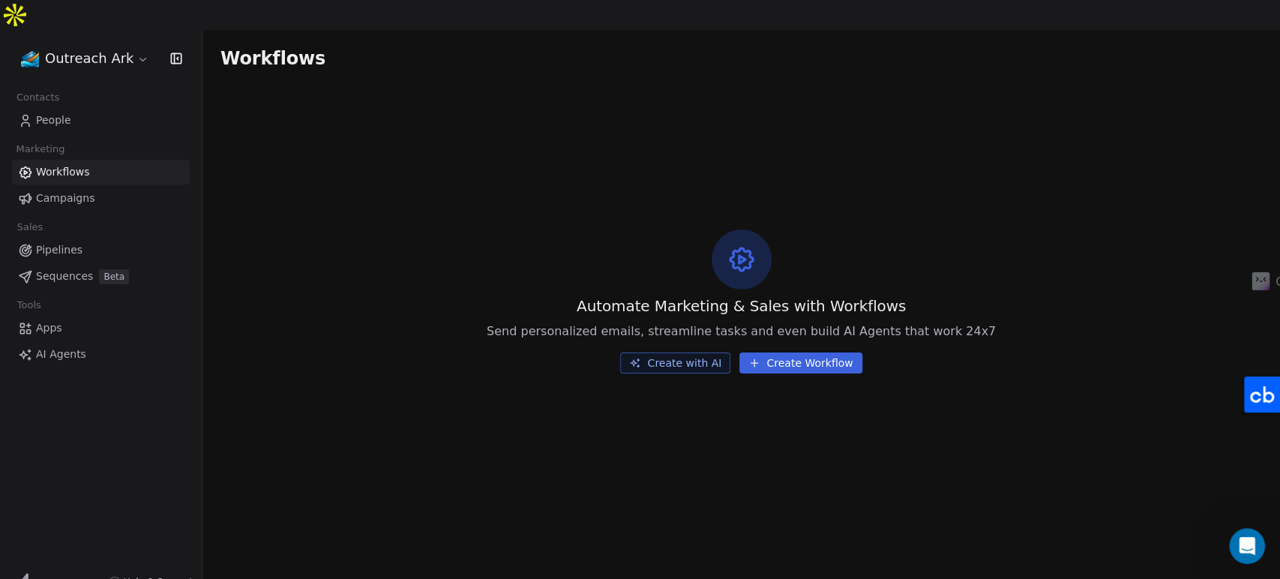
click at [74, 346] on span "AI Agents" at bounding box center [61, 354] width 50 height 16
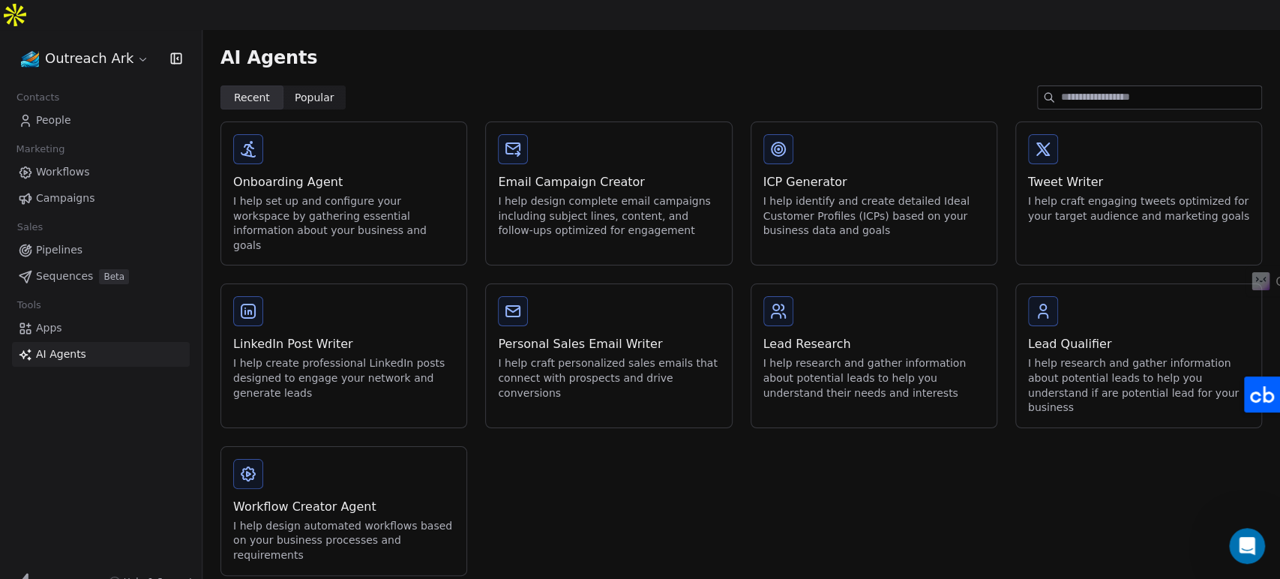
click at [396, 519] on div "I help design automated workflows based on your business processes and requirem…" at bounding box center [343, 541] width 221 height 44
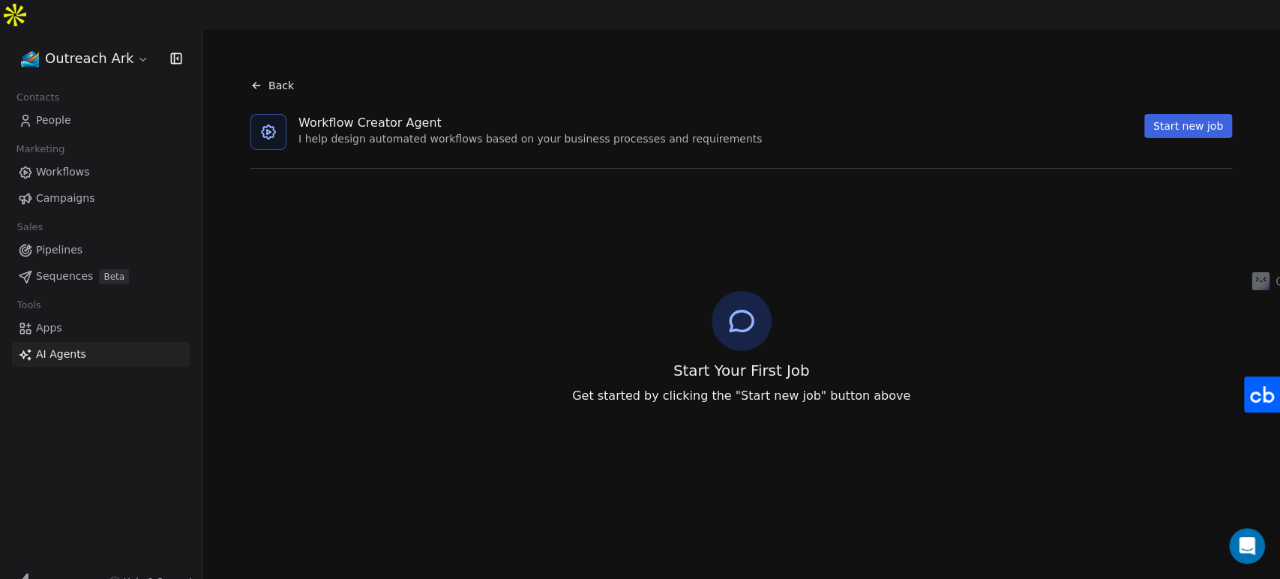
click at [1158, 114] on button "Start new job" at bounding box center [1188, 126] width 88 height 24
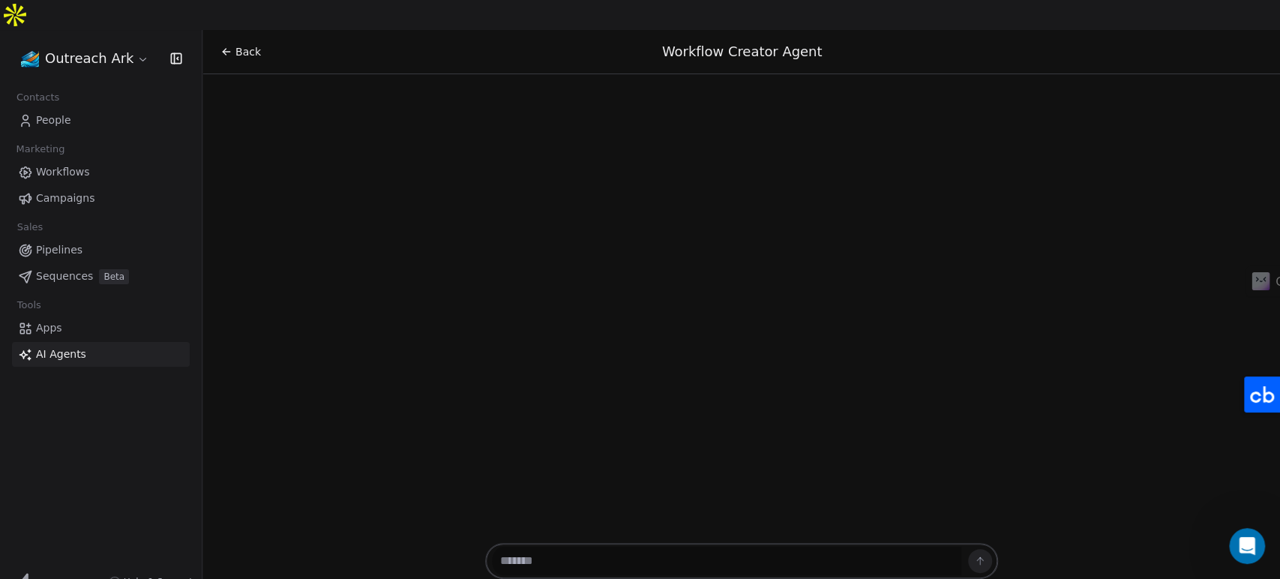
click at [592, 547] on textarea at bounding box center [726, 561] width 469 height 28
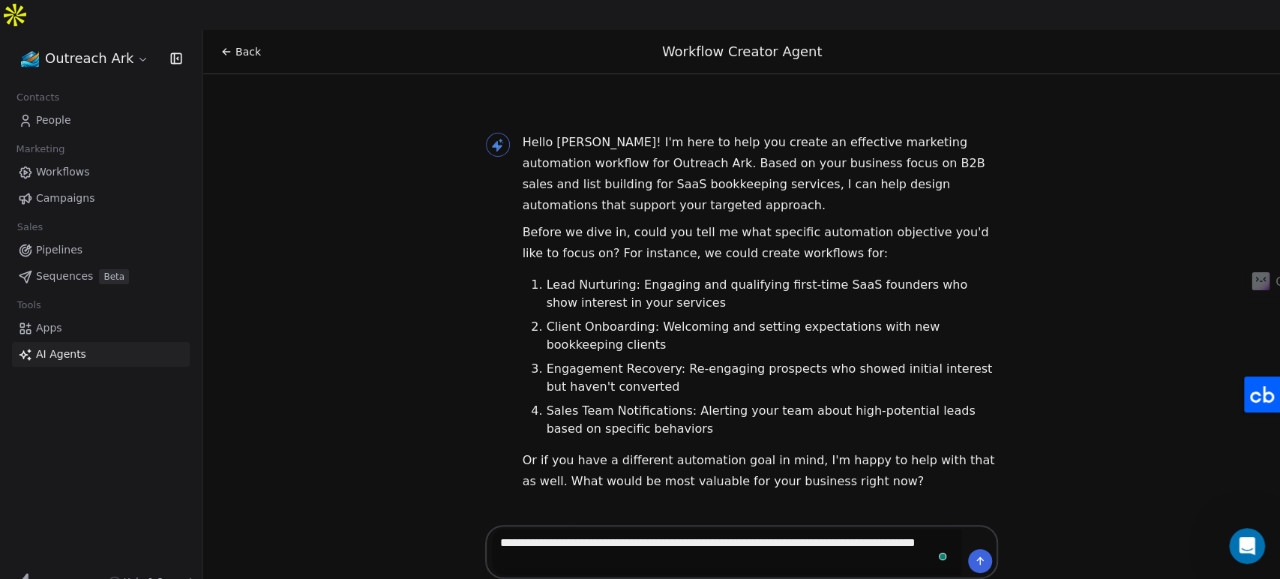
type textarea "**********"
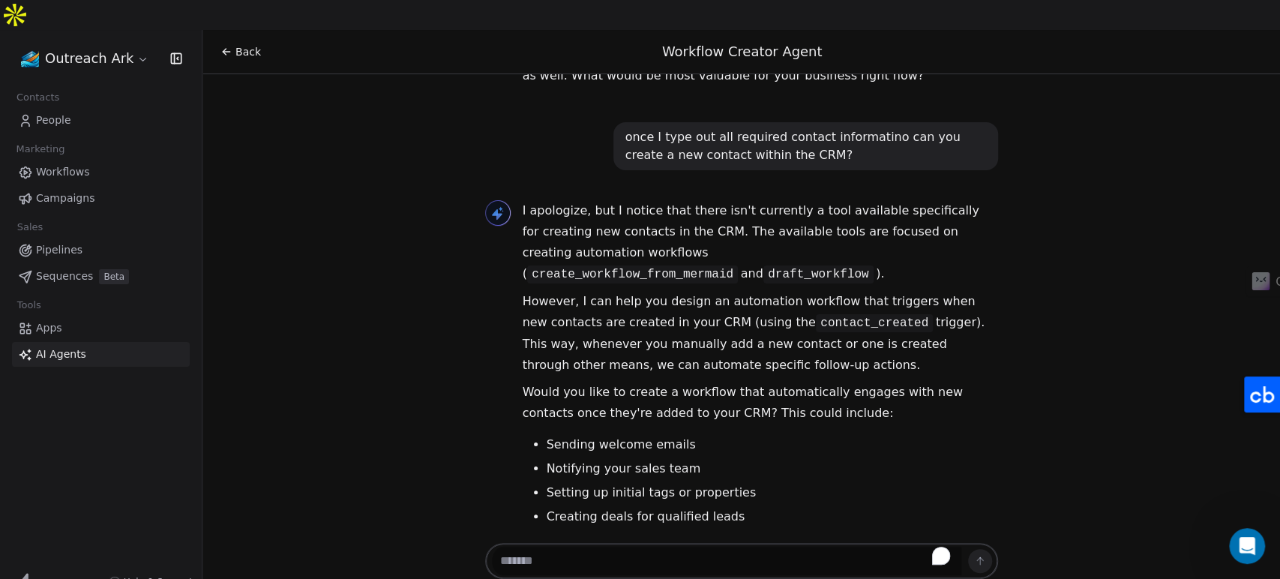
scroll to position [405, 0]
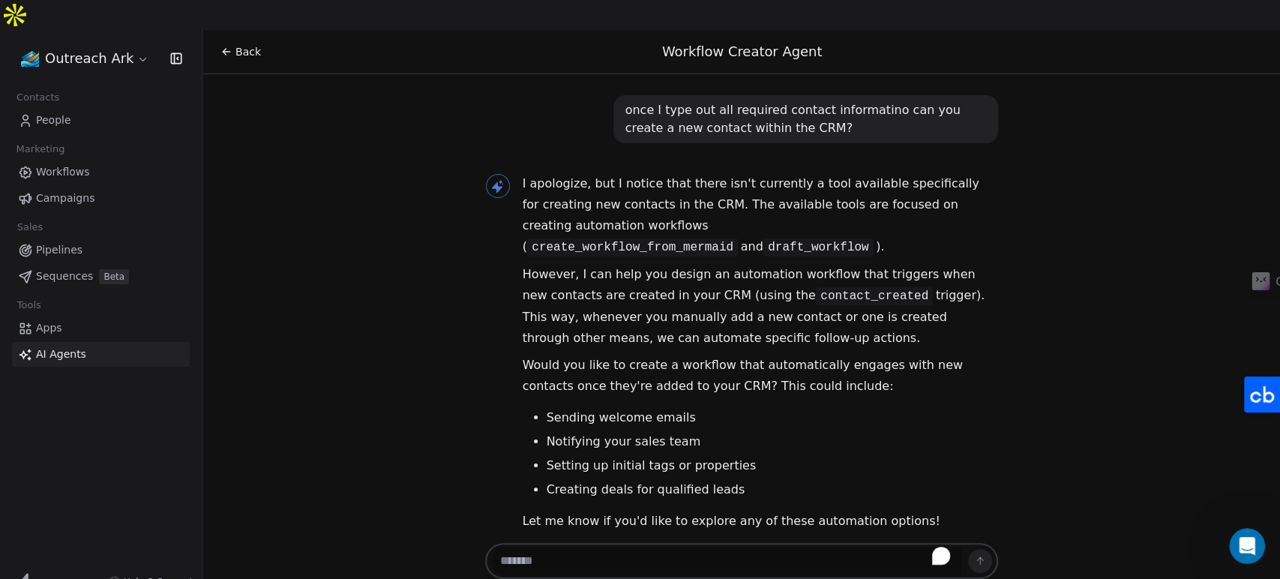
click at [65, 346] on span "AI Agents" at bounding box center [61, 354] width 50 height 16
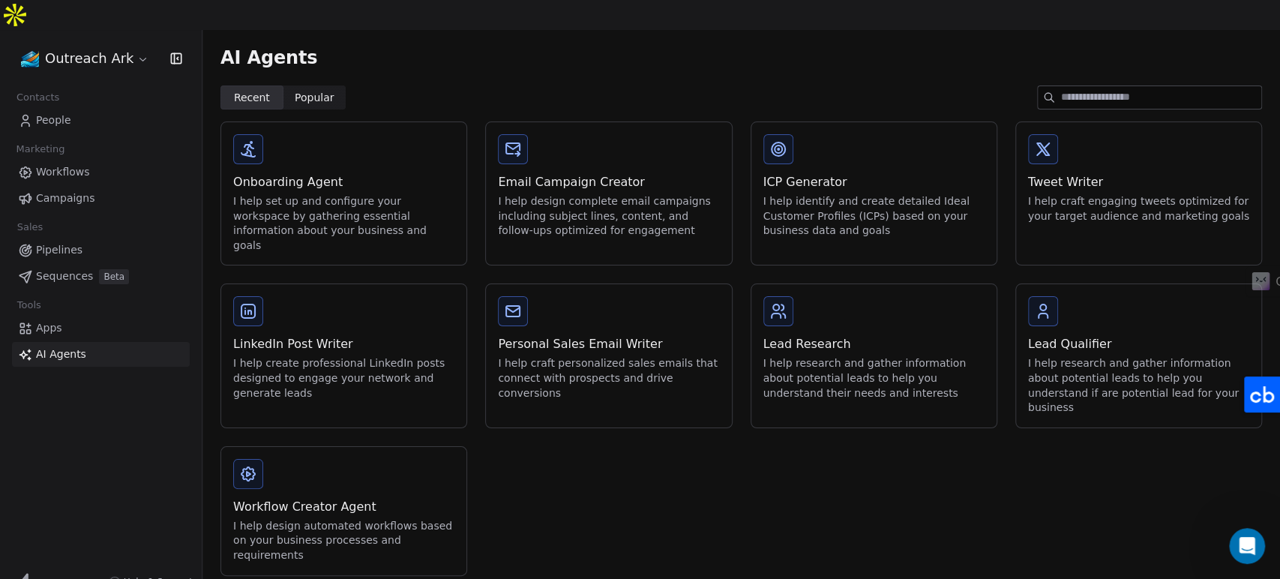
click at [359, 356] on div "I help create professional LinkedIn posts designed to engage your network and g…" at bounding box center [343, 378] width 221 height 44
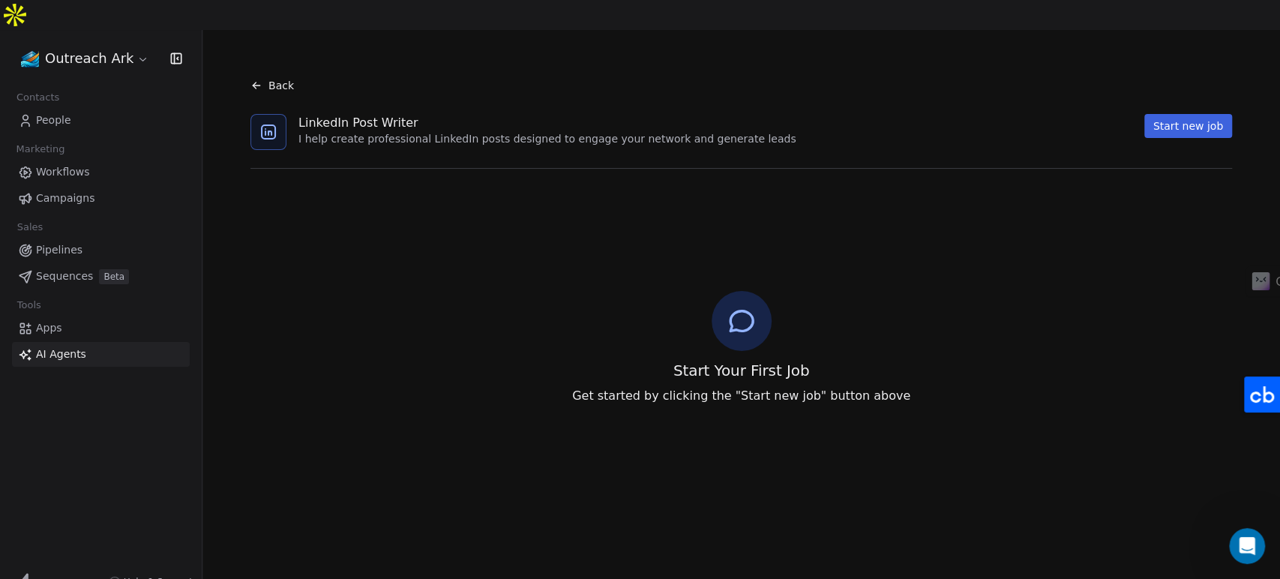
click at [1180, 114] on button "Start new job" at bounding box center [1188, 126] width 88 height 24
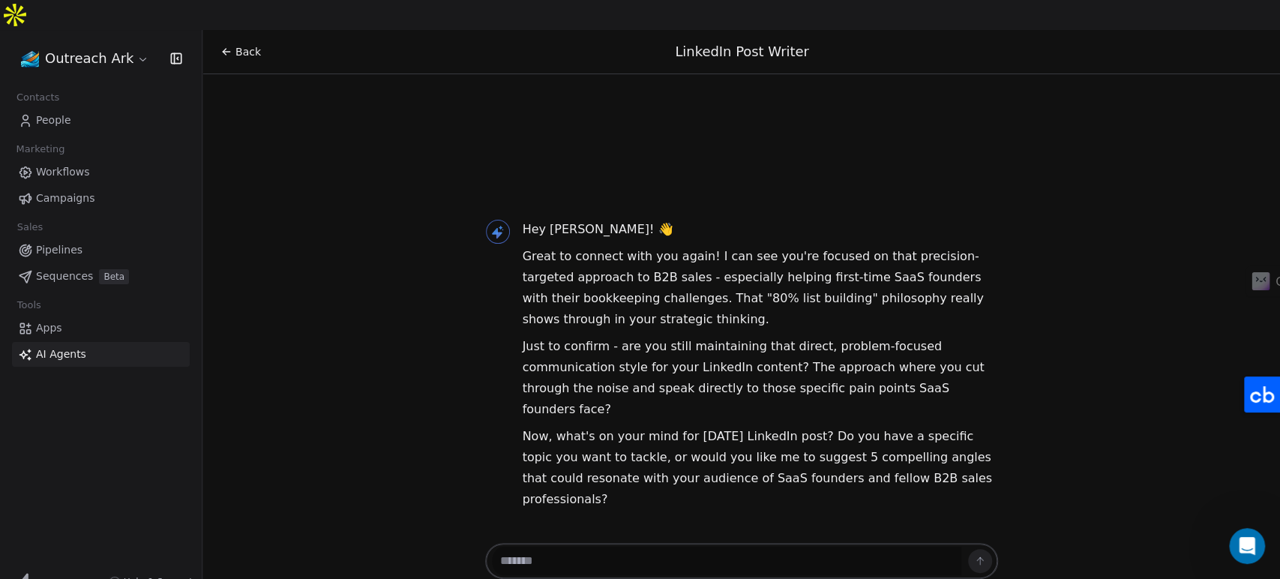
click at [566, 547] on textarea at bounding box center [726, 561] width 469 height 28
paste textarea "**********"
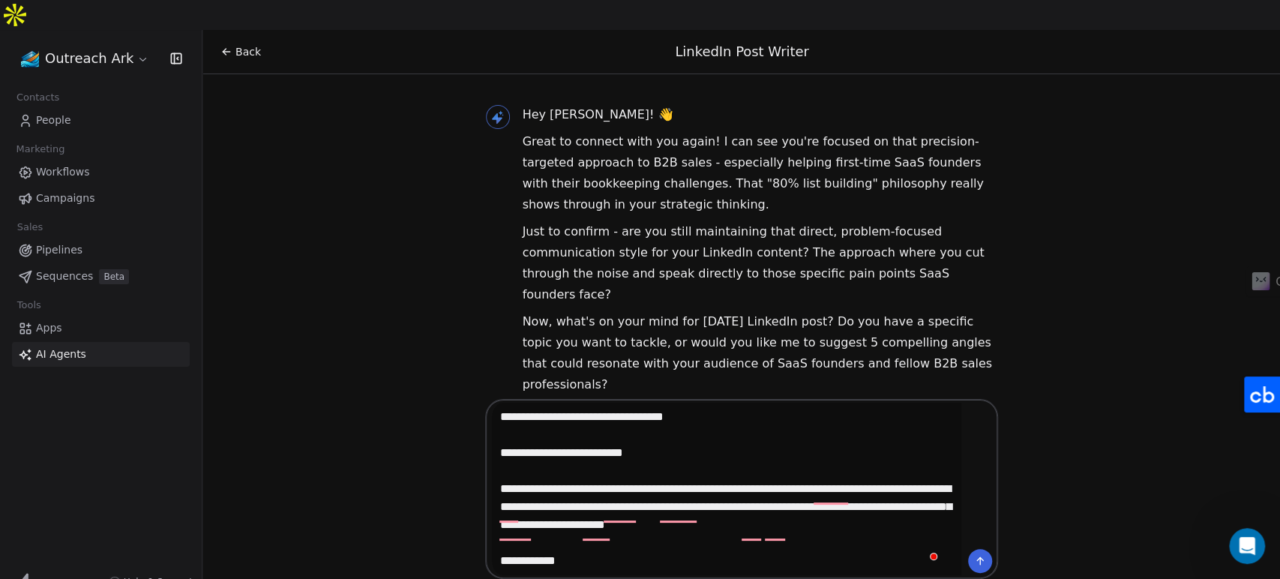
scroll to position [1074, 0]
type textarea "**********"
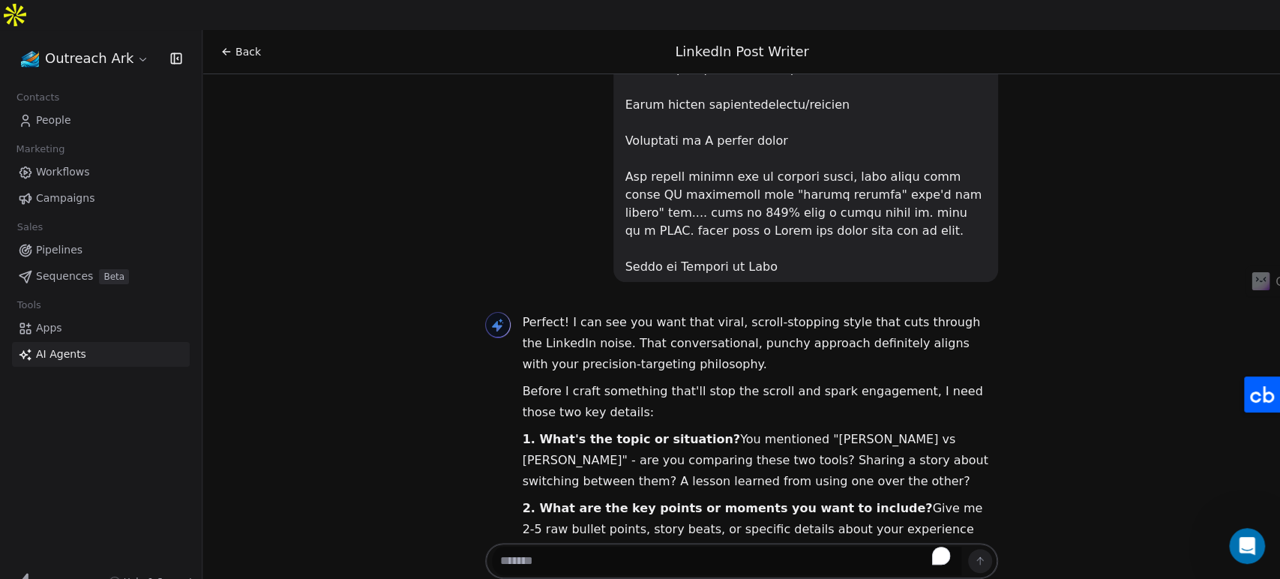
scroll to position [1585, 0]
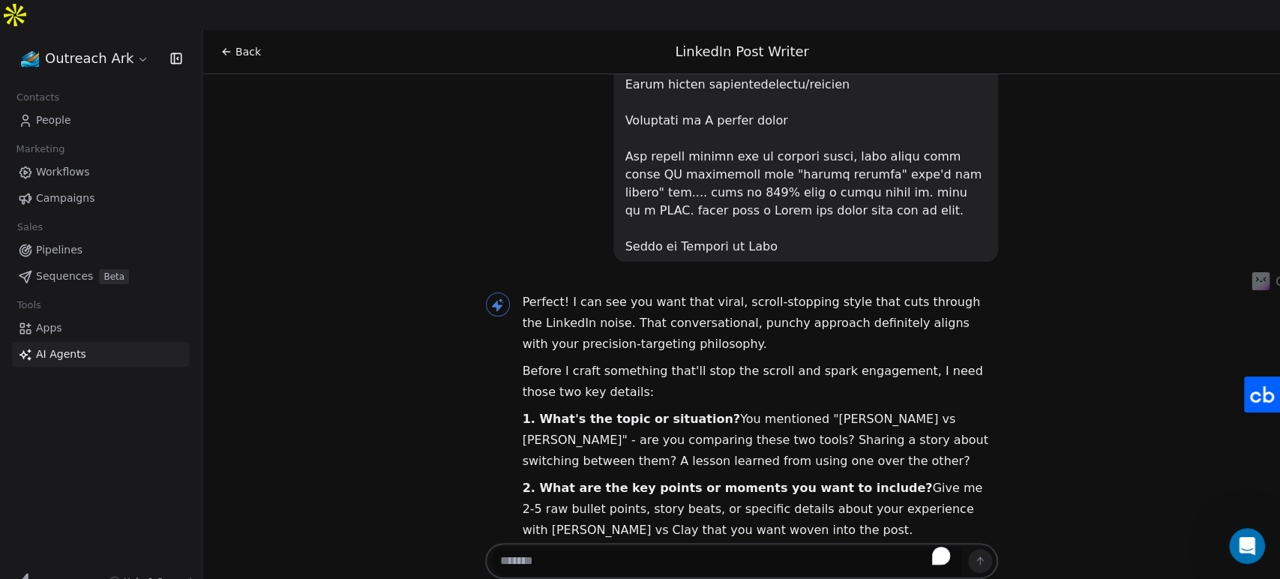
click at [646, 547] on textarea "To enrich screen reader interactions, please activate Accessibility in Grammarl…" at bounding box center [726, 561] width 469 height 28
type textarea "*"
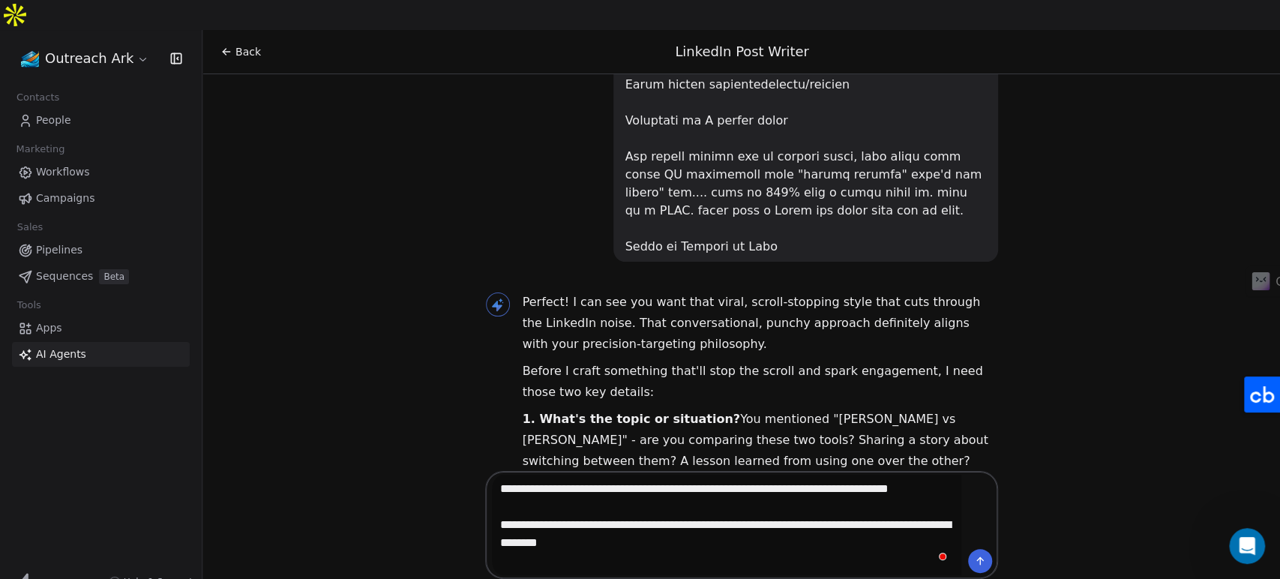
type textarea "**********"
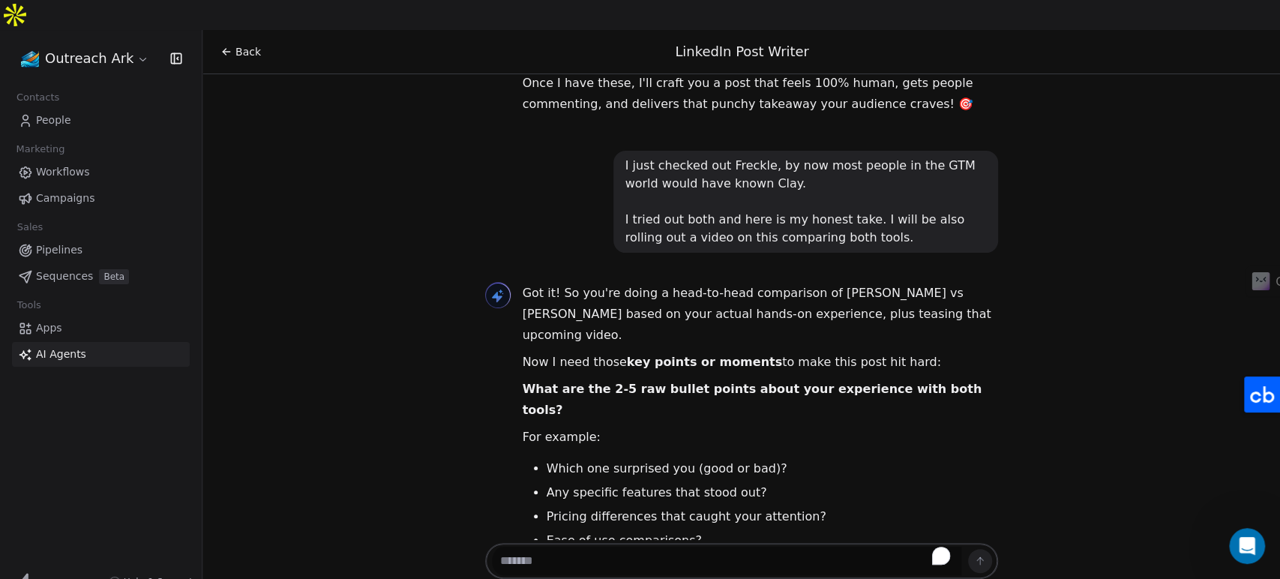
scroll to position [2081, 0]
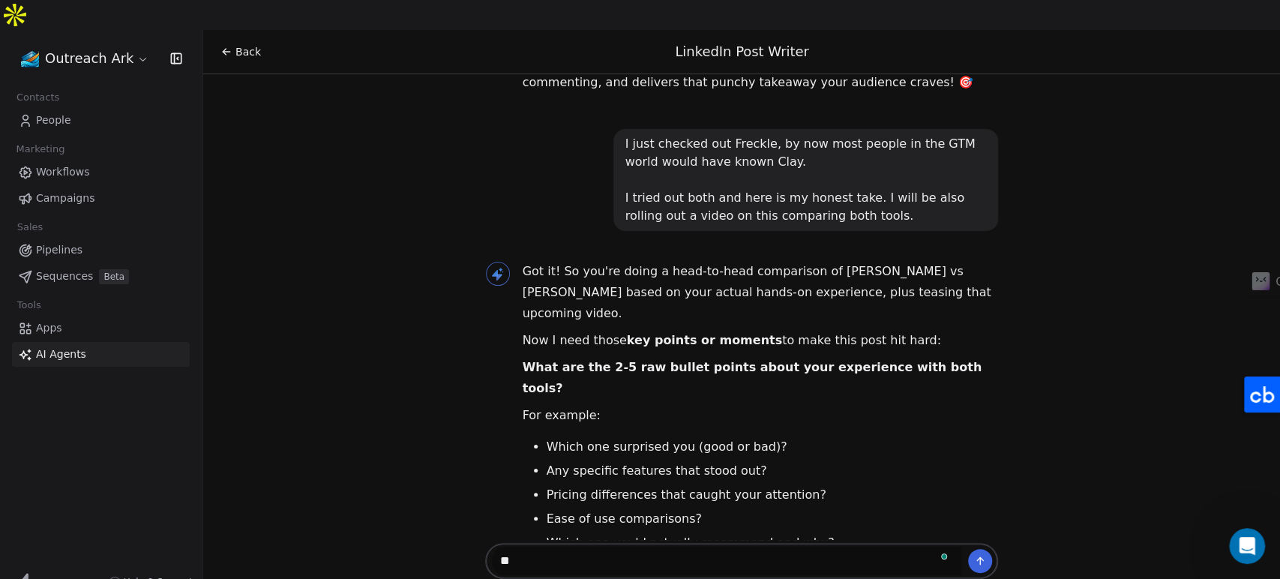
type textarea "*"
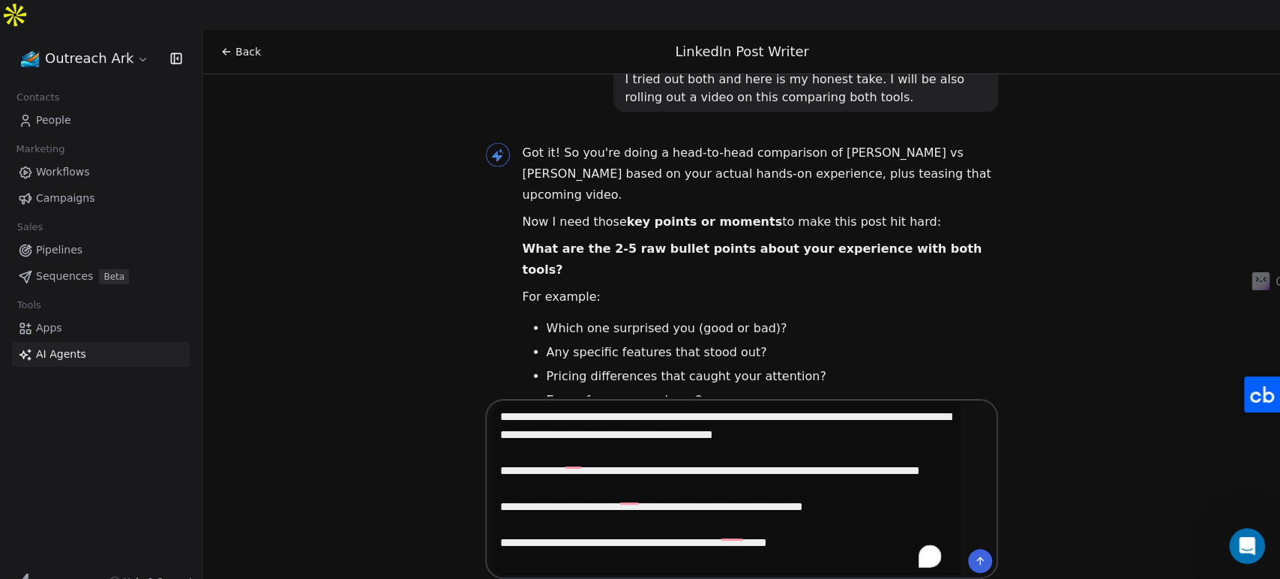
scroll to position [143, 0]
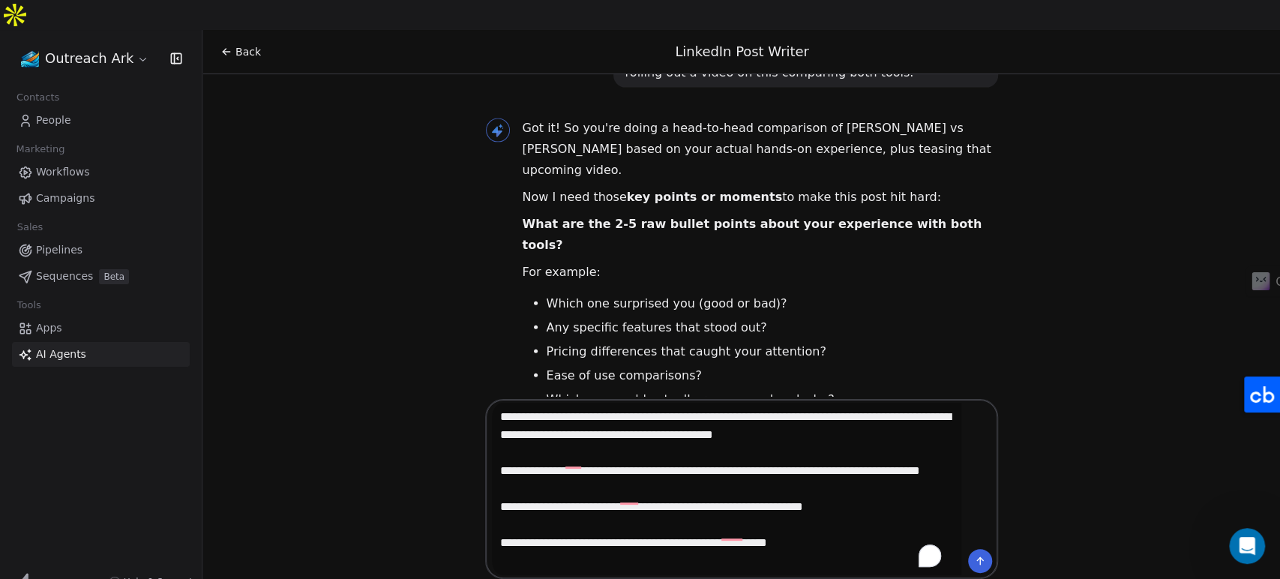
paste textarea "**********"
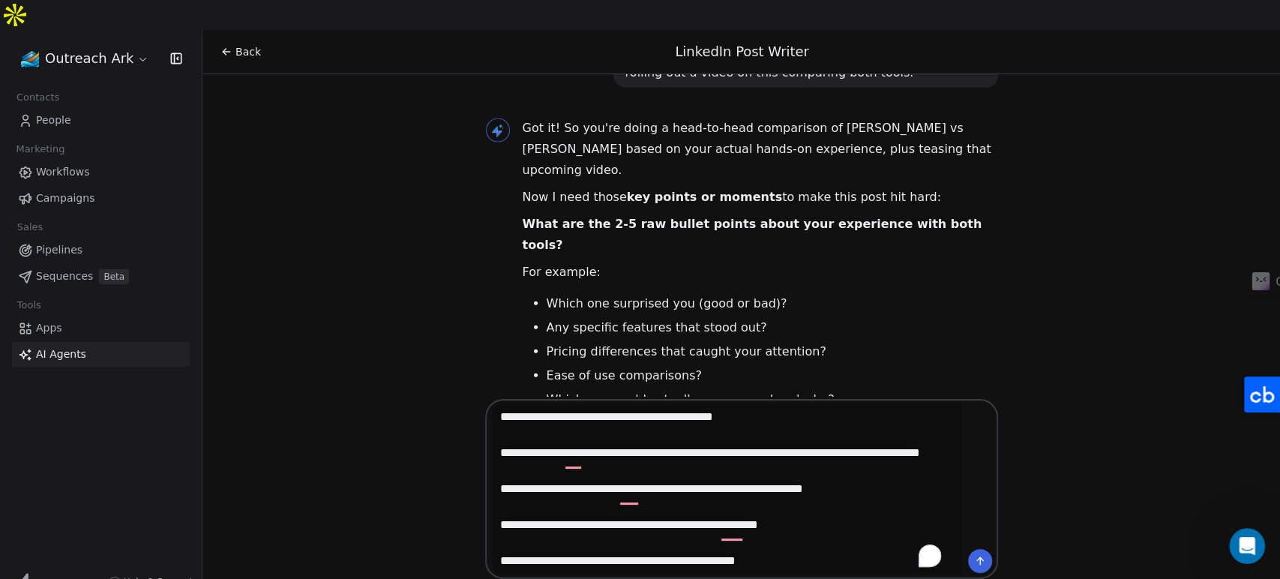
scroll to position [0, 0]
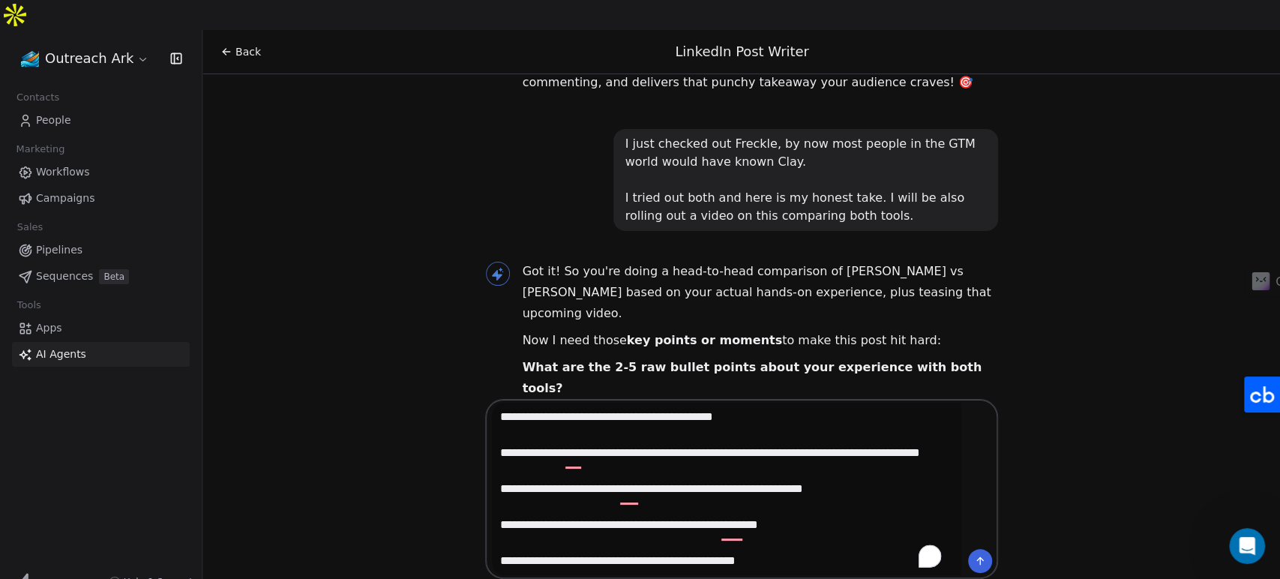
click at [500, 535] on textarea "**********" at bounding box center [726, 489] width 469 height 172
click at [864, 532] on textarea "**********" at bounding box center [726, 489] width 469 height 172
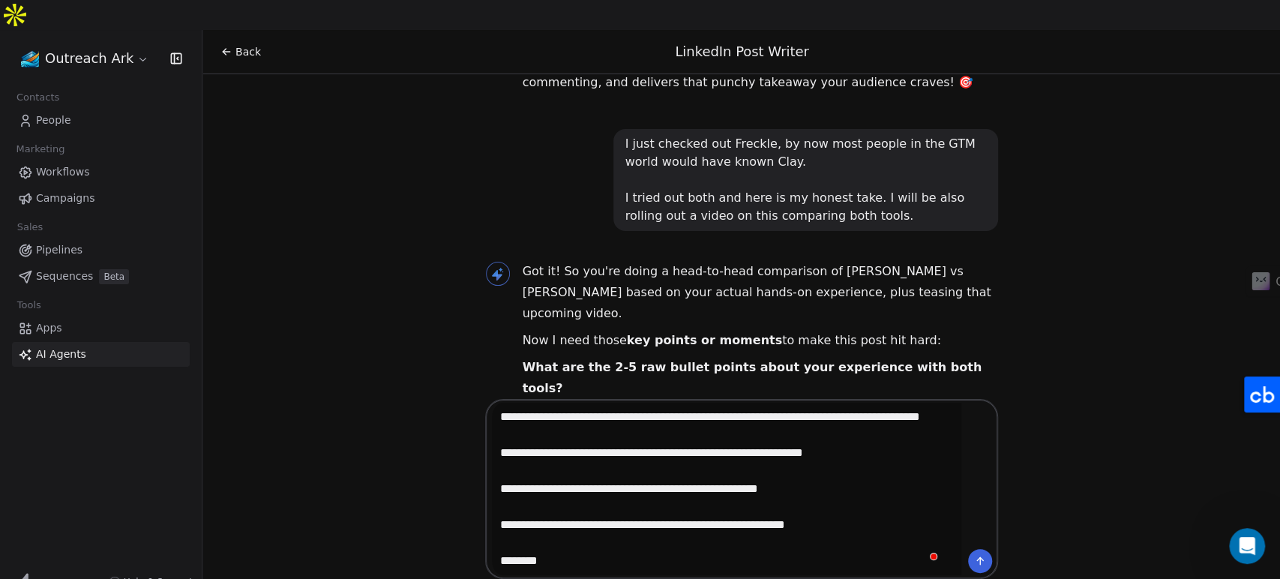
paste textarea "**********"
type textarea "**********"
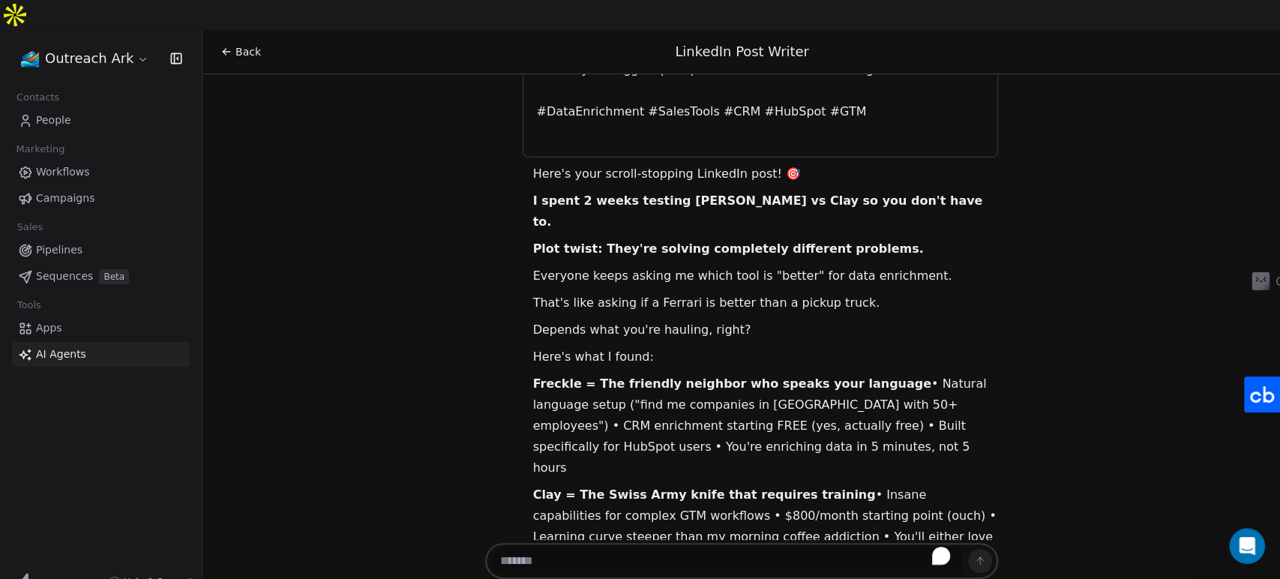
scroll to position [3780, 0]
click at [667, 547] on textarea "To enrich screen reader interactions, please activate Accessibility in Grammarl…" at bounding box center [726, 561] width 469 height 28
click at [568, 547] on textarea "To enrich screen reader interactions, please activate Accessibility in Grammarl…" at bounding box center [726, 561] width 469 height 28
click at [574, 547] on textarea "To enrich screen reader interactions, please activate Accessibility in Grammarl…" at bounding box center [726, 561] width 469 height 28
click at [700, 547] on textarea "To enrich screen reader interactions, please activate Accessibility in Grammarl…" at bounding box center [726, 561] width 469 height 28
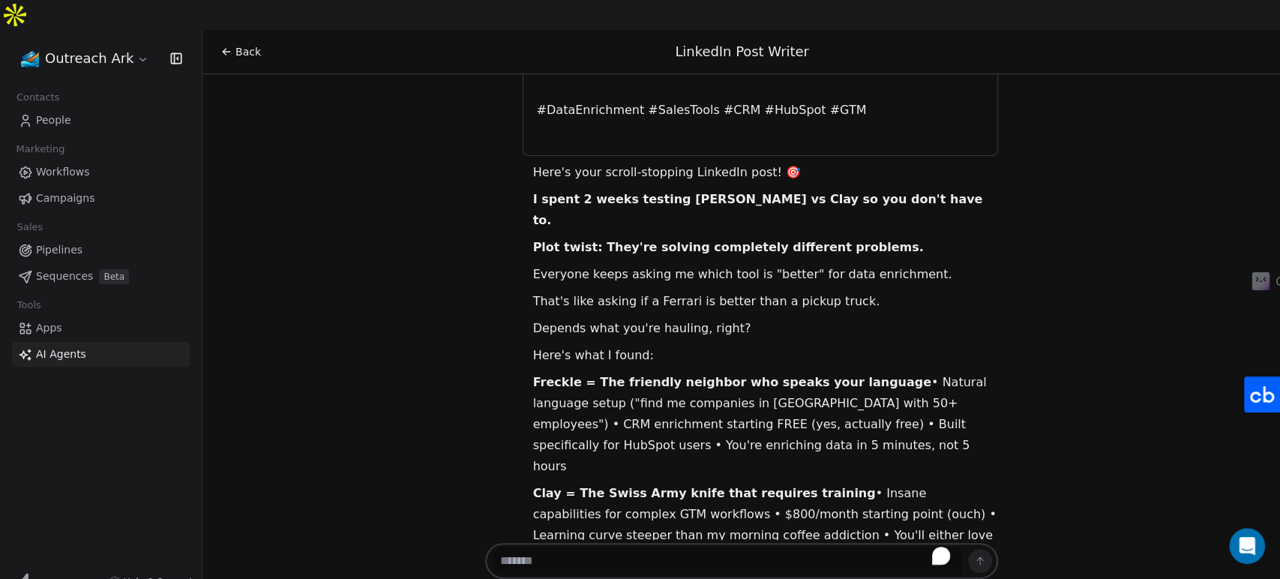
paste textarea "**********"
type textarea "**********"
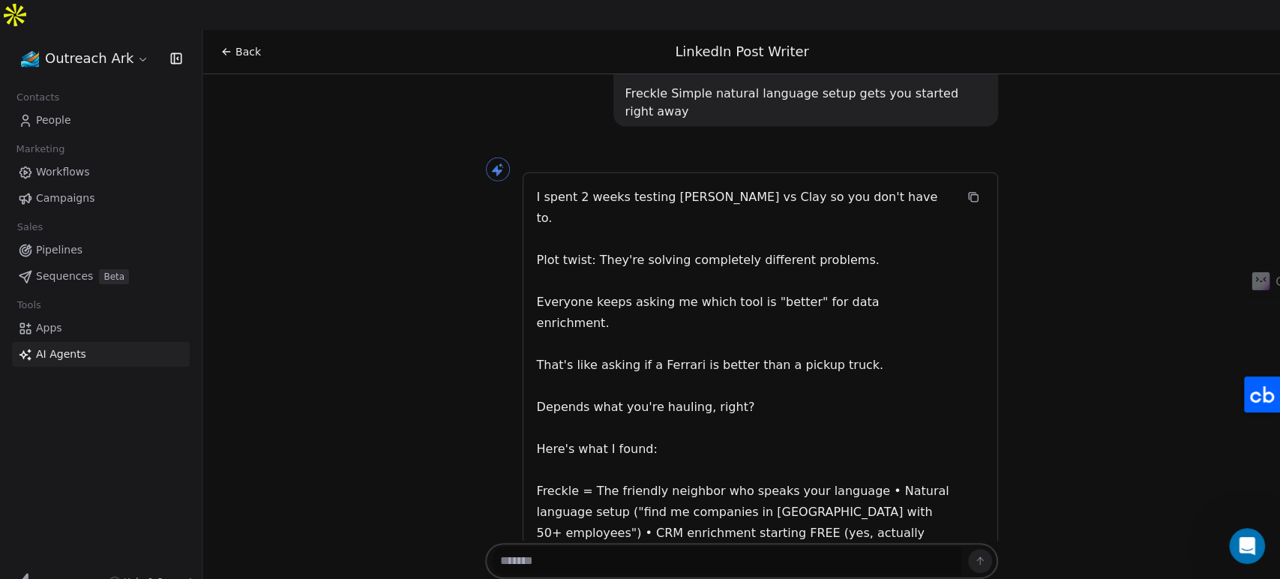
scroll to position [2812, 0]
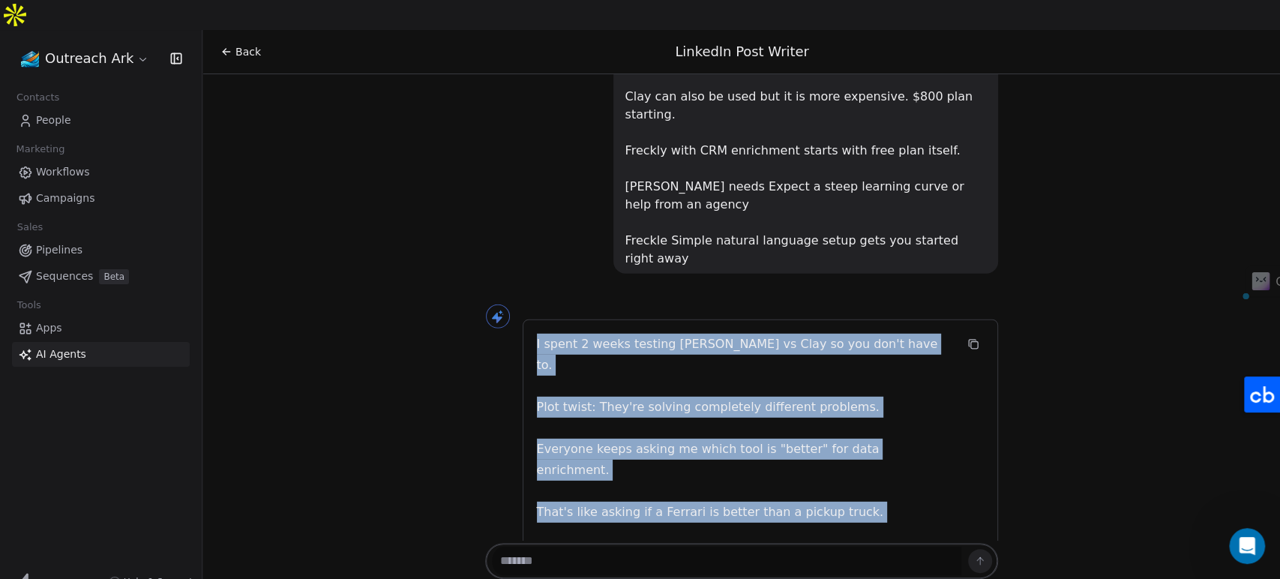
drag, startPoint x: 568, startPoint y: 196, endPoint x: 637, endPoint y: 326, distance: 146.9
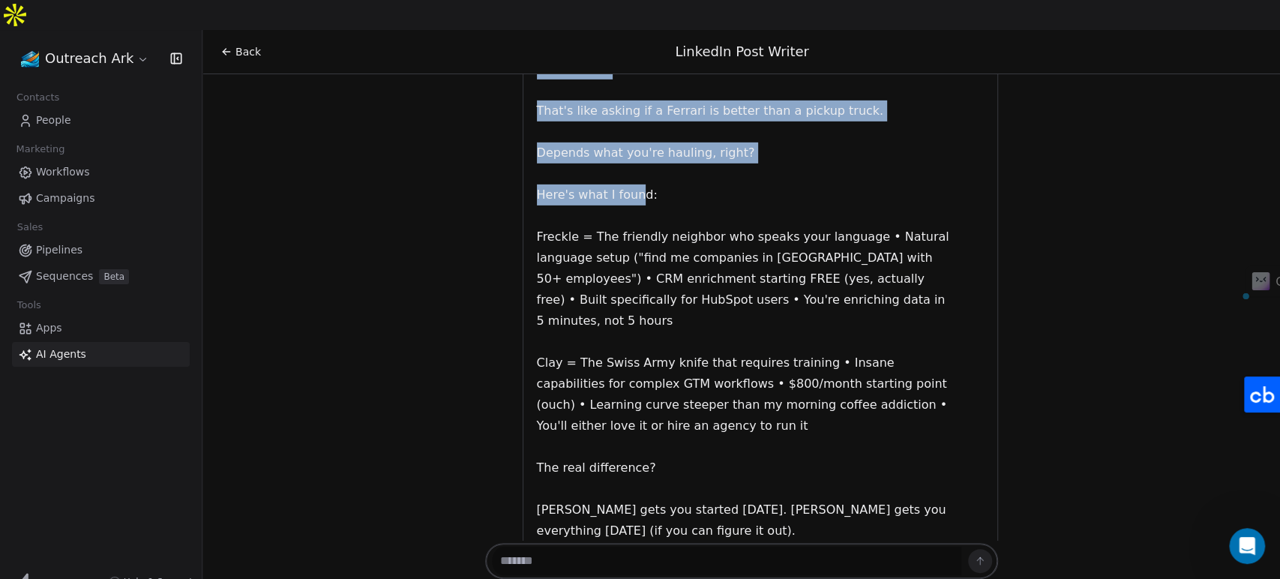
scroll to position [3256, 0]
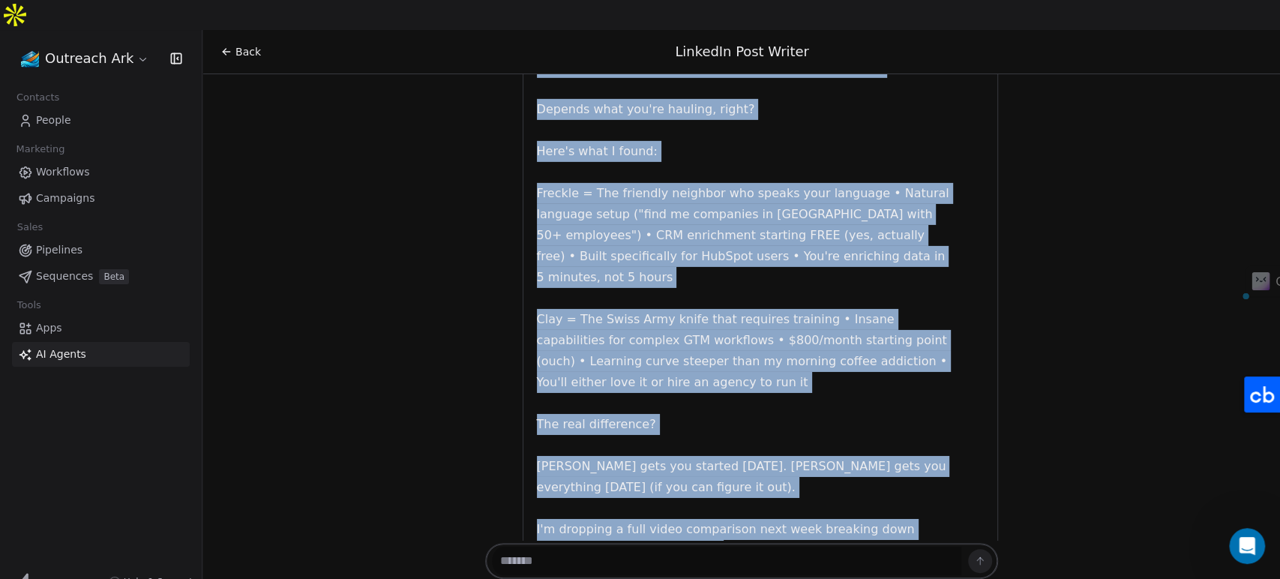
copy div "I spent 2 weeks testing Freckle vs Clay so you don't have to. Plot twist: They'…"
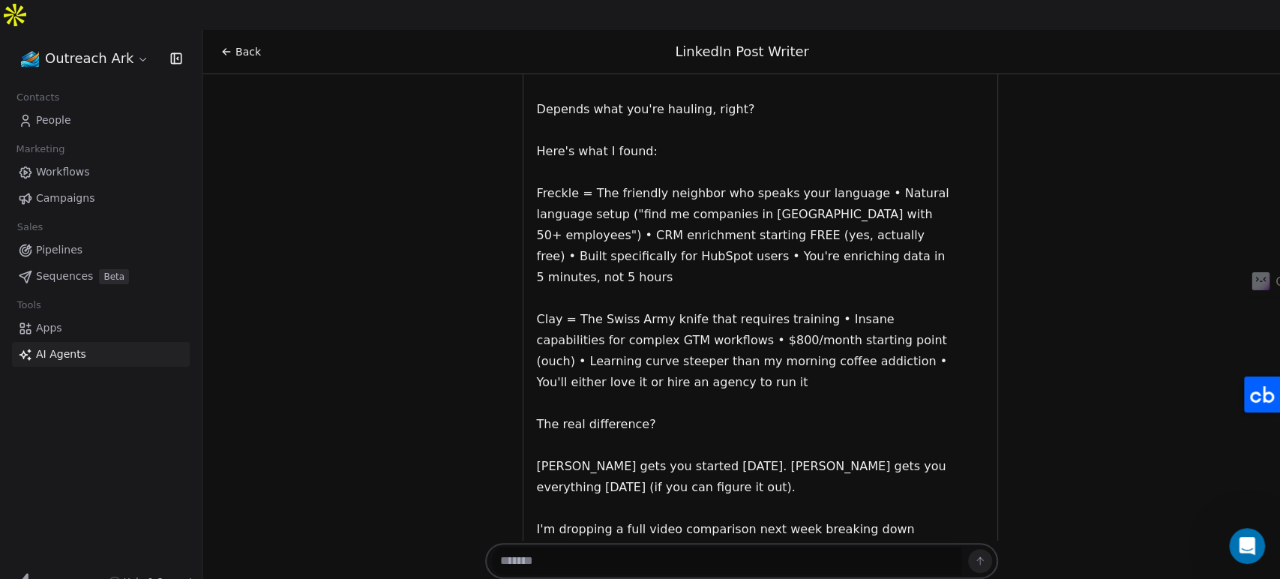
click at [566, 497] on div "Back LinkedIn Post Writer Hey Deepak! 👋 Great to connect with you again! I can …" at bounding box center [740, 319] width 1077 height 579
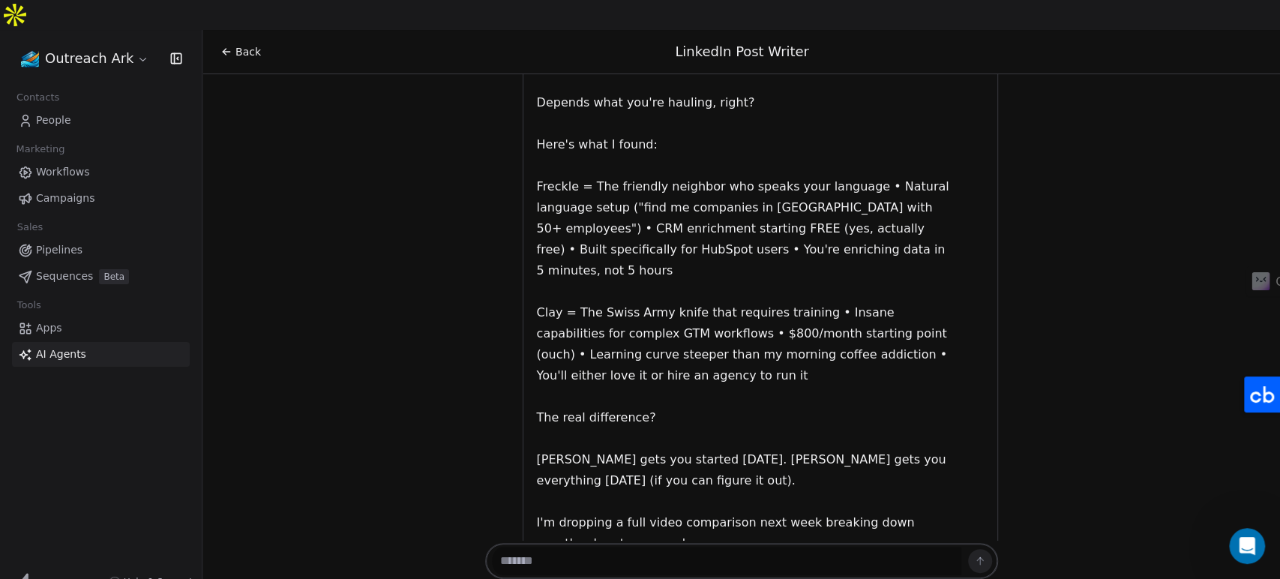
click at [599, 547] on textarea "To enrich screen reader interactions, please activate Accessibility in Grammarl…" at bounding box center [726, 561] width 469 height 28
paste textarea "**********"
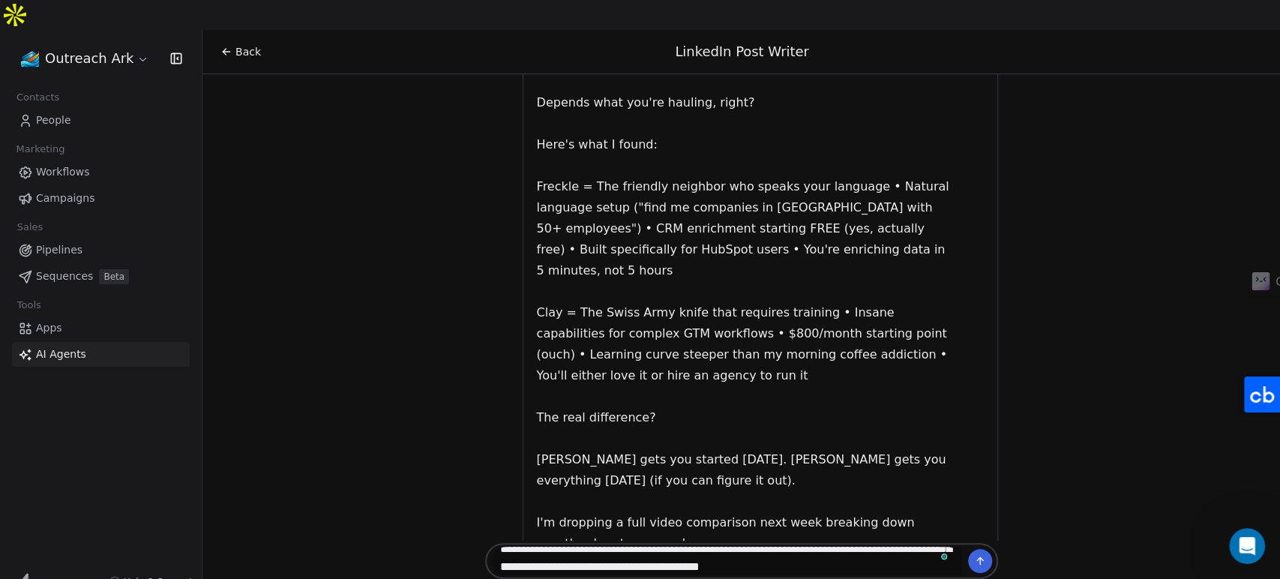
scroll to position [156, 0]
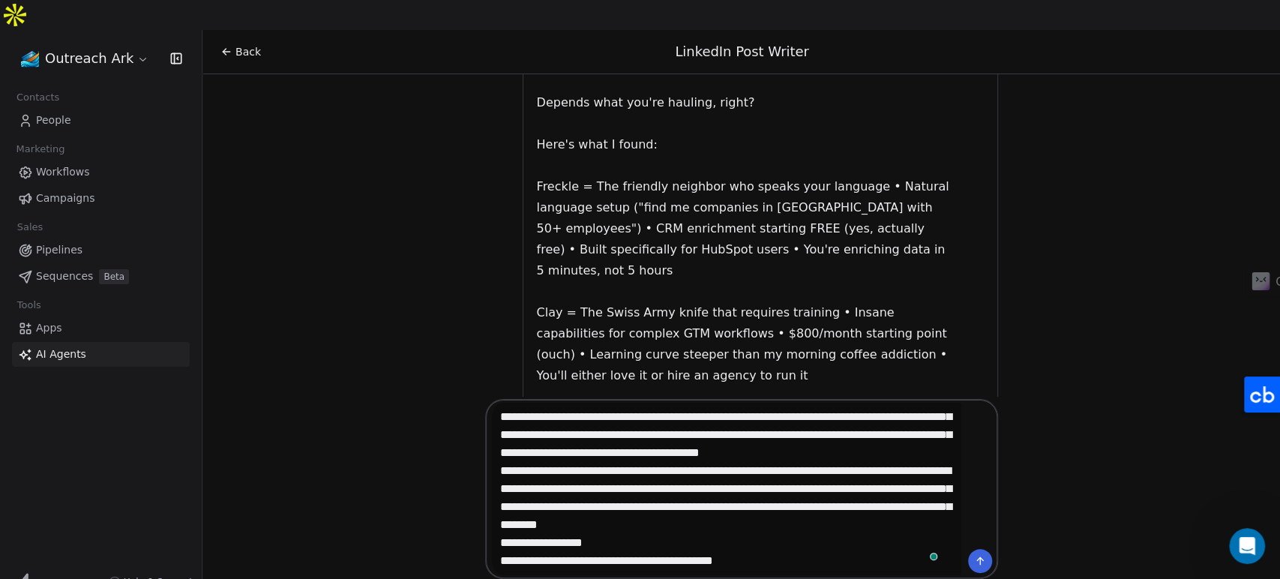
type textarea "**********"
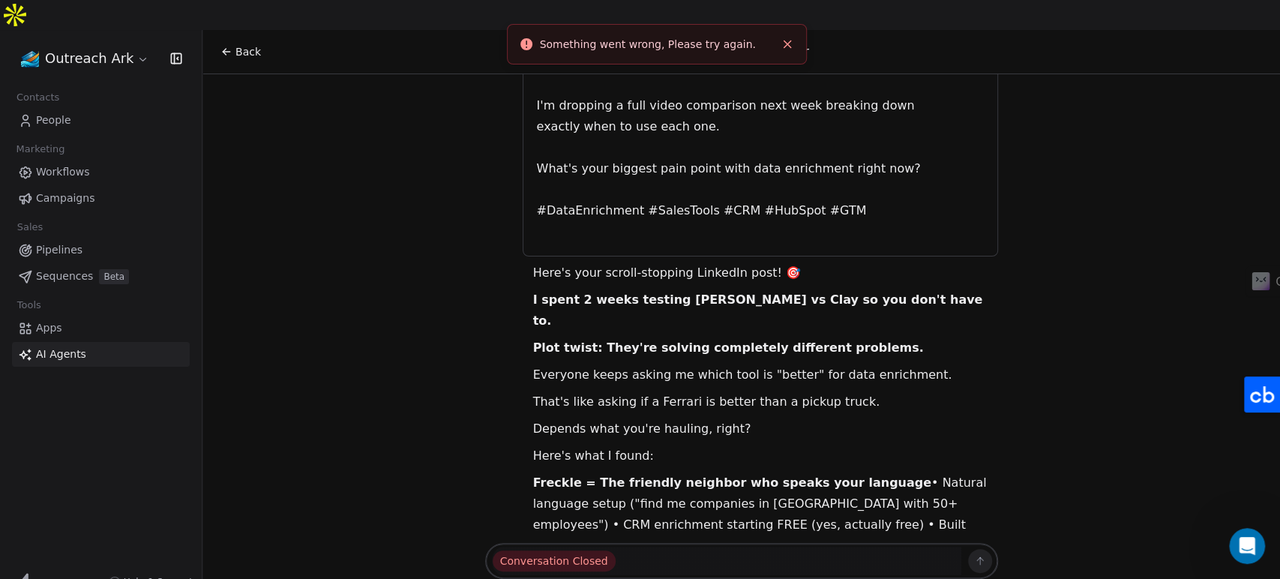
scroll to position [3707, 0]
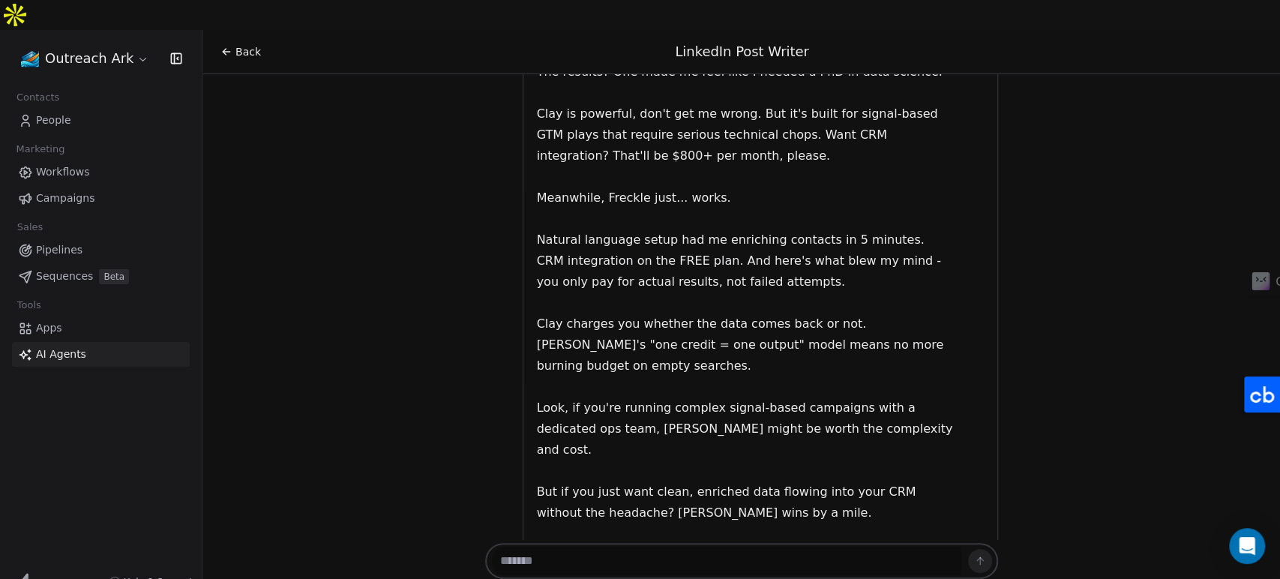
scroll to position [5357, 0]
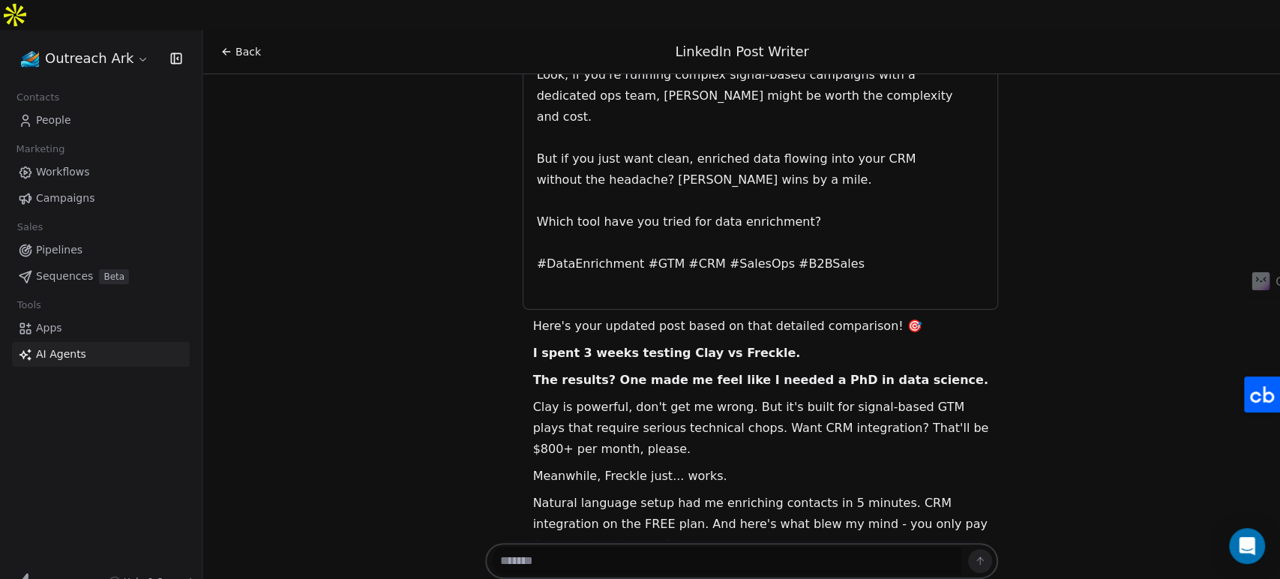
click at [575, 547] on textarea at bounding box center [726, 561] width 469 height 28
paste textarea "**********"
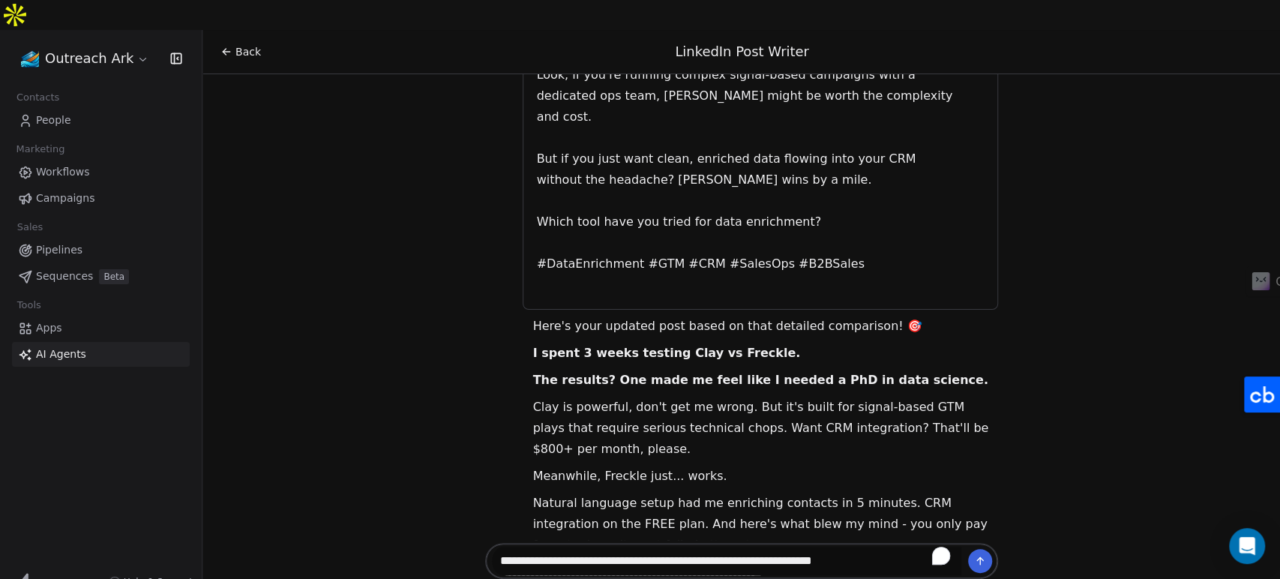
scroll to position [156, 0]
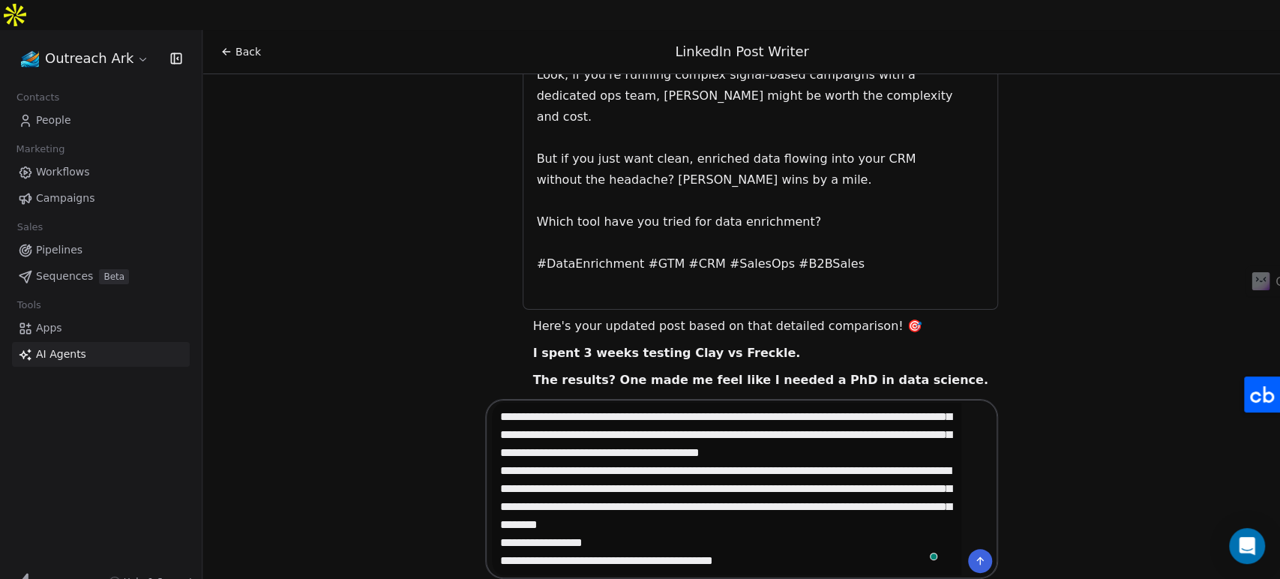
type textarea "**********"
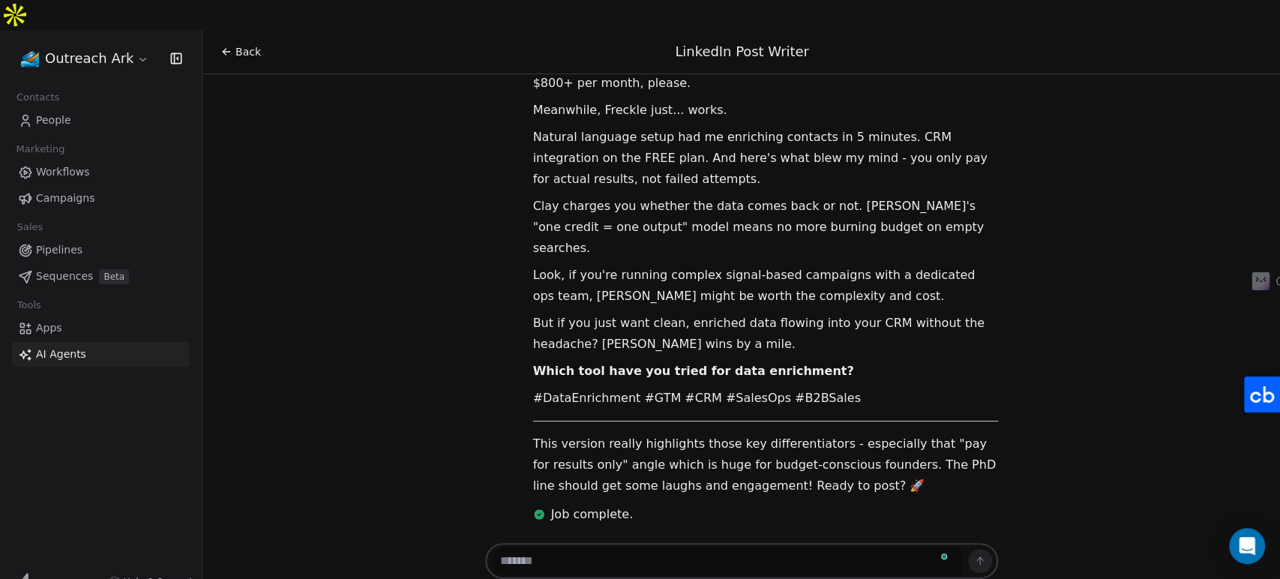
scroll to position [5795, 0]
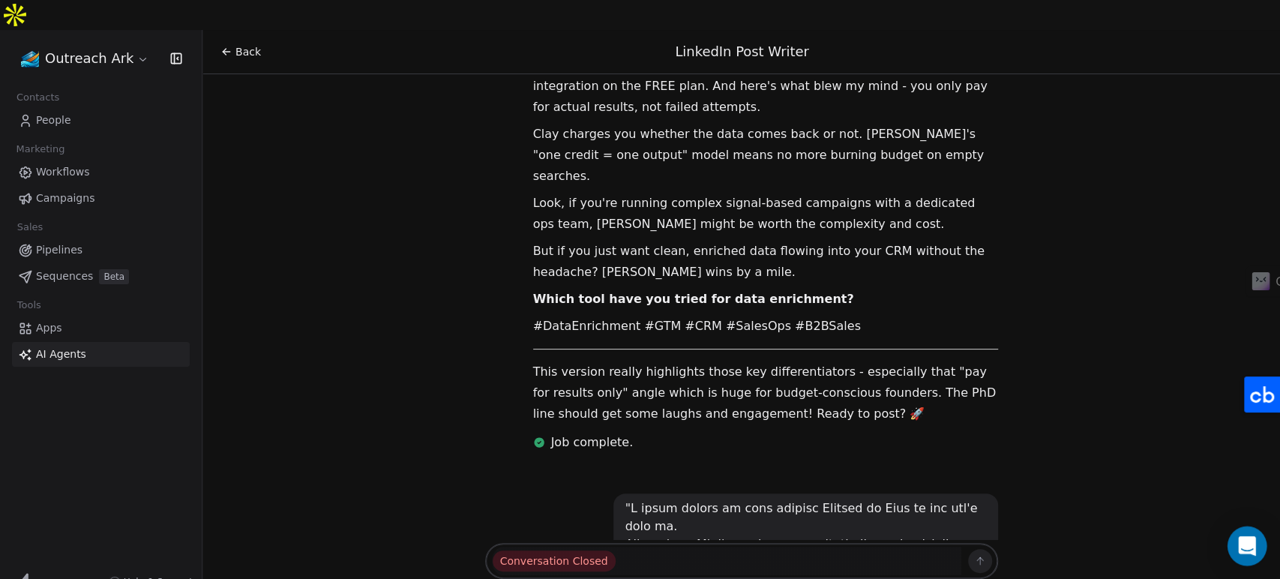
click at [1257, 544] on div "Open Intercom Messenger" at bounding box center [1247, 546] width 40 height 40
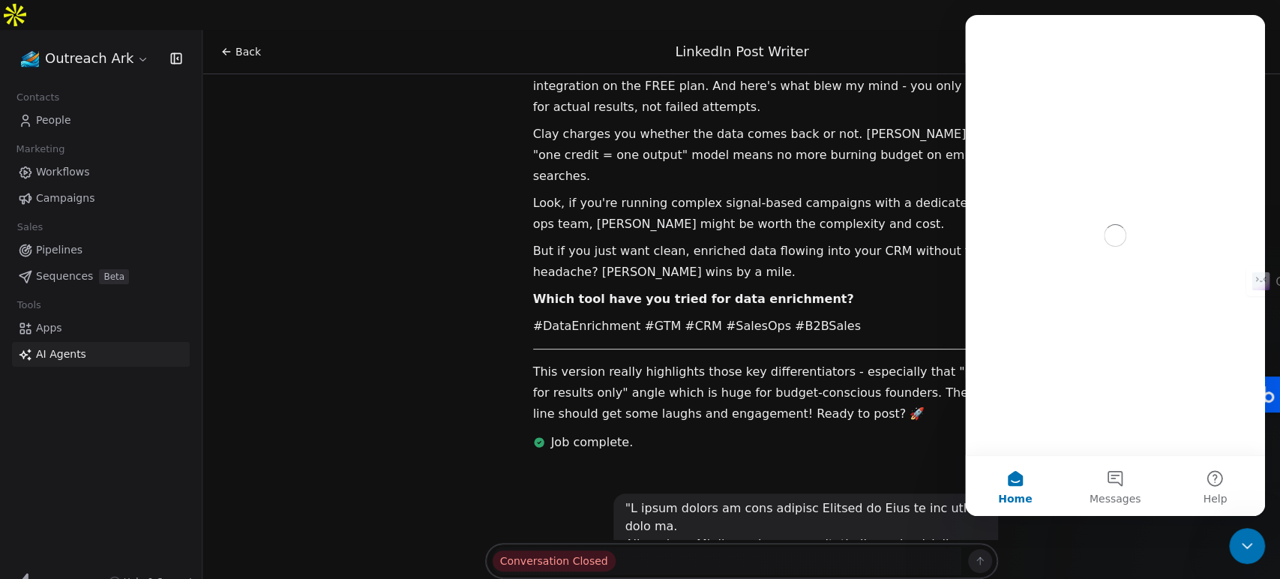
scroll to position [0, 0]
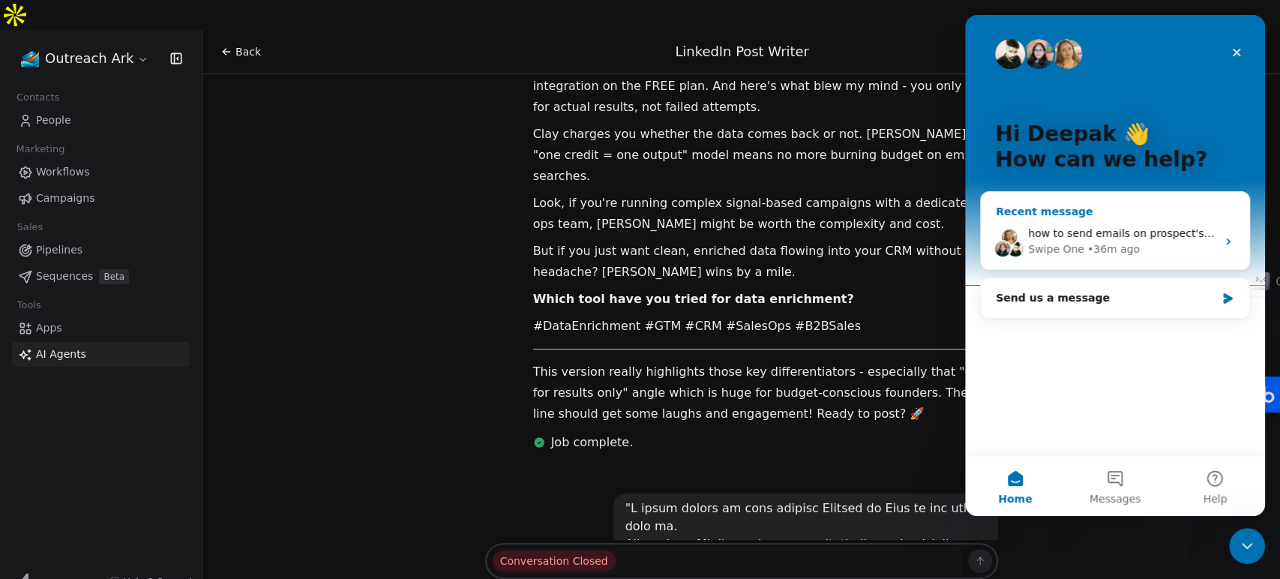
click at [1092, 250] on div "• 36m ago" at bounding box center [1113, 249] width 52 height 16
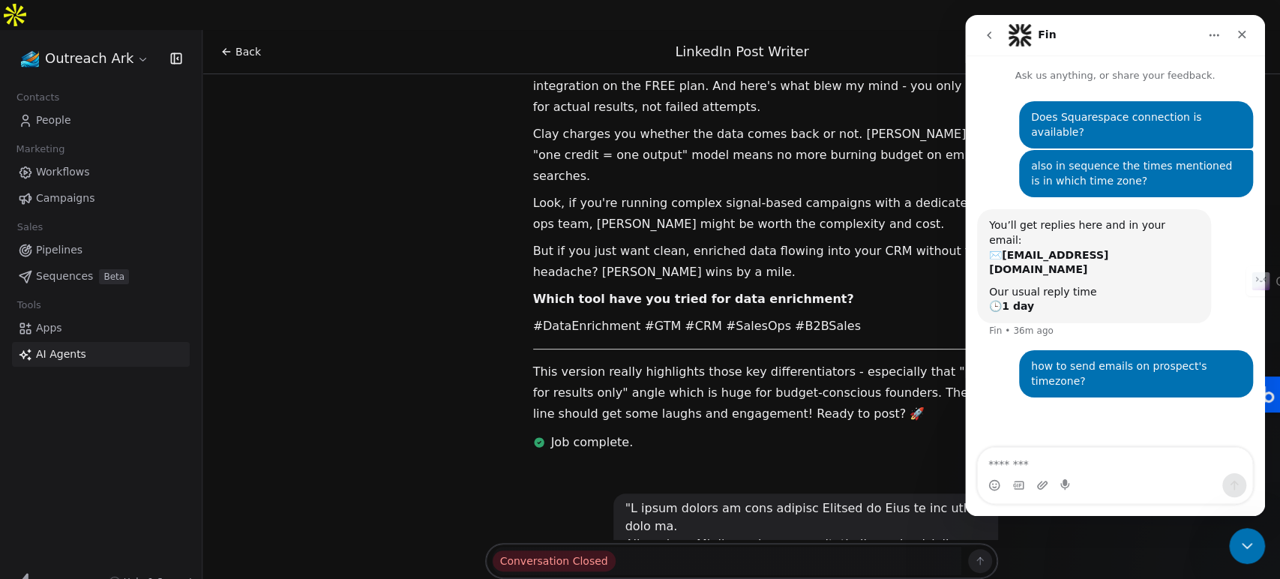
click at [1088, 465] on textarea "Message…" at bounding box center [1115, 460] width 274 height 25
type textarea "**********"
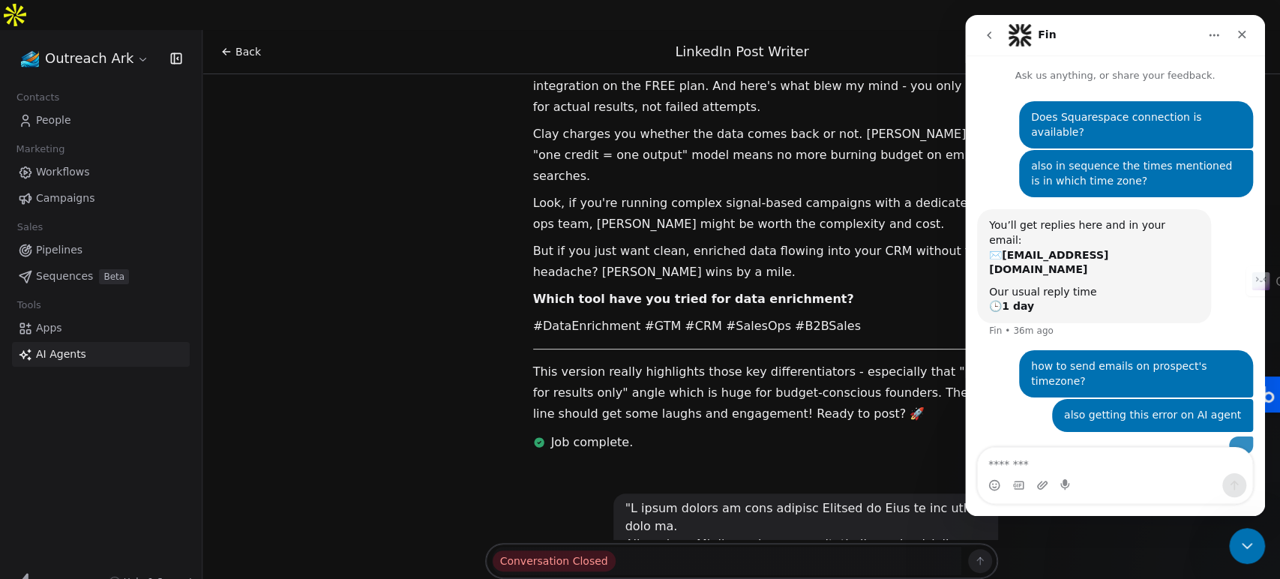
scroll to position [89, 0]
